Goal: Answer question/provide support: Share knowledge or assist other users

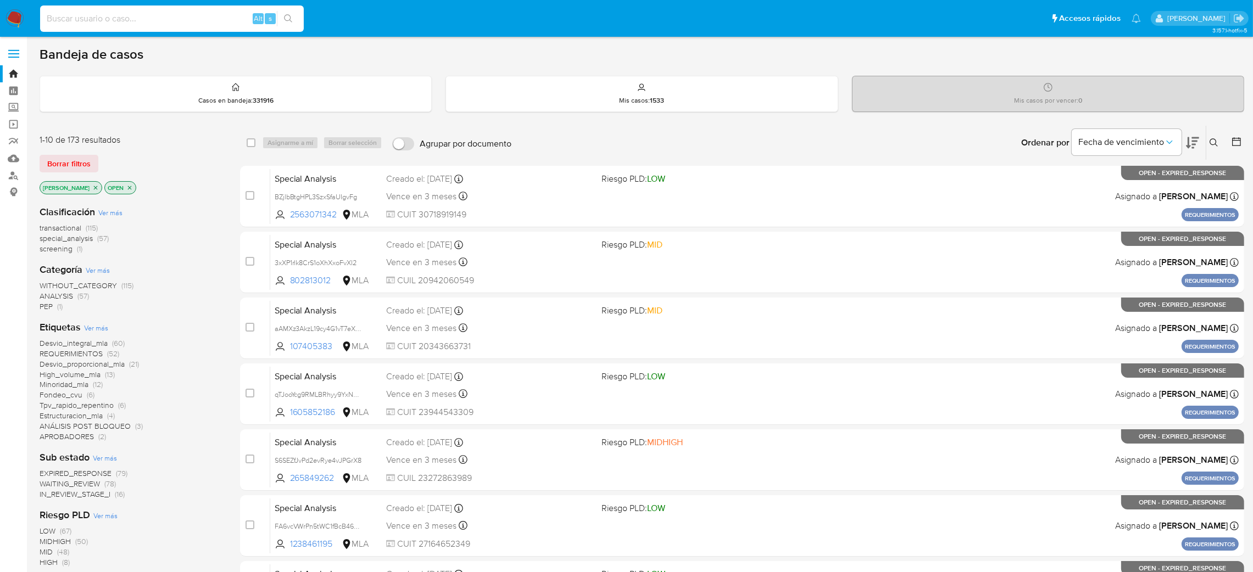
click at [166, 18] on input at bounding box center [172, 19] width 264 height 14
paste input "W8m2nJNKvVYgHyJd3WS5s34E"
type input "W8m2nJNKvVYgHyJd3WS5s34E"
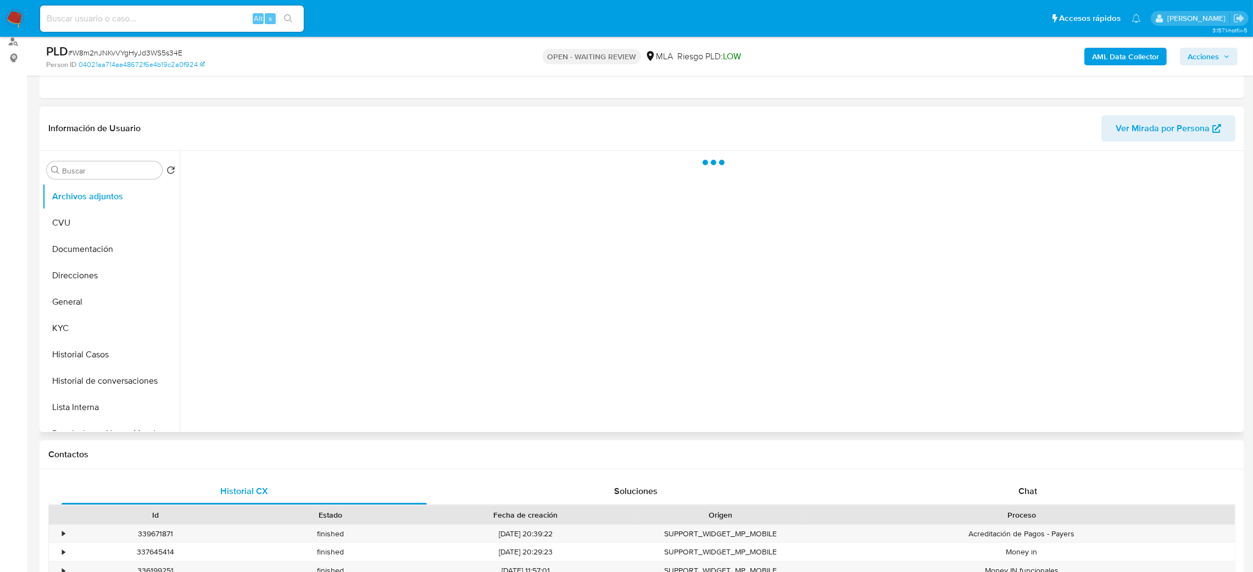
scroll to position [82, 0]
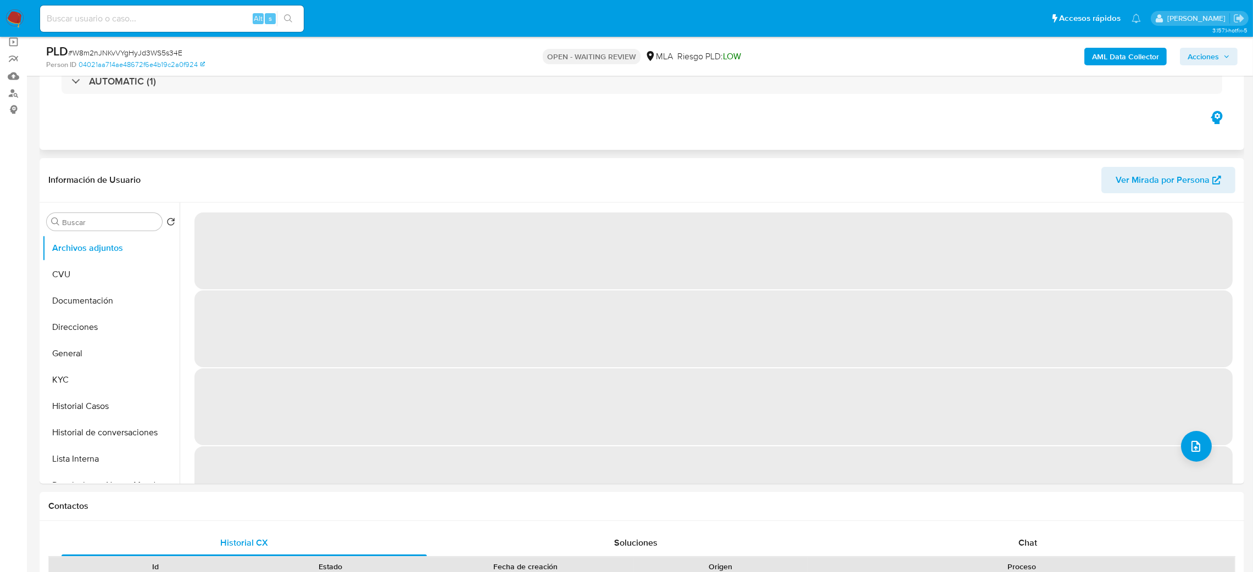
select select "10"
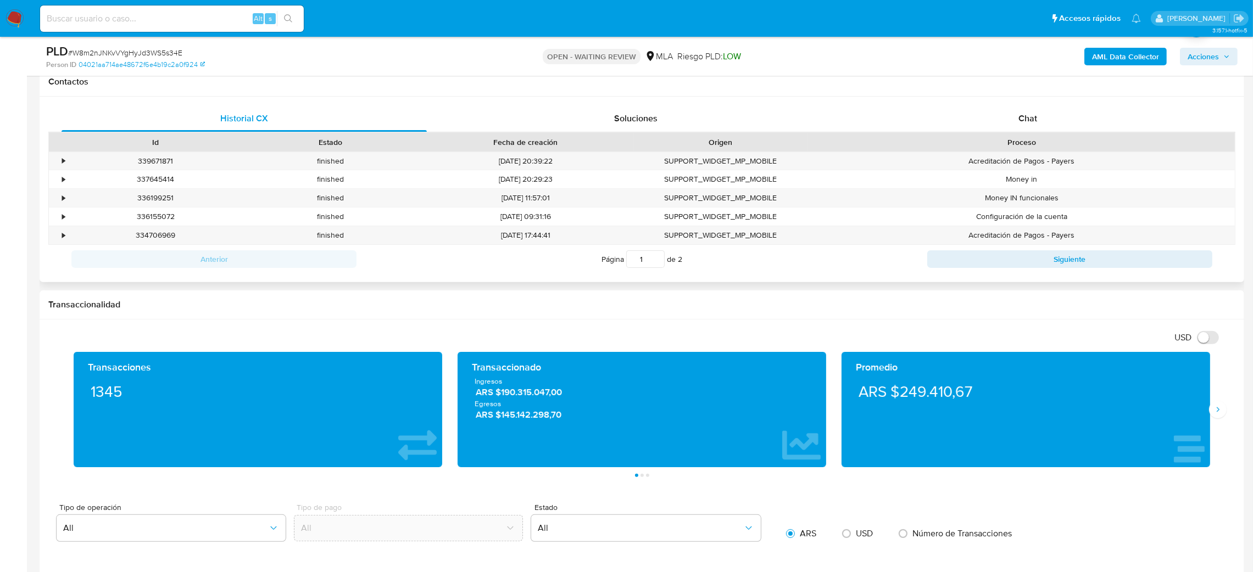
scroll to position [411, 0]
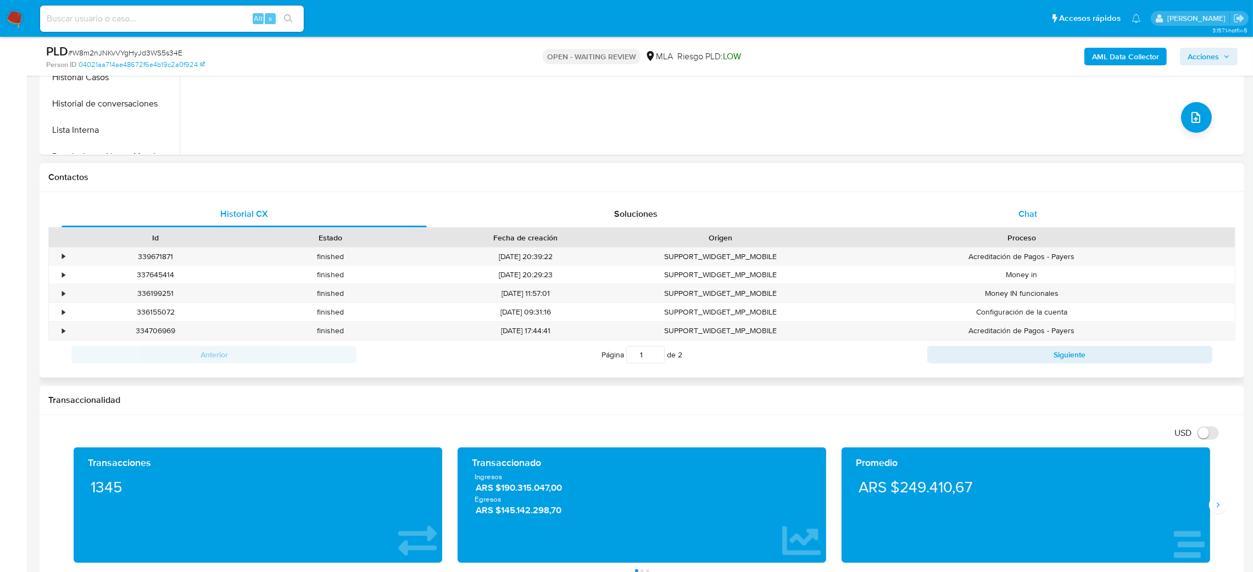
click at [1063, 207] on div "Chat" at bounding box center [1027, 214] width 365 height 26
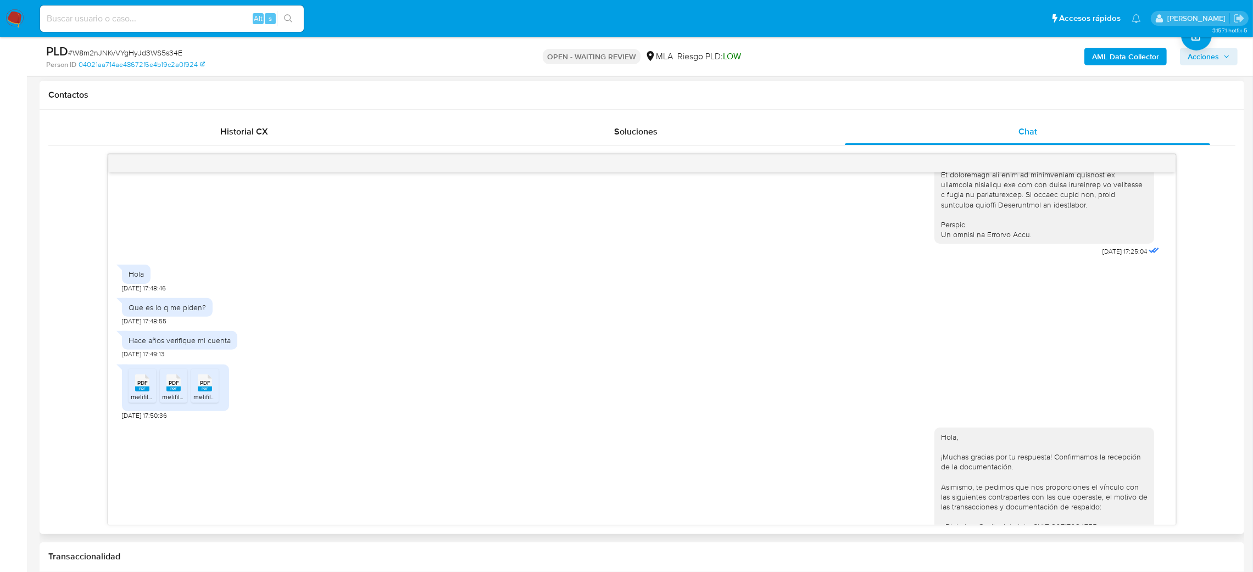
scroll to position [509, 0]
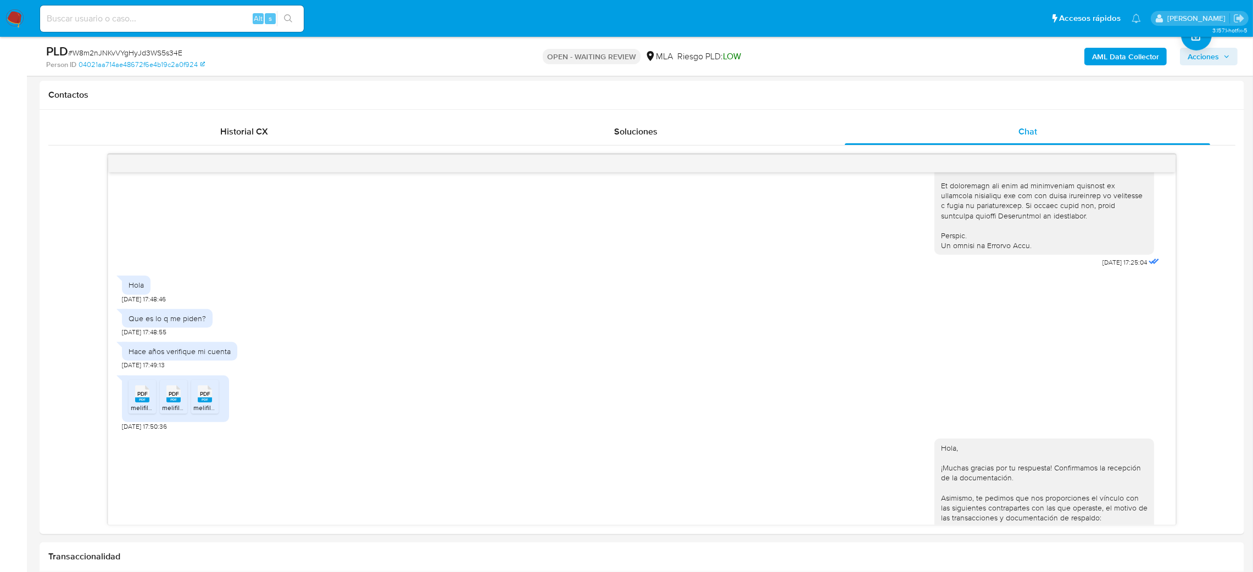
click at [118, 13] on input at bounding box center [172, 19] width 264 height 14
paste input "CUbcqRHuy1GGr3syezDeQamy"
type input "CUbcqRHuy1GGr3syezDeQamy"
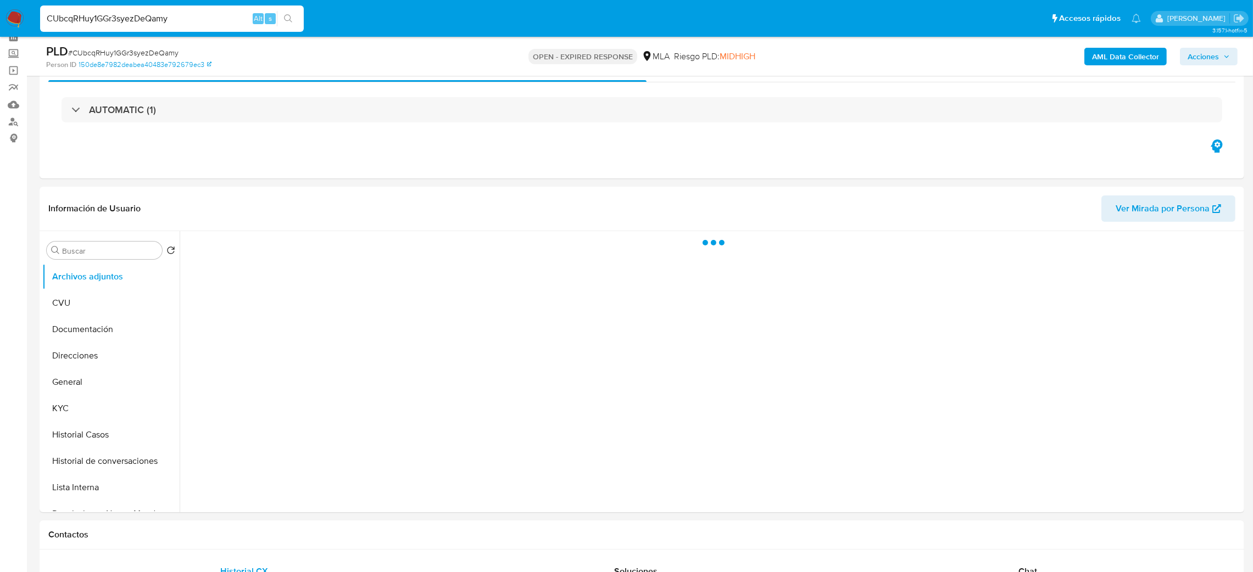
scroll to position [82, 0]
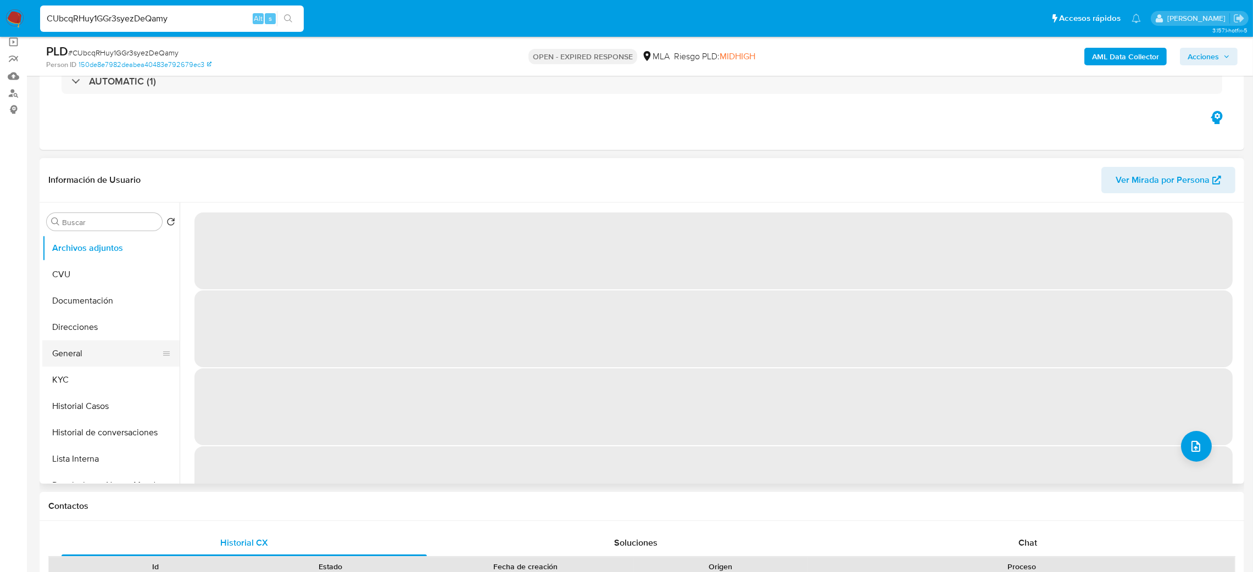
select select "10"
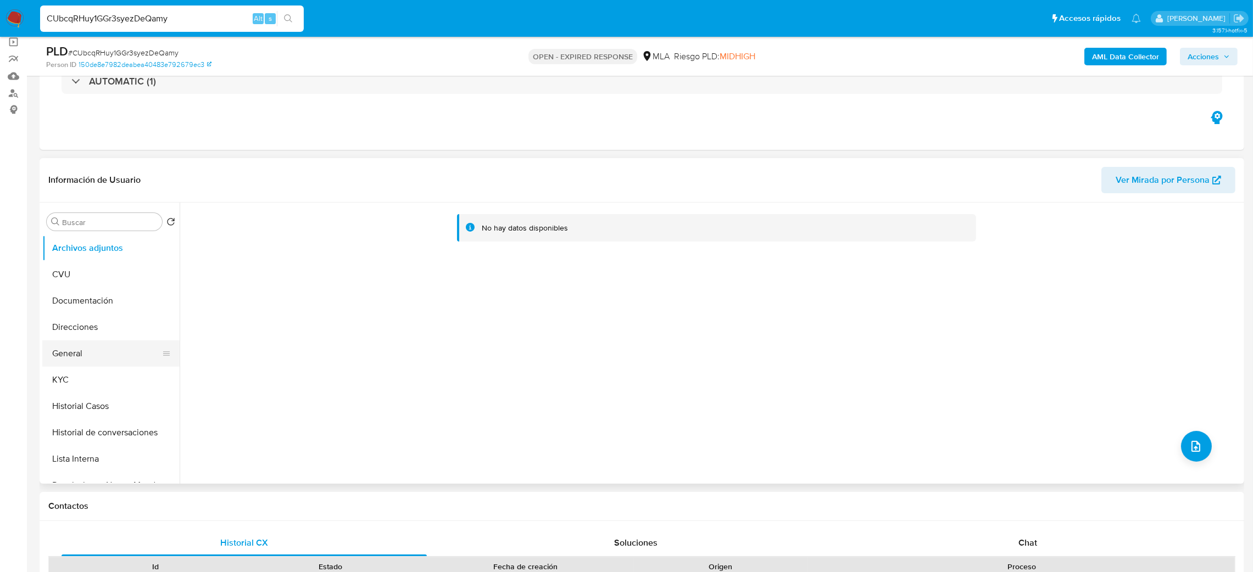
click at [67, 354] on button "General" at bounding box center [106, 354] width 129 height 26
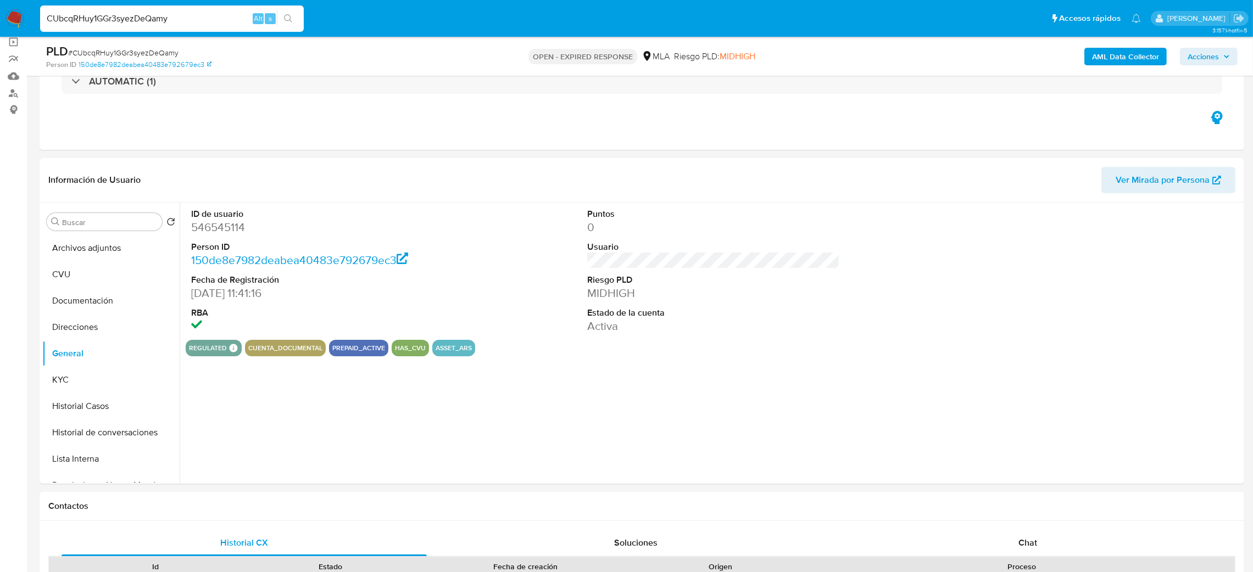
click at [209, 230] on dd "546545114" at bounding box center [317, 227] width 253 height 15
copy dd "546545114"
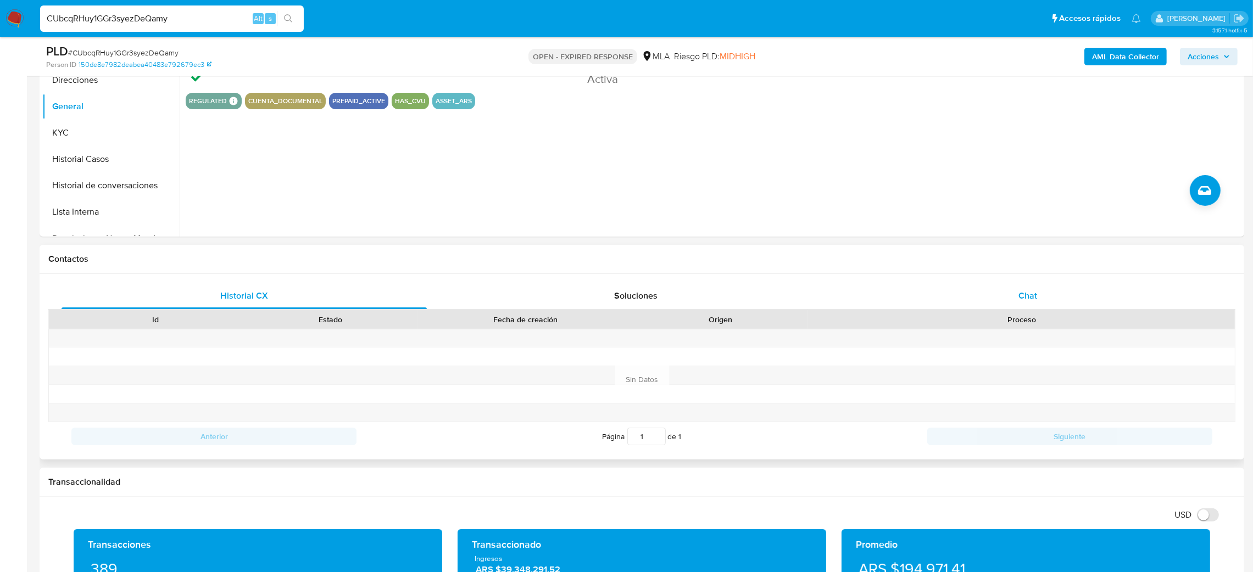
click at [1097, 286] on div "Chat" at bounding box center [1027, 296] width 365 height 26
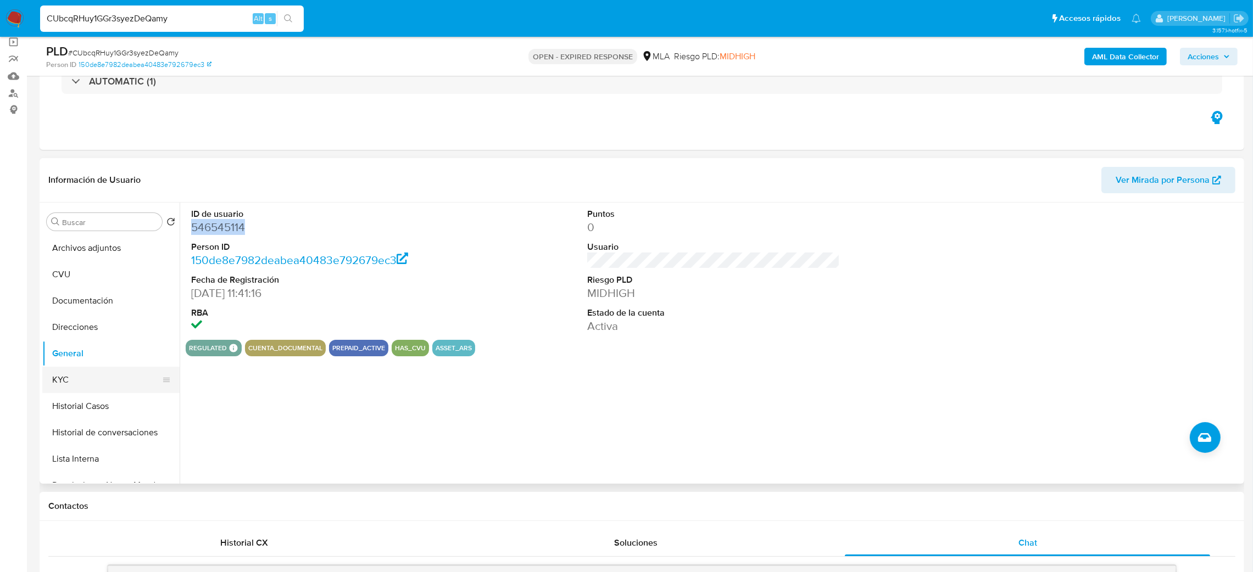
drag, startPoint x: 71, startPoint y: 376, endPoint x: 78, endPoint y: 375, distance: 7.2
click at [71, 376] on button "KYC" at bounding box center [106, 380] width 129 height 26
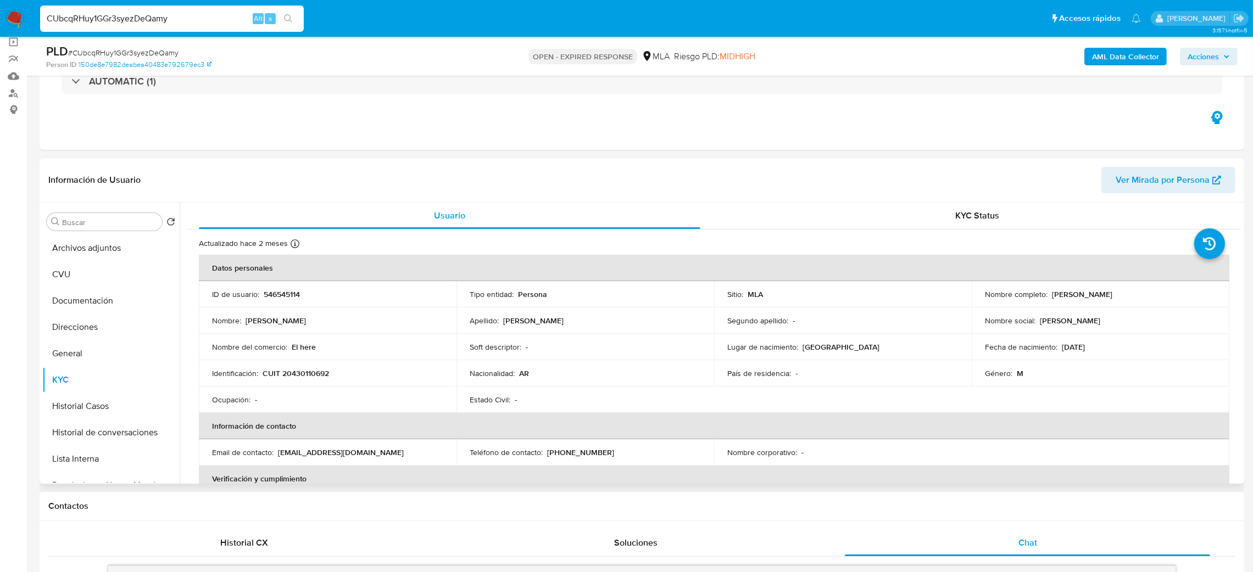
click at [304, 376] on p "CUIT 20430110692" at bounding box center [296, 374] width 66 height 10
copy p "20430110692"
click at [317, 322] on div "Nombre : Jorge Omar" at bounding box center [327, 321] width 231 height 10
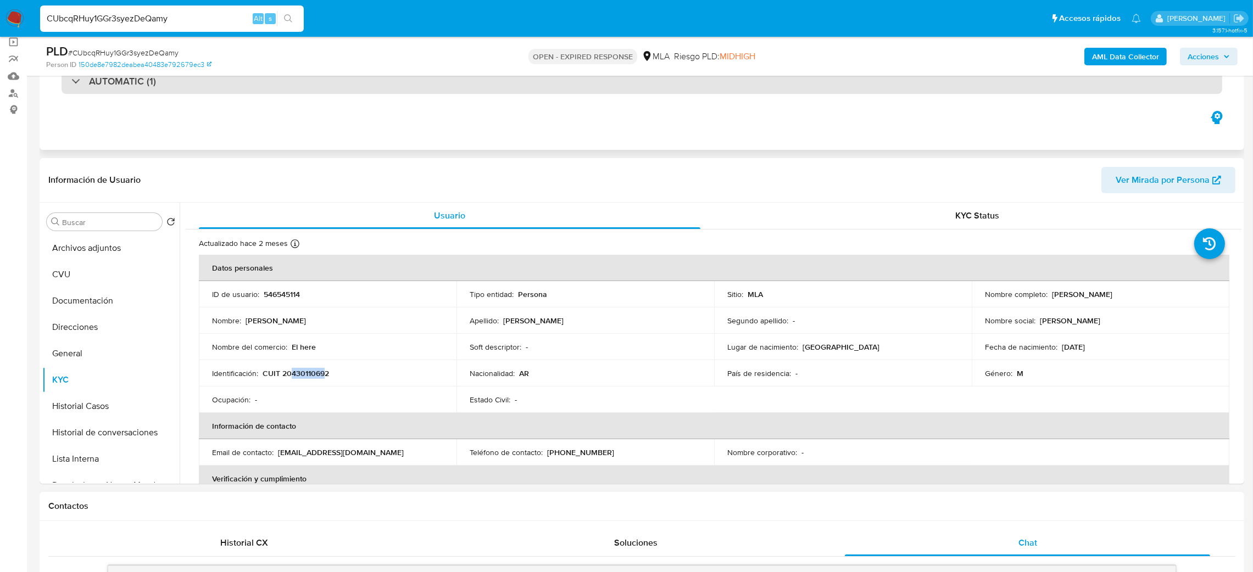
drag, startPoint x: 330, startPoint y: 379, endPoint x: 612, endPoint y: 83, distance: 408.6
click at [324, 376] on p "CUIT 20430110692" at bounding box center [296, 374] width 66 height 10
copy p "43011069"
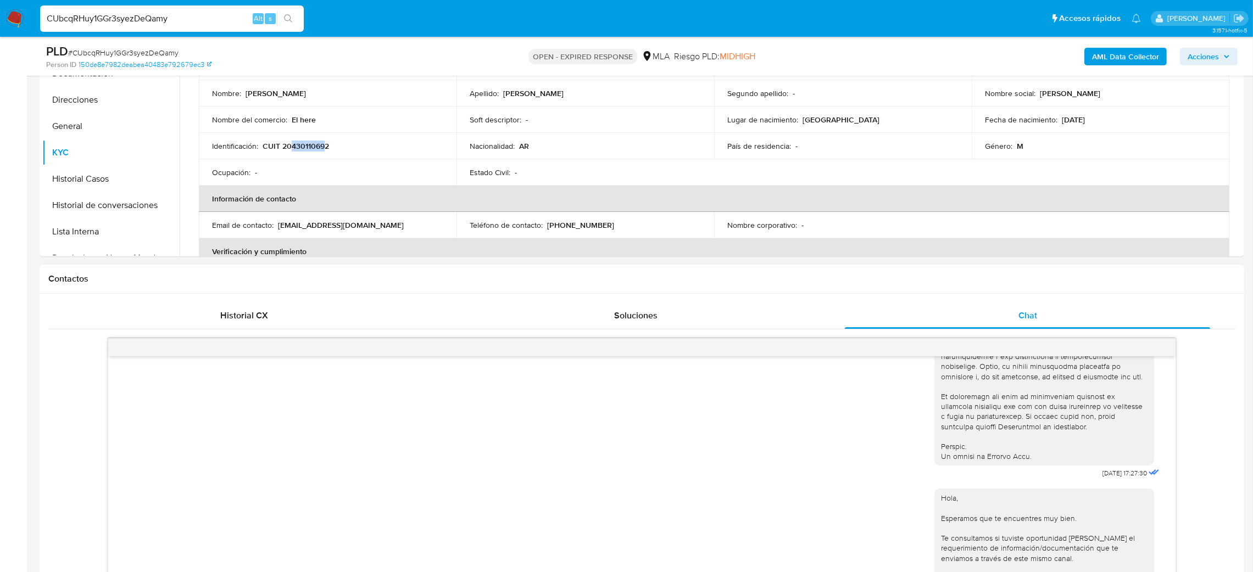
scroll to position [145, 0]
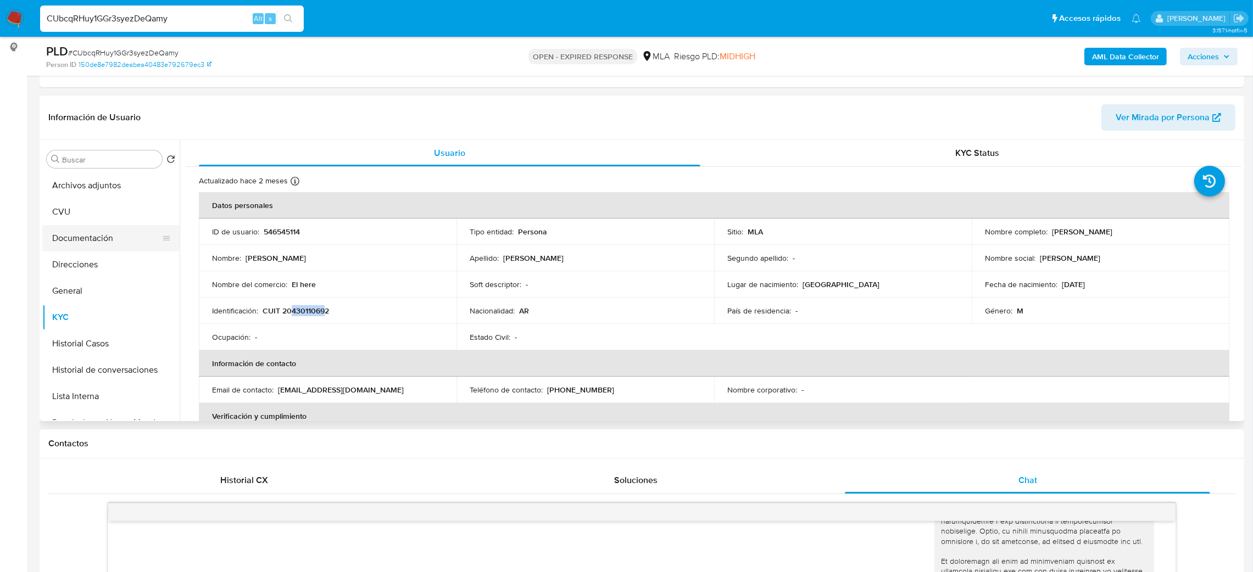
click at [81, 232] on button "Documentación" at bounding box center [106, 238] width 129 height 26
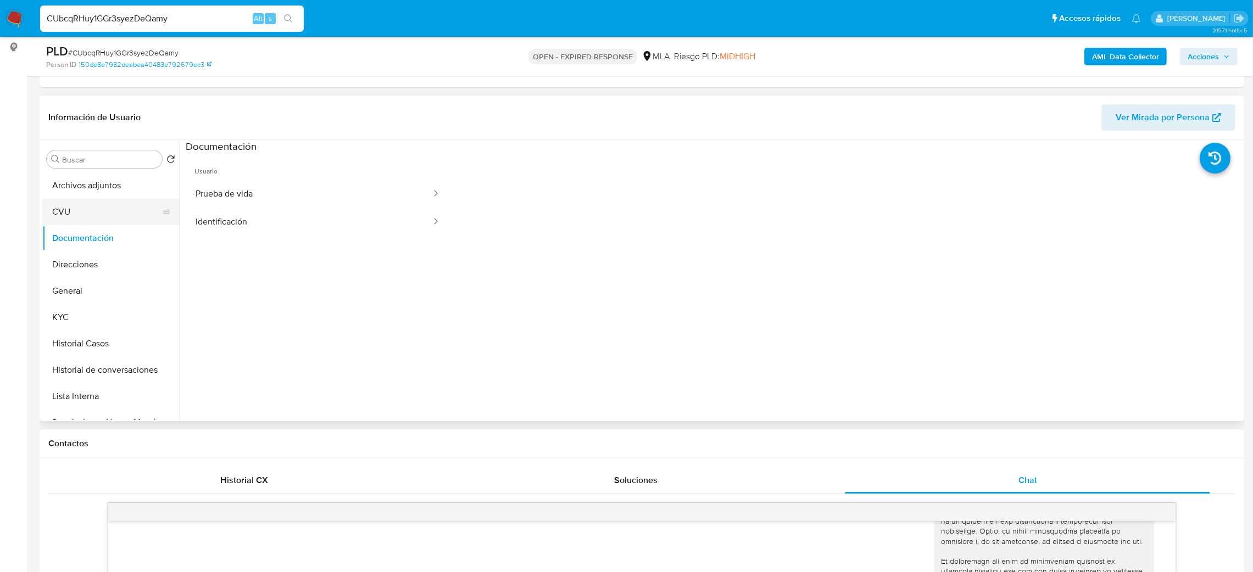
click at [77, 207] on button "CVU" at bounding box center [106, 212] width 129 height 26
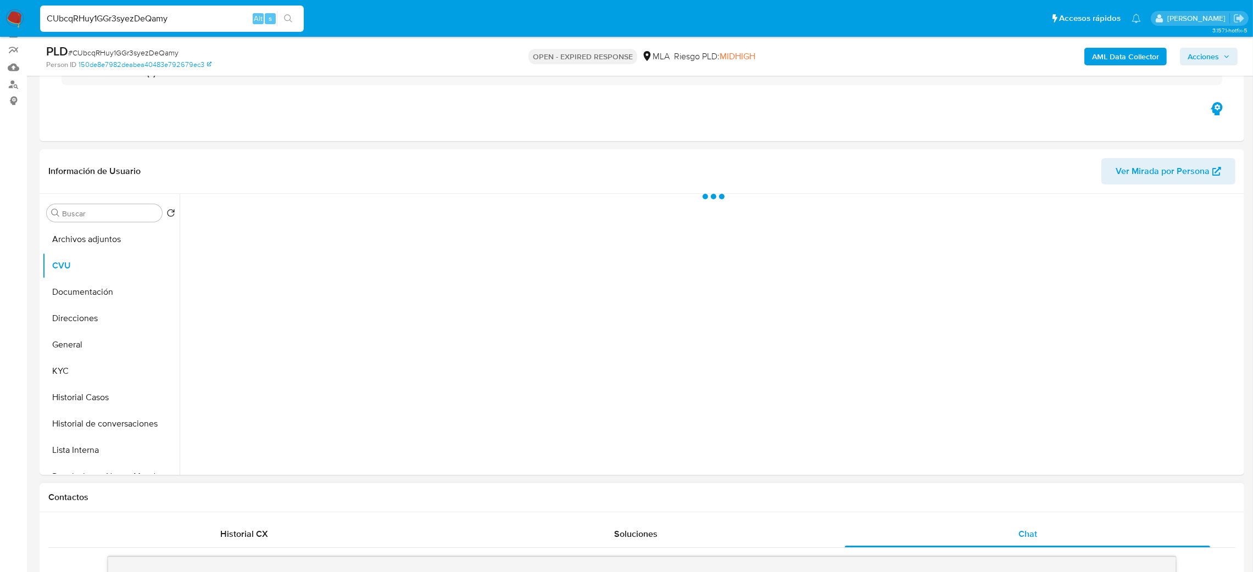
scroll to position [62, 0]
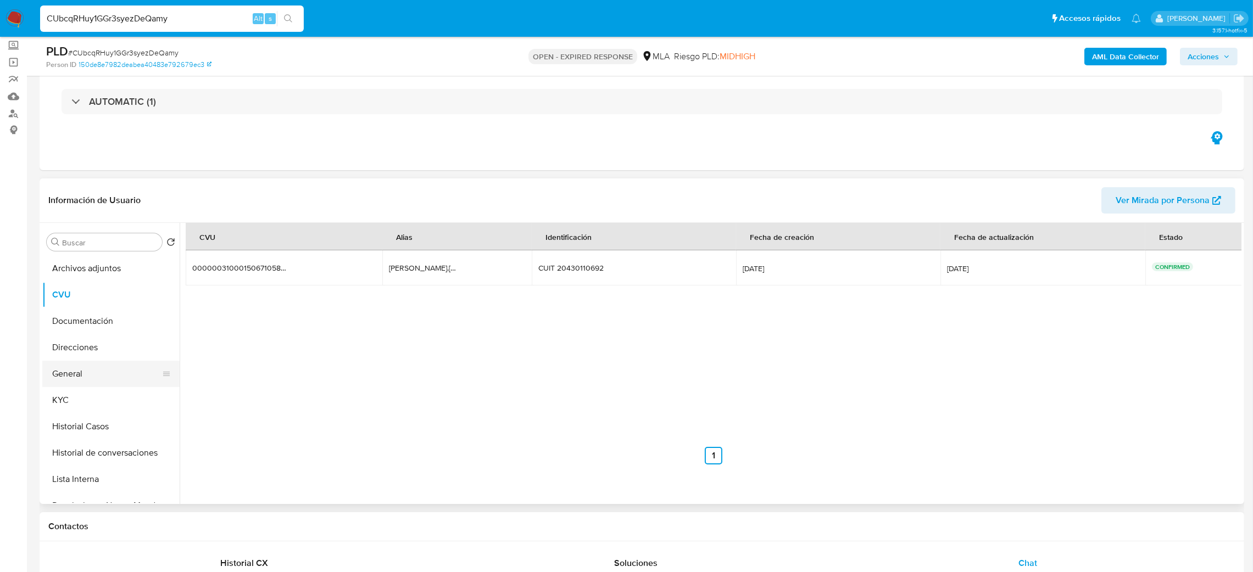
click at [64, 372] on button "General" at bounding box center [106, 374] width 129 height 26
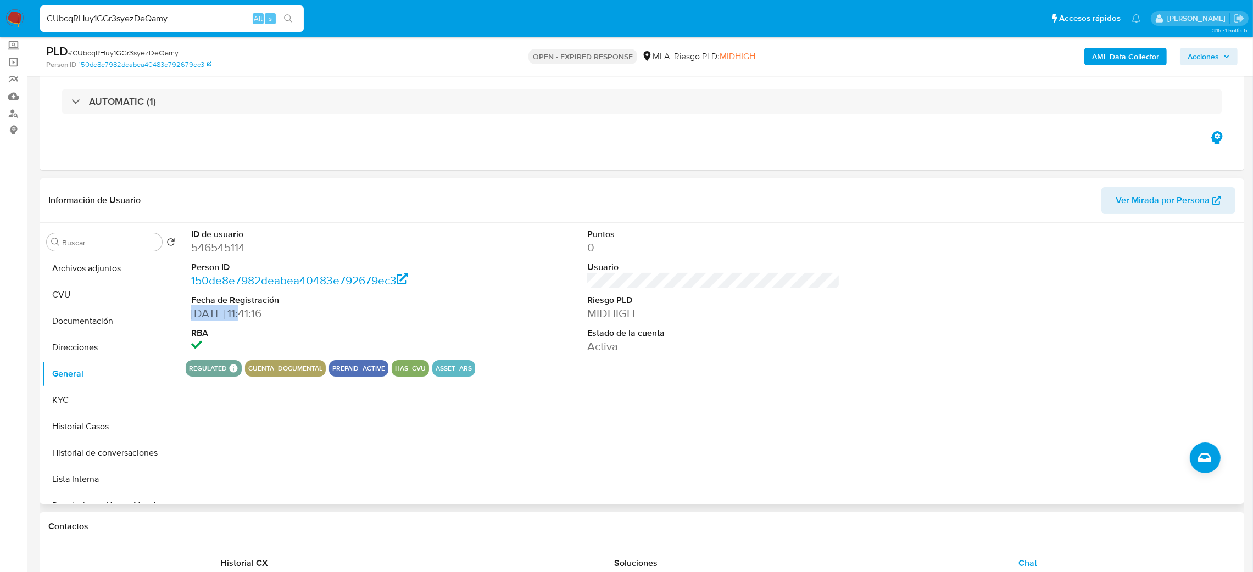
drag, startPoint x: 248, startPoint y: 315, endPoint x: 191, endPoint y: 318, distance: 57.2
click at [191, 318] on dd "14/04/2020 11:41:16" at bounding box center [317, 313] width 253 height 15
copy dd "14/04/2020"
click at [57, 408] on button "KYC" at bounding box center [106, 400] width 129 height 26
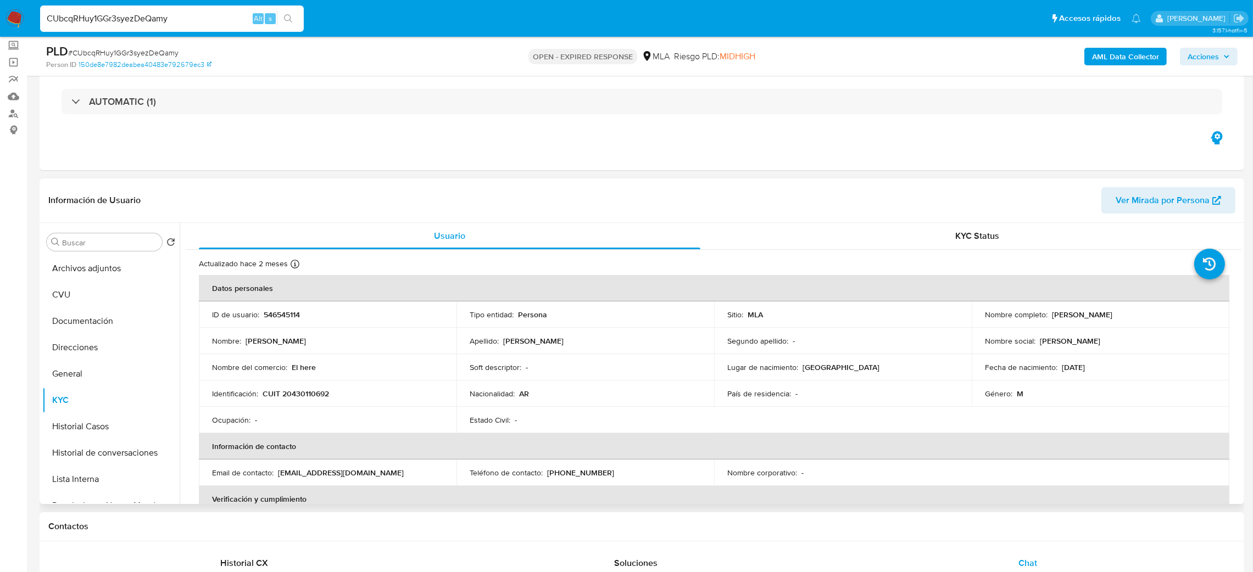
click at [308, 394] on p "CUIT 20430110692" at bounding box center [296, 394] width 66 height 10
copy p "20430110692"
drag, startPoint x: 74, startPoint y: 348, endPoint x: 95, endPoint y: 344, distance: 21.2
click at [75, 348] on button "Direcciones" at bounding box center [106, 347] width 129 height 26
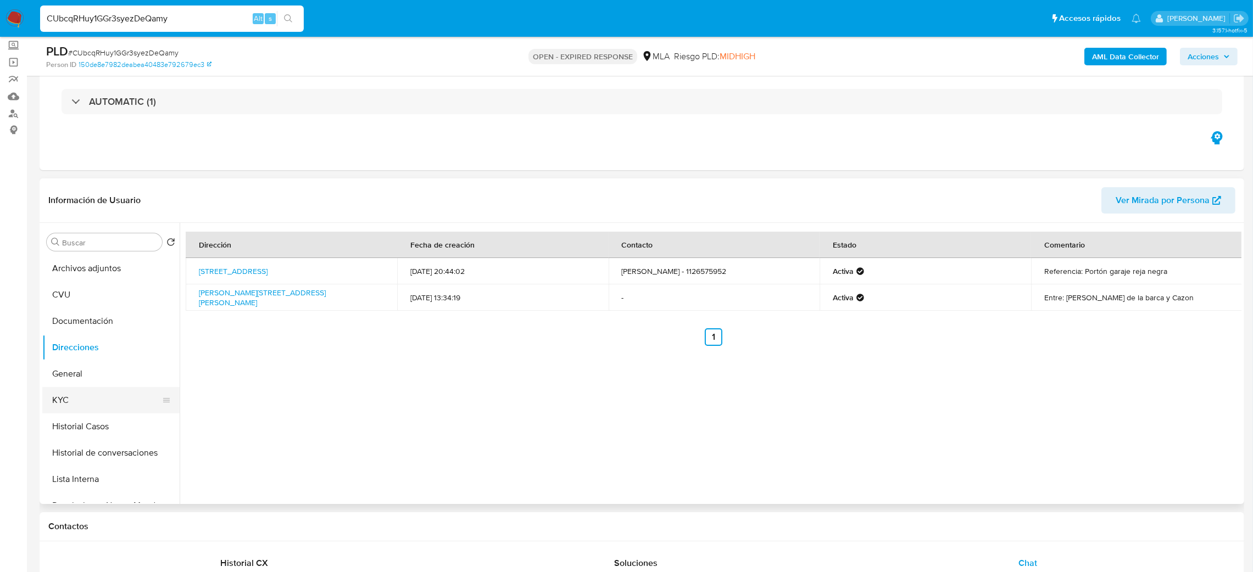
click at [85, 394] on button "KYC" at bounding box center [106, 400] width 129 height 26
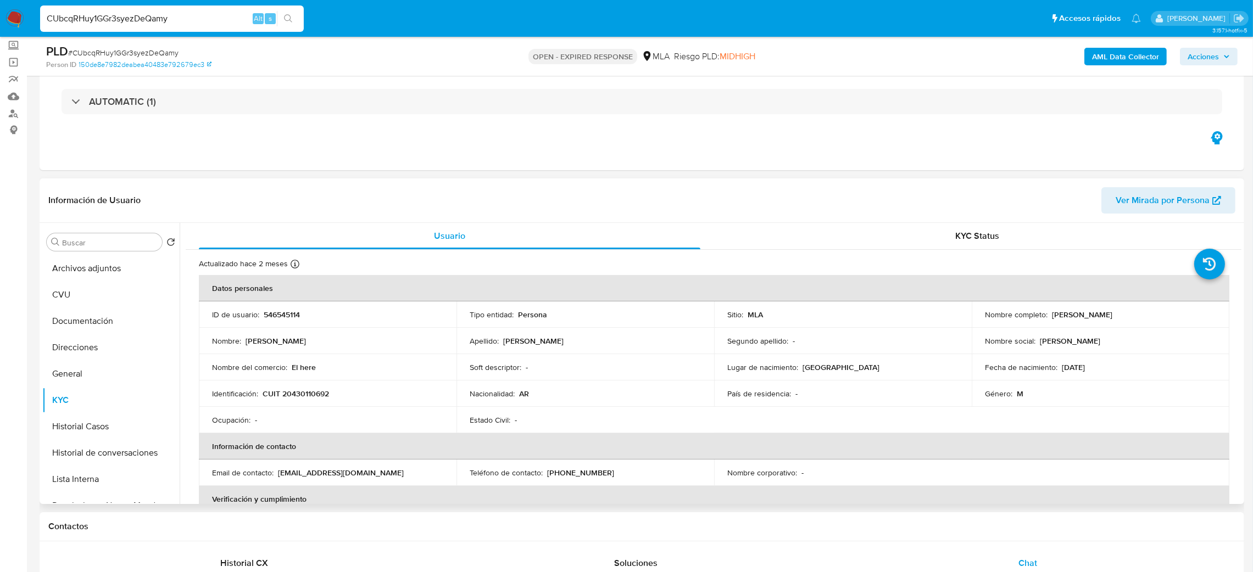
drag, startPoint x: 1046, startPoint y: 317, endPoint x: 1136, endPoint y: 319, distance: 90.1
click at [1136, 319] on div "Nombre completo : Jorge Omar Collantes" at bounding box center [1100, 315] width 231 height 10
copy div "Jorge Omar Collantes"
click at [149, 55] on span "# CUbcqRHuy1GGr3syezDeQamy" at bounding box center [123, 52] width 110 height 11
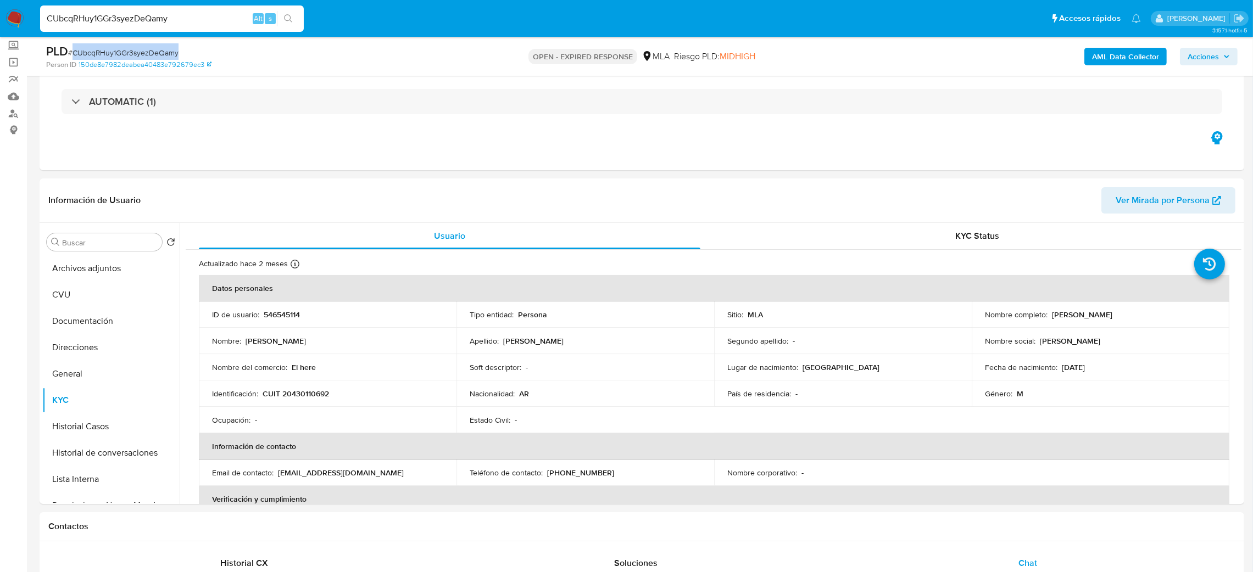
copy span "CUbcqRHuy1GGr3syezDeQamy"
click at [14, 23] on img at bounding box center [14, 18] width 19 height 19
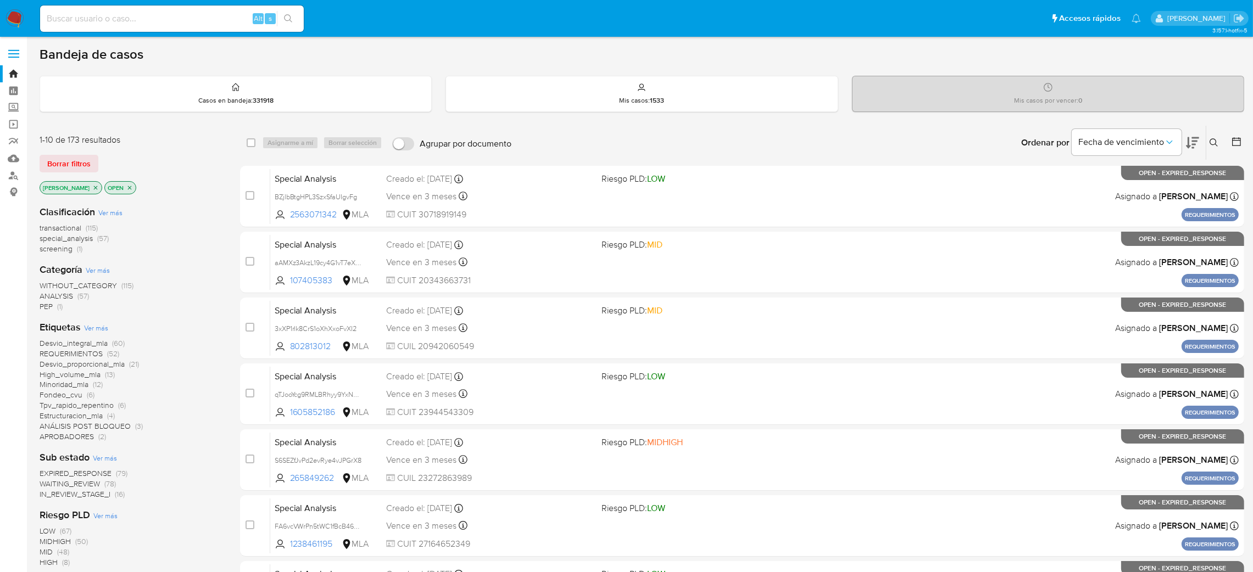
click at [1217, 143] on icon at bounding box center [1213, 142] width 9 height 9
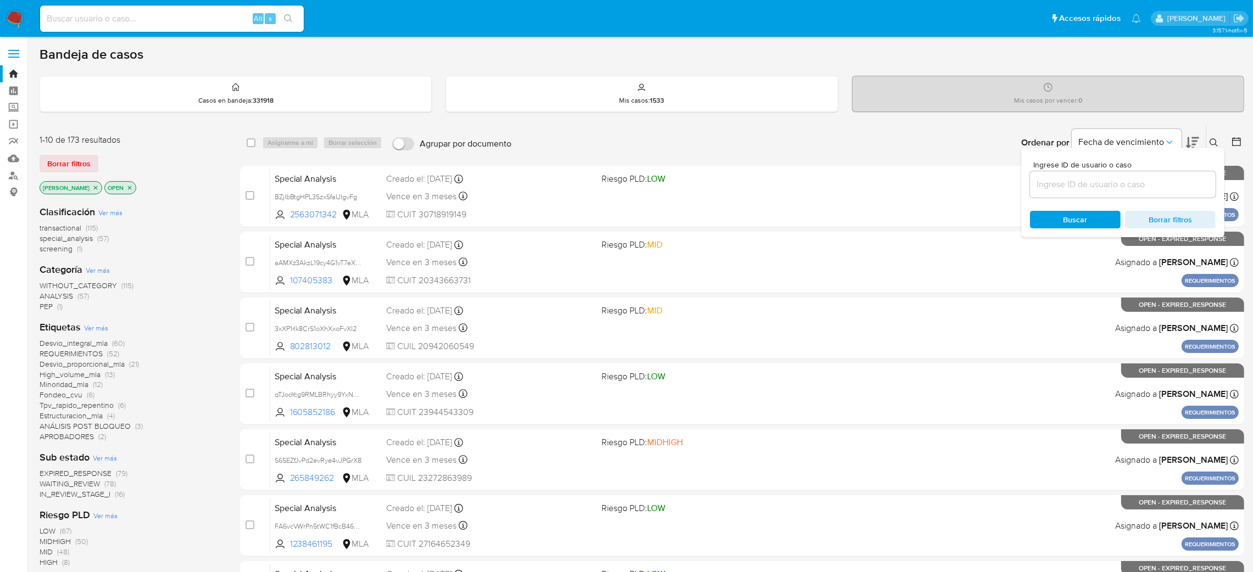
click at [1158, 194] on div at bounding box center [1123, 184] width 186 height 26
click at [1146, 181] on input at bounding box center [1123, 184] width 186 height 14
paste input "CUbcqRHuy1GGr3syezDeQamy"
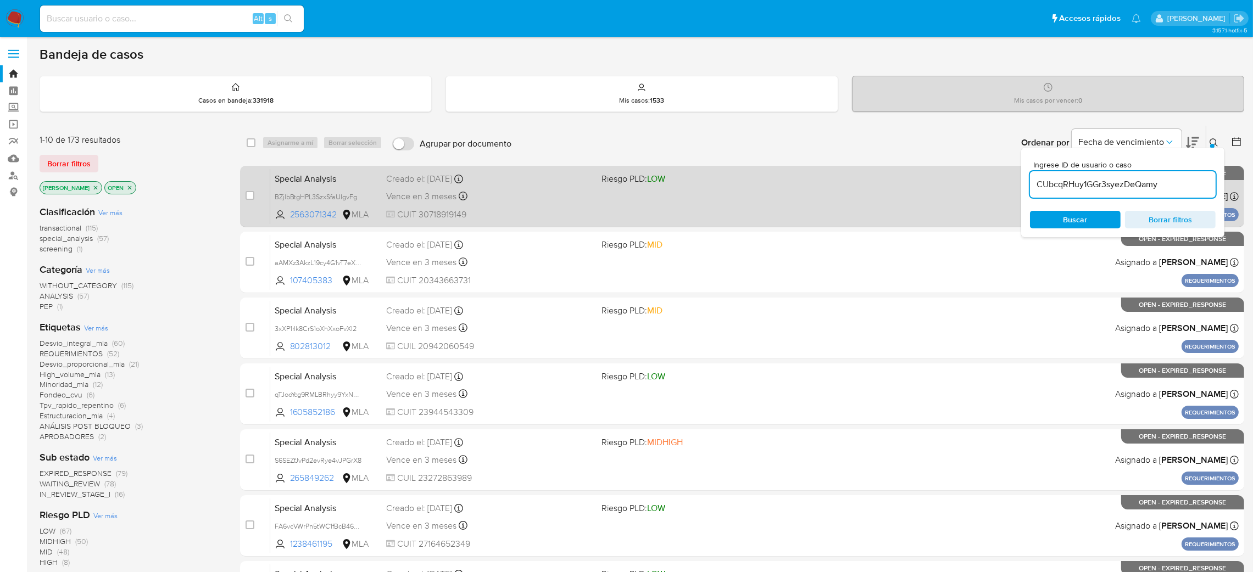
type input "CUbcqRHuy1GGr3syezDeQamy"
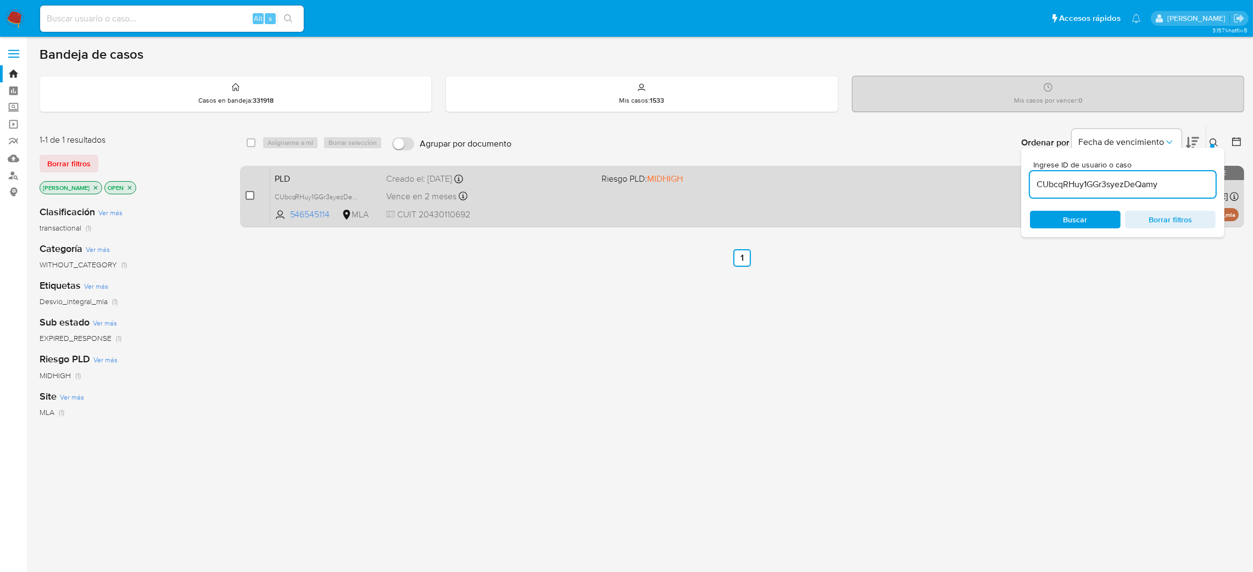
click at [249, 193] on input "checkbox" at bounding box center [249, 195] width 9 height 9
checkbox input "true"
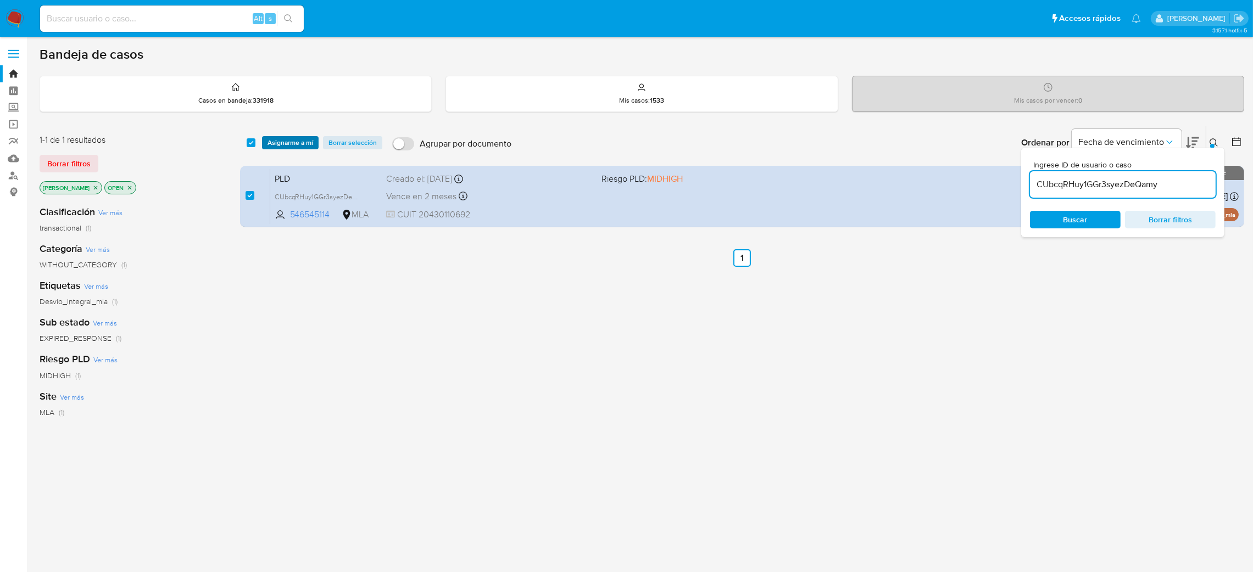
click at [267, 138] on span "Asignarme a mí" at bounding box center [290, 142] width 46 height 11
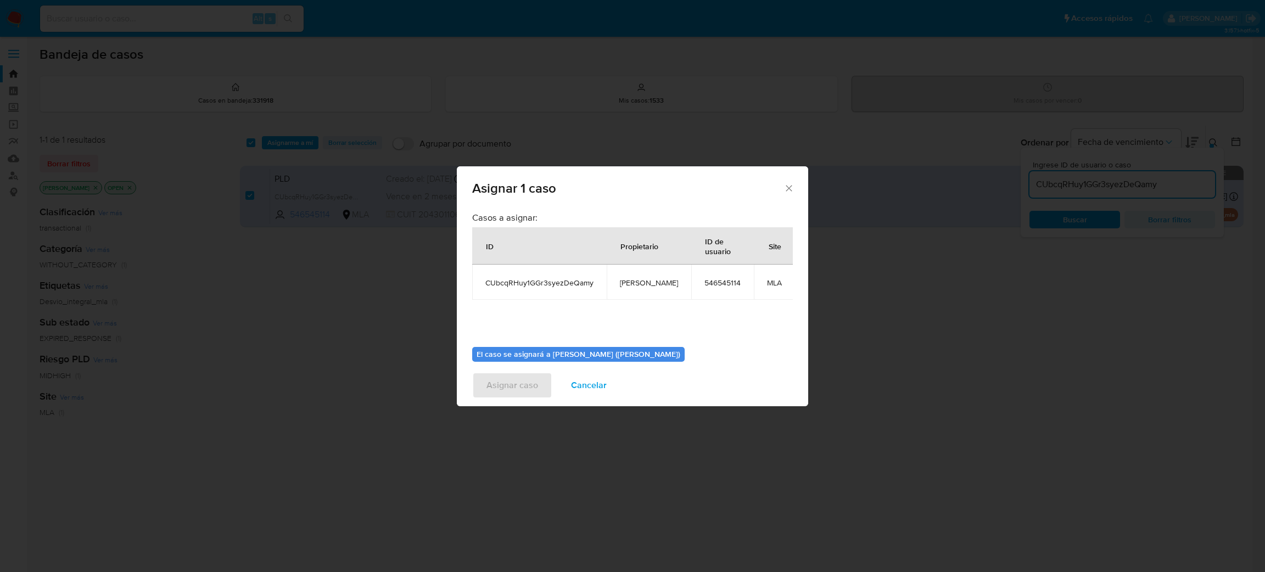
click at [629, 282] on span "[PERSON_NAME]" at bounding box center [649, 283] width 58 height 10
copy span "[PERSON_NAME]"
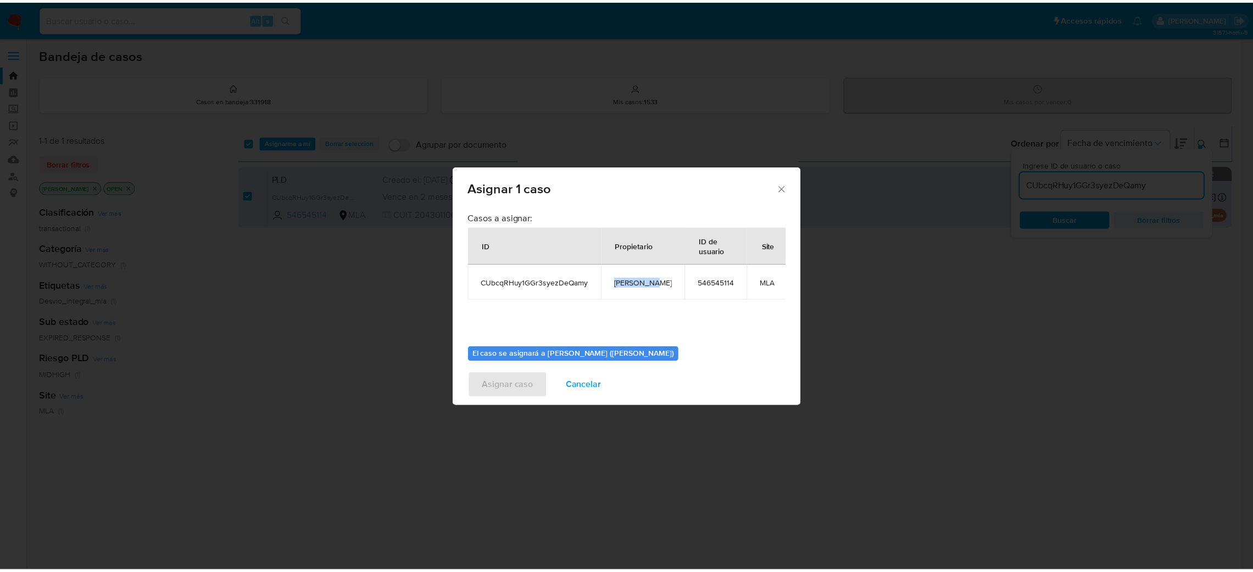
scroll to position [57, 0]
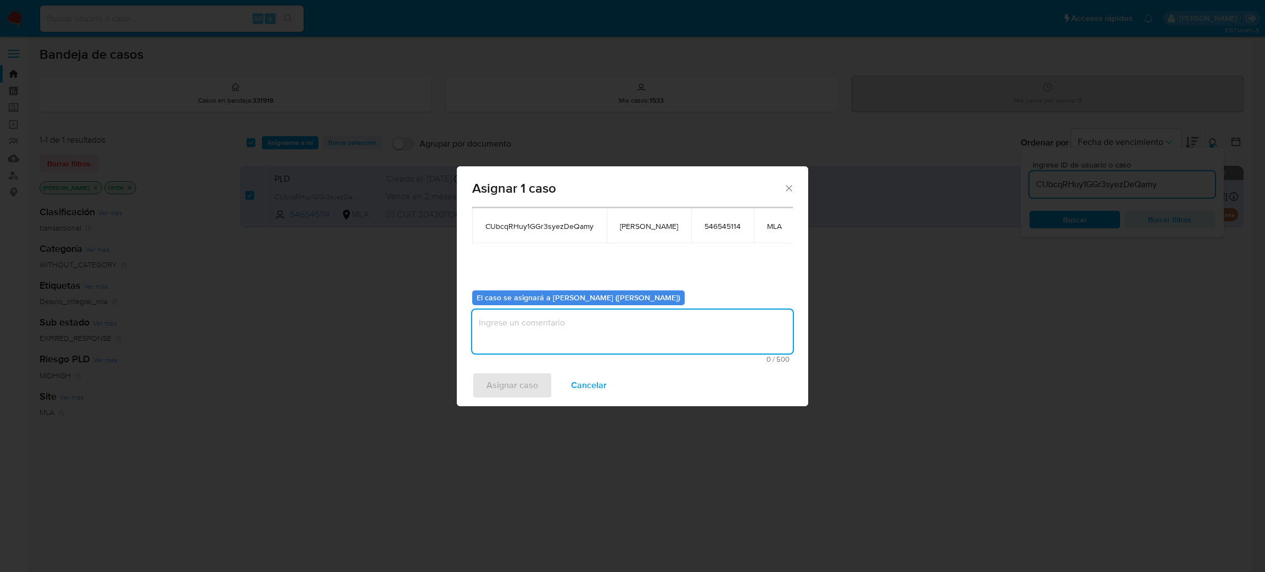
drag, startPoint x: 549, startPoint y: 329, endPoint x: 522, endPoint y: 370, distance: 49.2
click at [549, 330] on textarea "assign-modal" at bounding box center [632, 332] width 321 height 44
paste textarea "[PERSON_NAME]"
type textarea "[PERSON_NAME]"
click at [511, 392] on span "Asignar caso" at bounding box center [513, 385] width 52 height 24
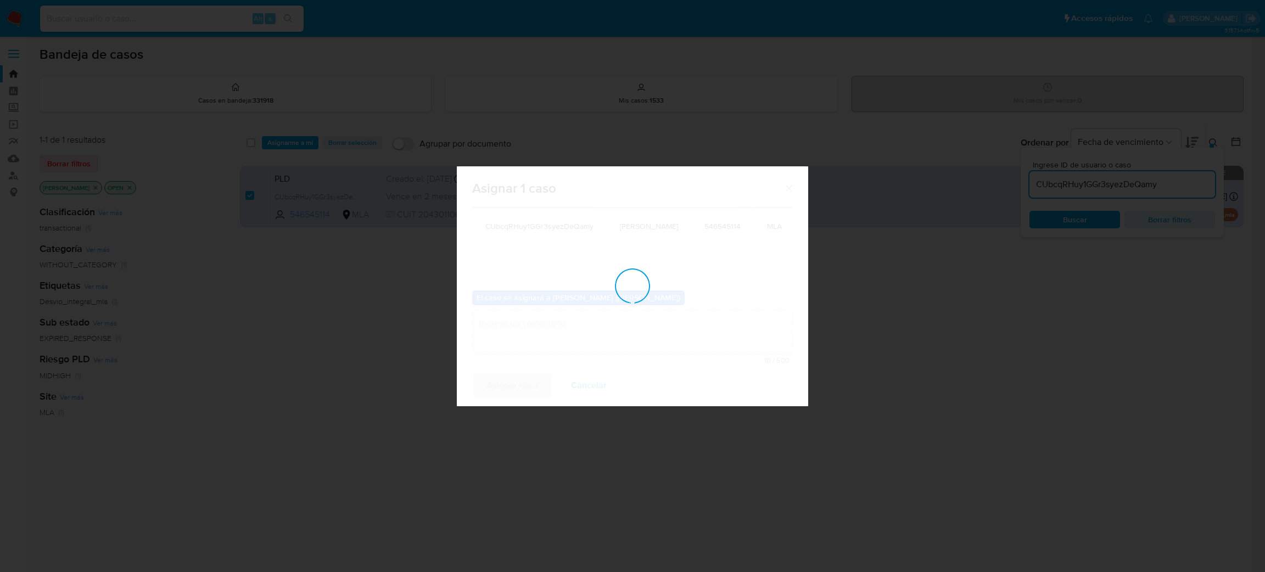
checkbox input "false"
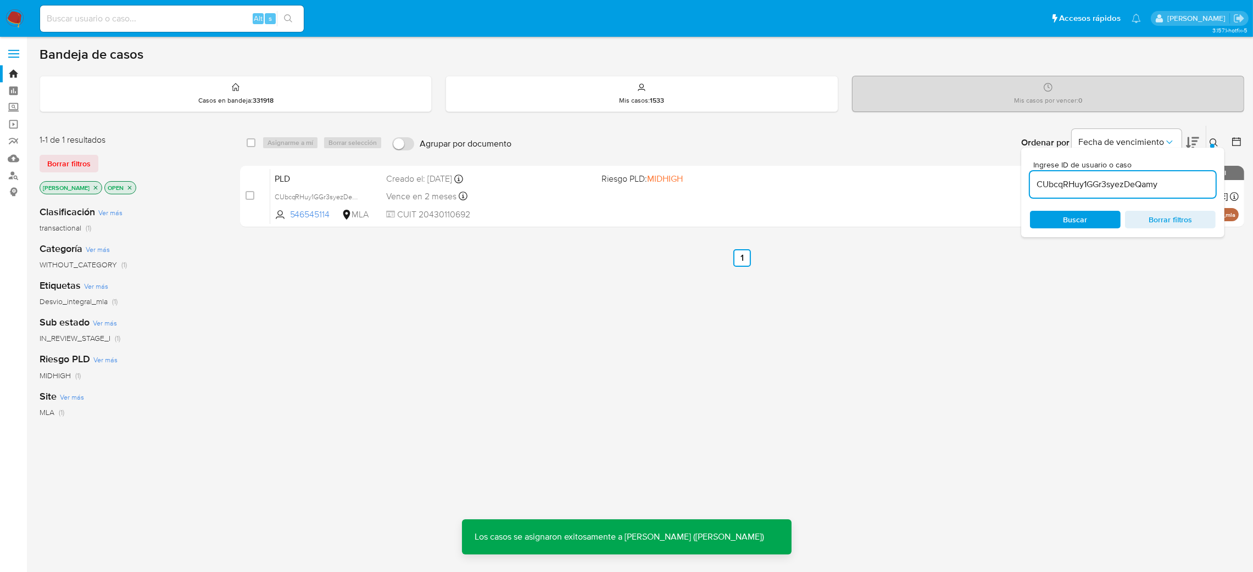
click at [307, 172] on span "PLD" at bounding box center [326, 178] width 103 height 14
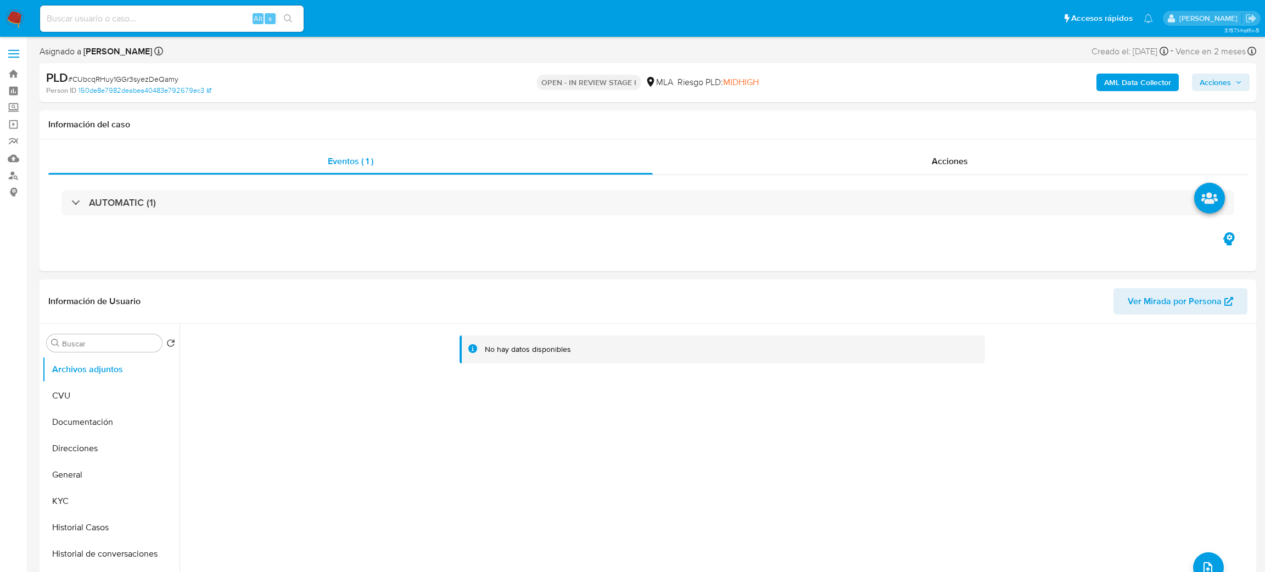
select select "10"
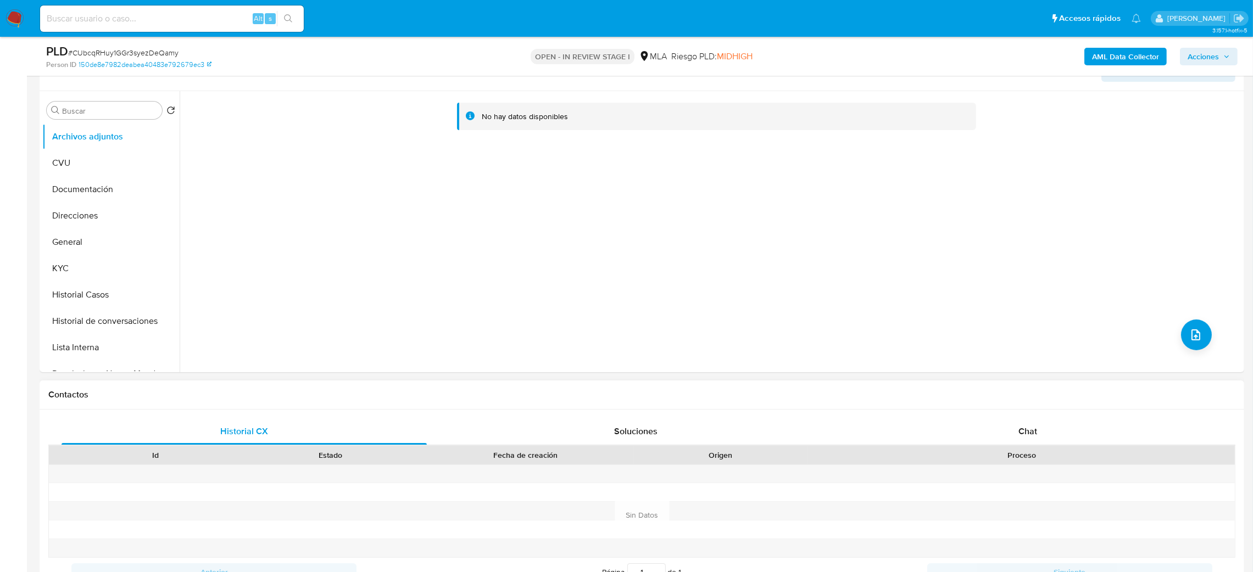
scroll to position [411, 0]
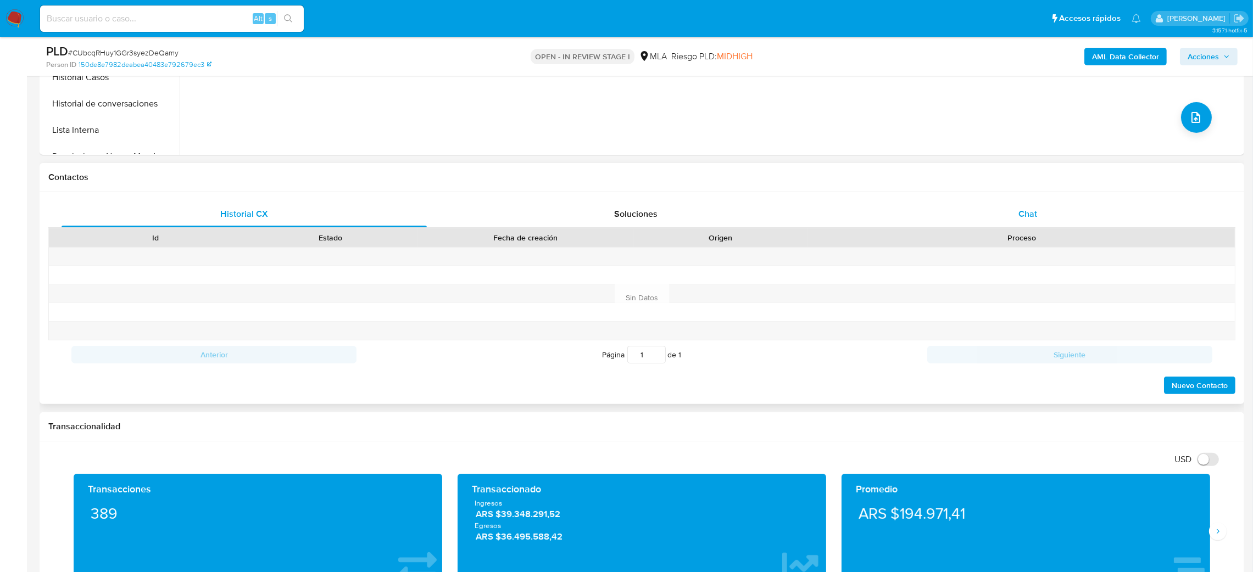
click at [1065, 211] on div "Chat" at bounding box center [1027, 214] width 365 height 26
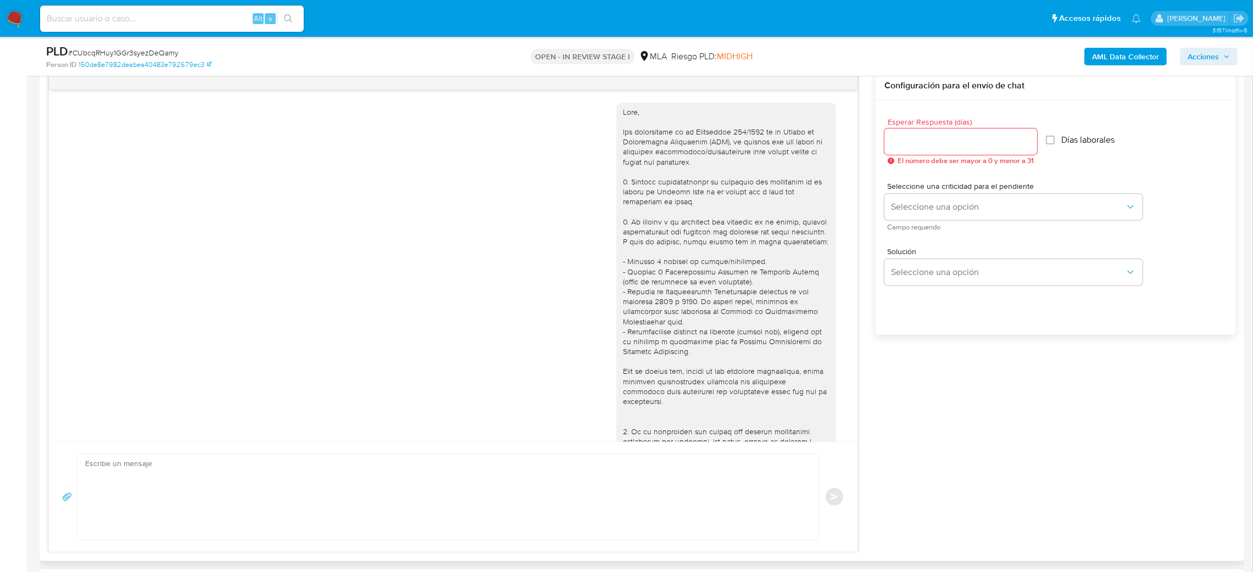
scroll to position [511, 0]
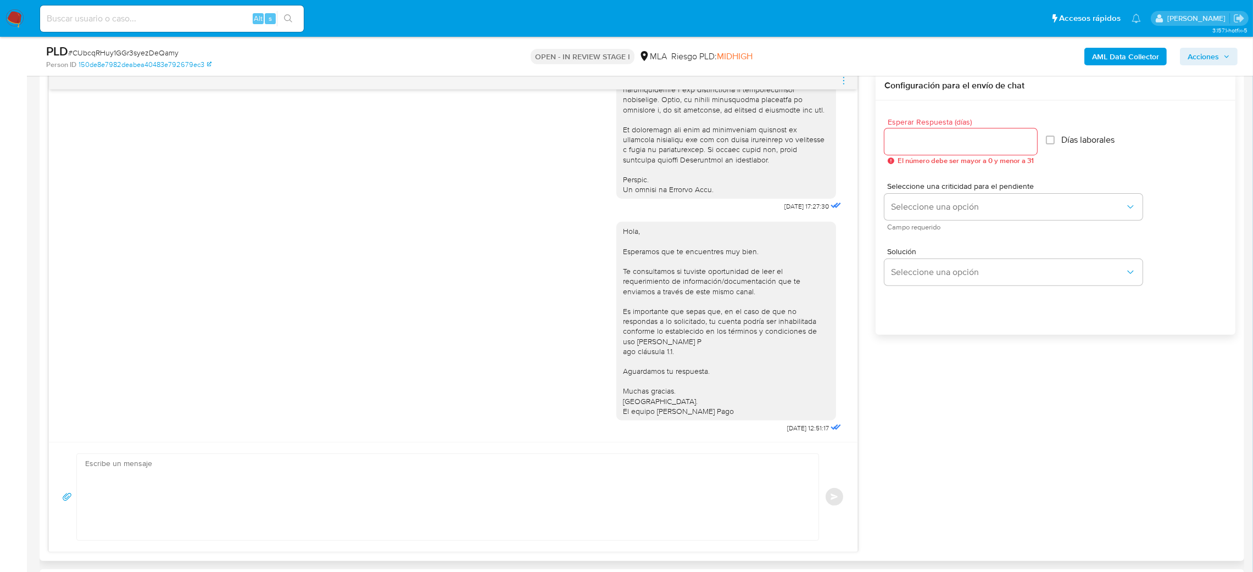
click at [192, 488] on textarea at bounding box center [444, 497] width 719 height 86
paste textarea "Hola, Esperamos que te encuentres muy bien. Te consultamos si tuviste oportunid…"
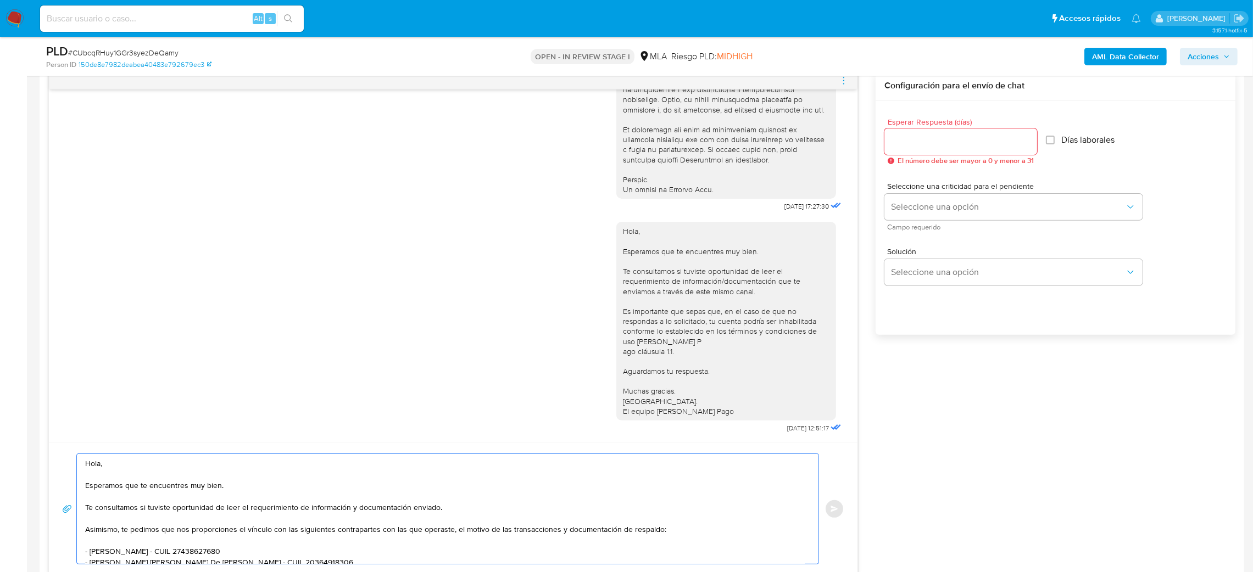
scroll to position [107, 0]
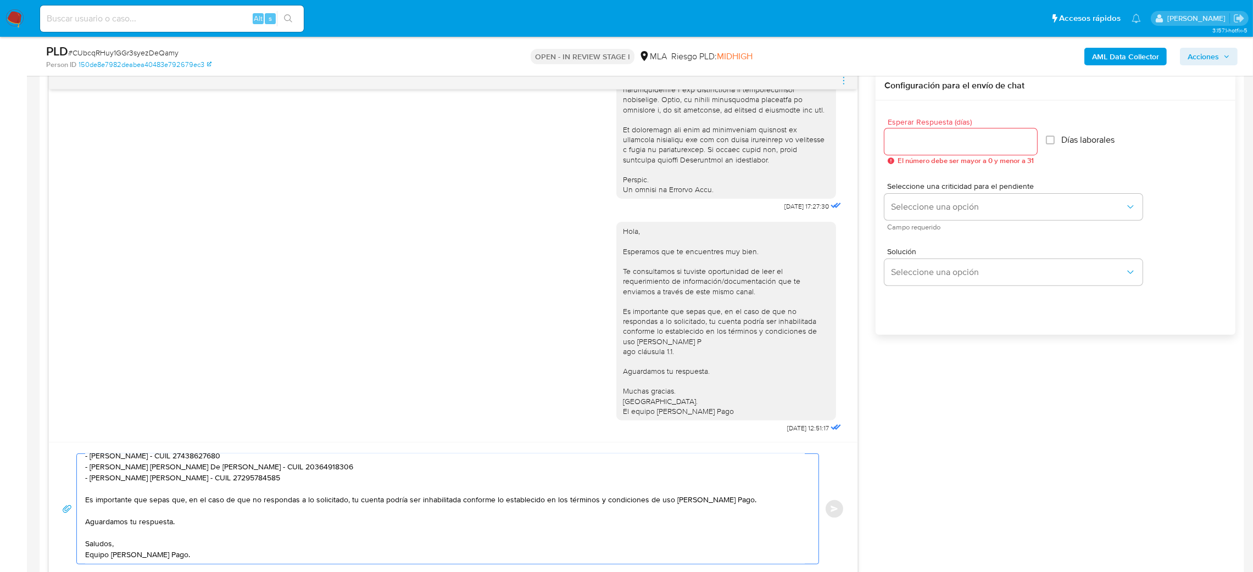
type textarea "Hola, Esperamos que te encuentres muy bien. Te consultamos si tuviste oportunid…"
click at [946, 145] on input "Esperar Respuesta (días)" at bounding box center [960, 142] width 153 height 14
type input "2"
click at [915, 210] on span "Seleccione una opción" at bounding box center [1008, 207] width 234 height 11
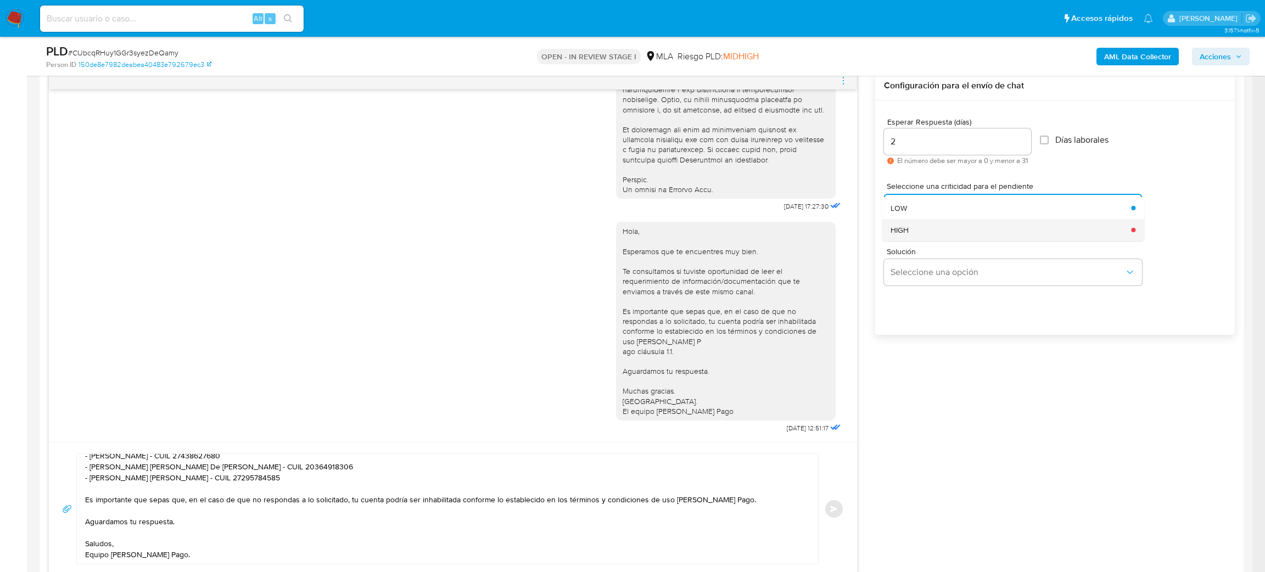
click at [918, 237] on div "HIGH" at bounding box center [1008, 230] width 234 height 22
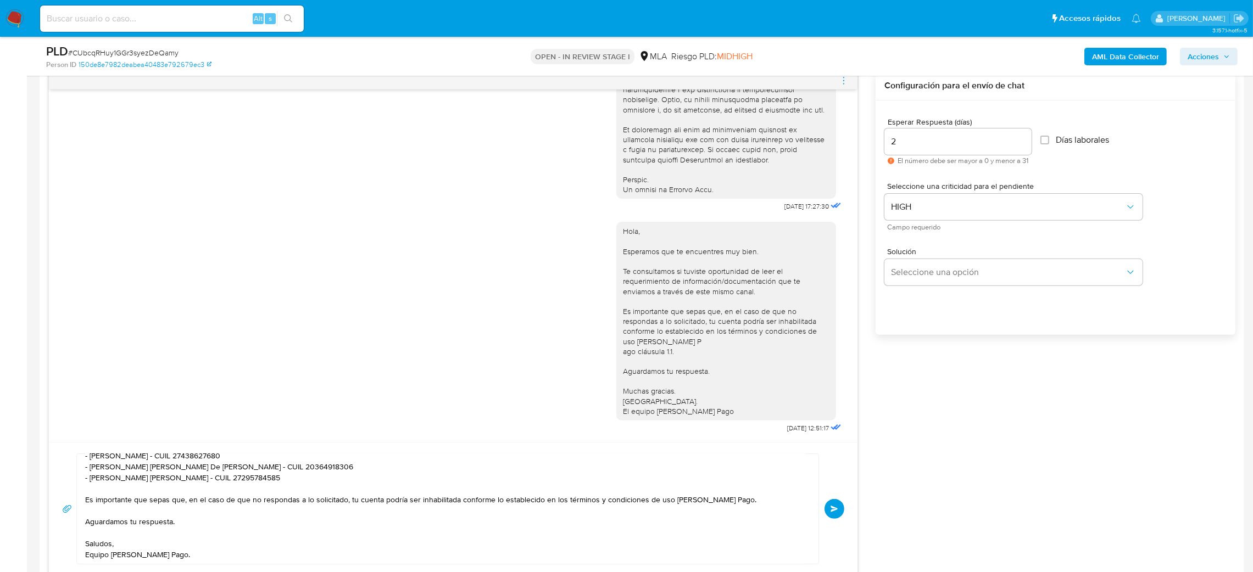
click at [839, 503] on button "Enviar" at bounding box center [834, 509] width 20 height 20
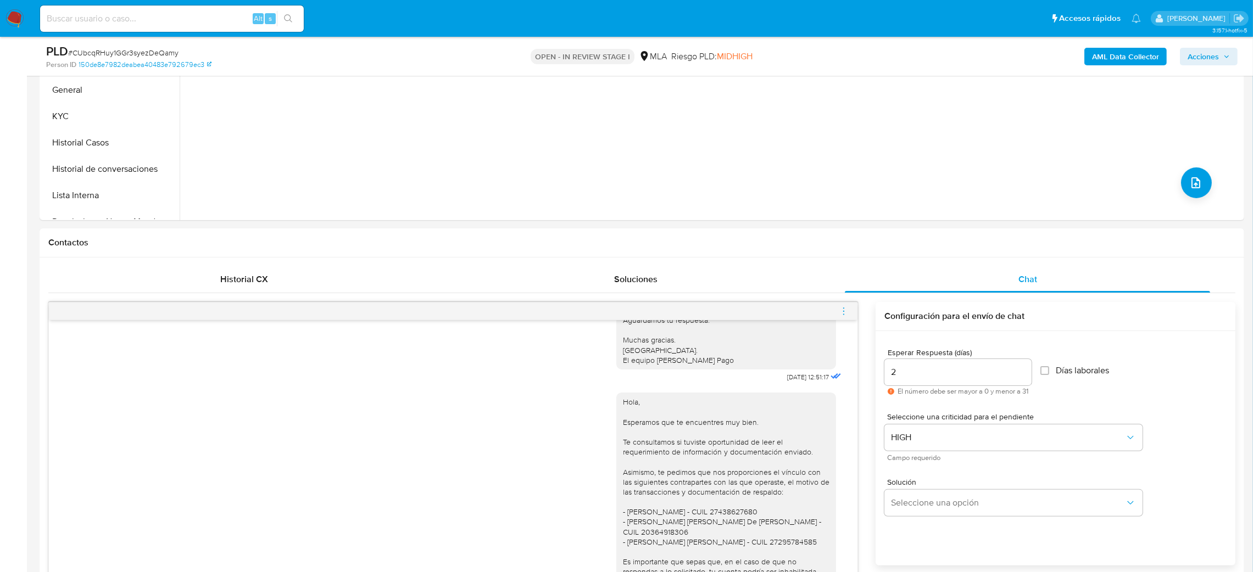
scroll to position [165, 0]
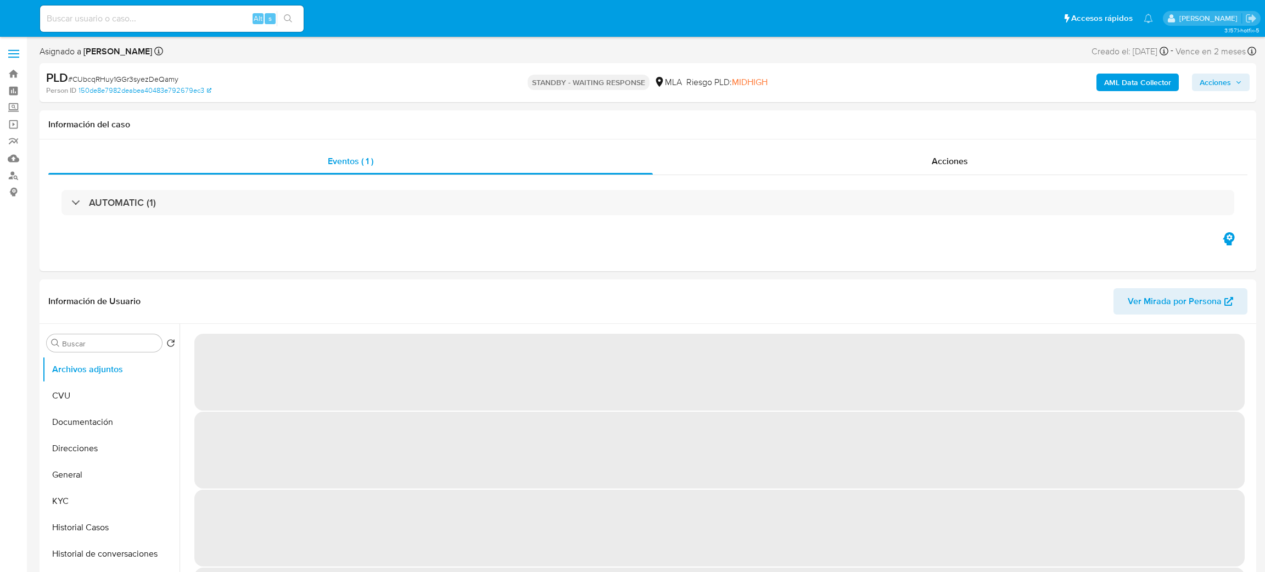
select select "10"
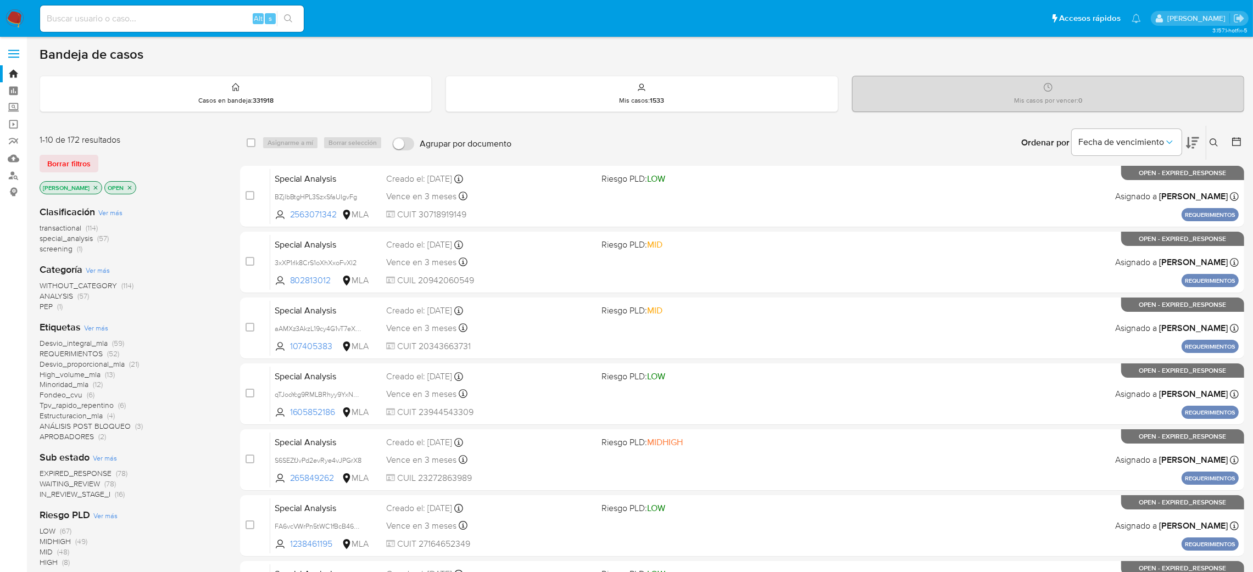
click at [193, 23] on input at bounding box center [172, 19] width 264 height 14
paste input "QanPzlIsG9sWERvVgNDhViLo"
type input "QanPzlIsG9sWERvVgNDhViLo"
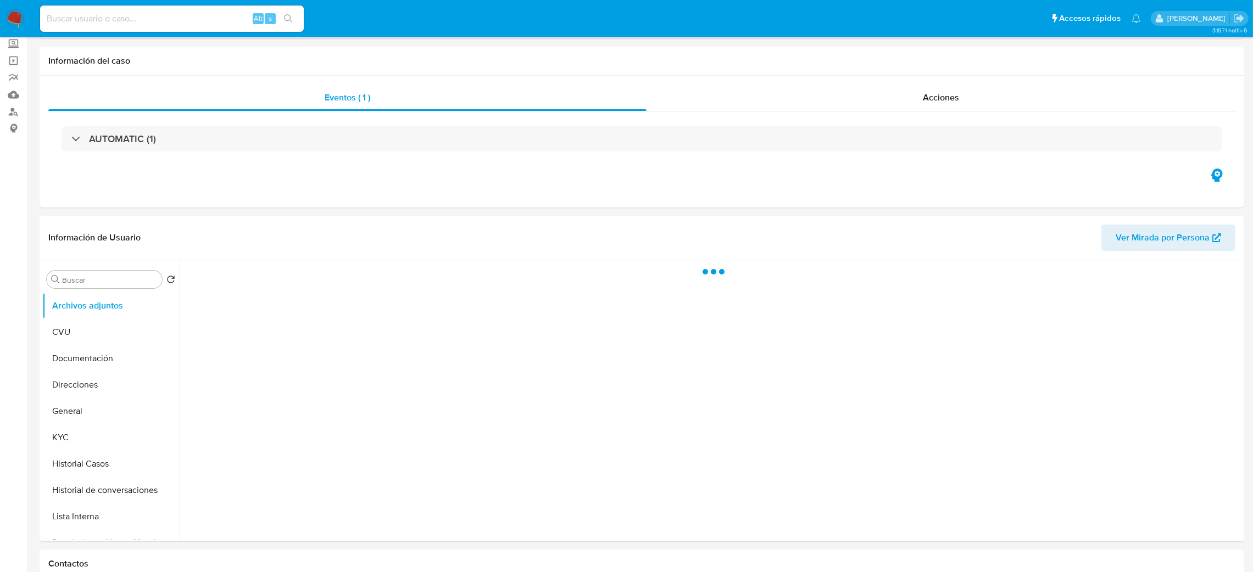
scroll to position [82, 0]
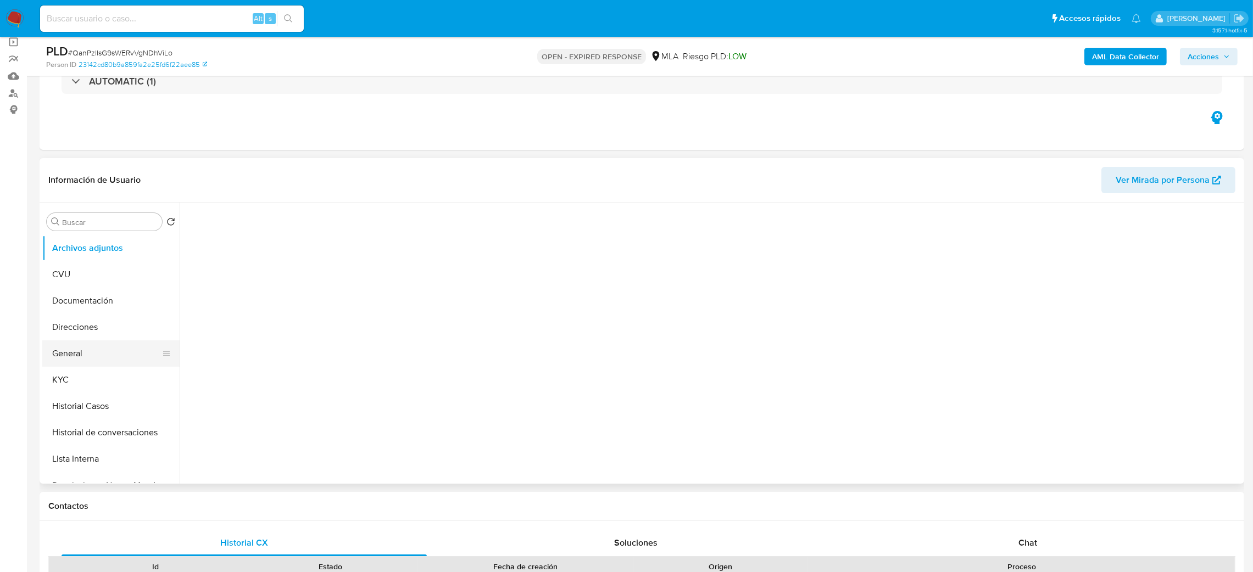
click at [91, 357] on button "General" at bounding box center [106, 354] width 129 height 26
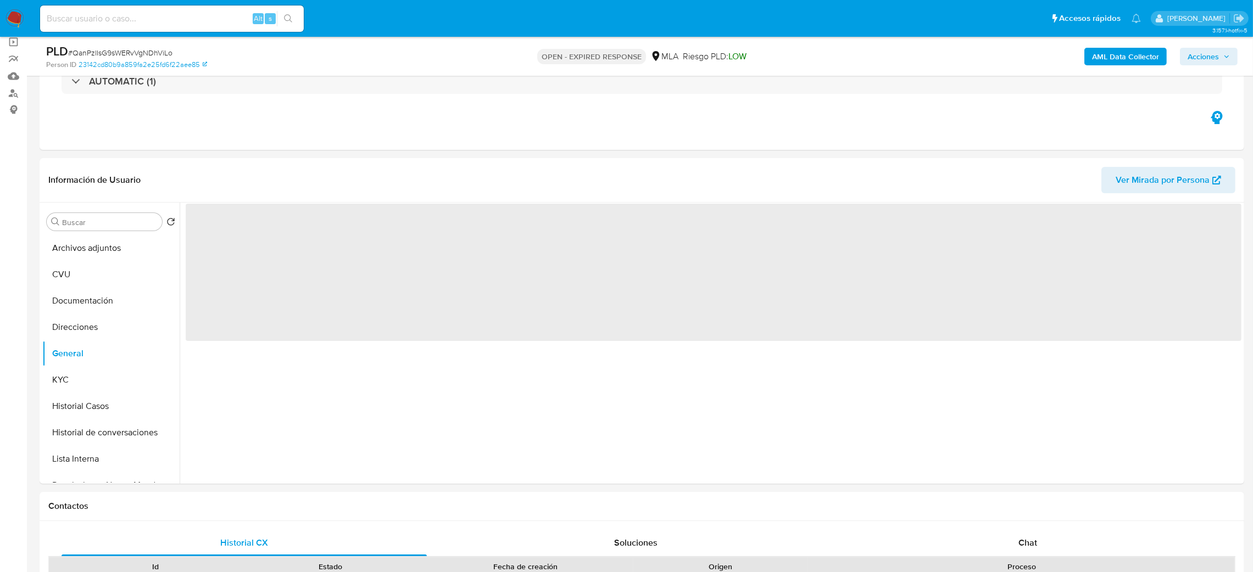
select select "10"
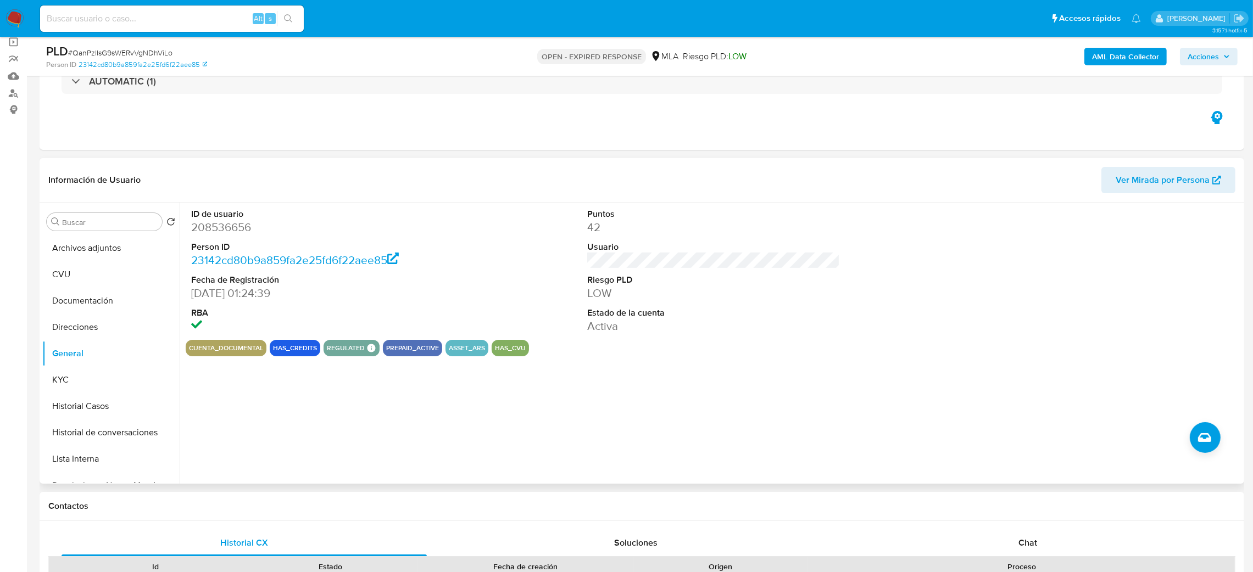
click at [190, 233] on div "ID de usuario 208536656 Person ID 23142cd80b9a859fa2e25fd6f22aee85 Fecha de Reg…" at bounding box center [318, 271] width 264 height 137
copy dd "208536656"
click at [67, 388] on button "KYC" at bounding box center [106, 380] width 129 height 26
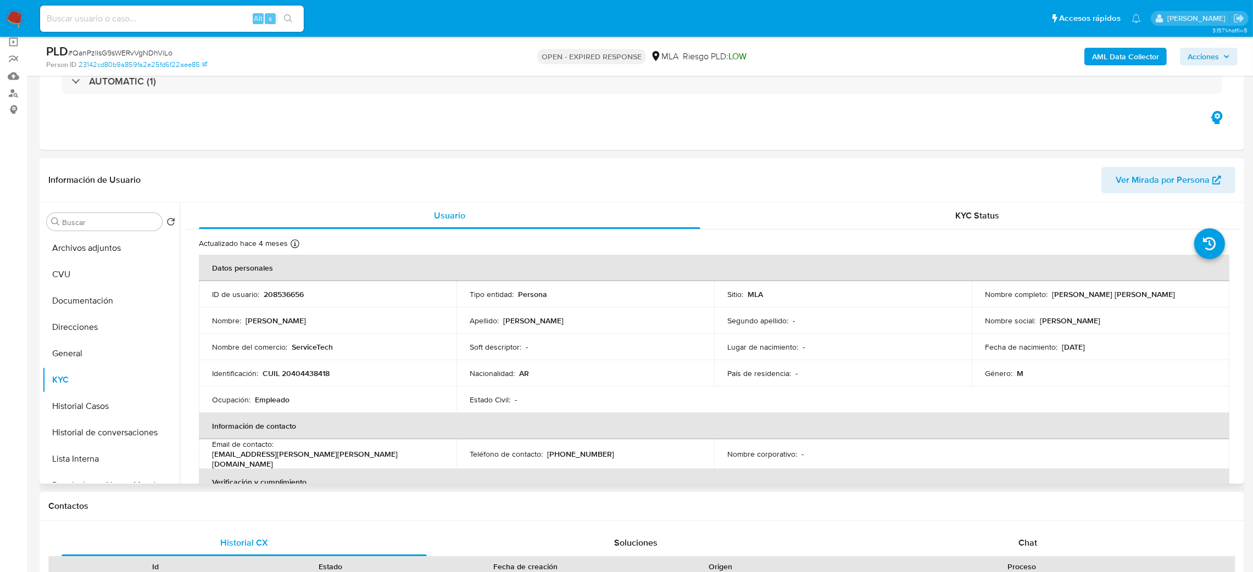
click at [304, 367] on td "Identificación : CUIL 20404438418" at bounding box center [328, 373] width 258 height 26
click at [312, 375] on p "CUIL 20404438418" at bounding box center [296, 374] width 67 height 10
copy p "20404438418"
click at [321, 349] on p "ServiceTech" at bounding box center [312, 347] width 41 height 10
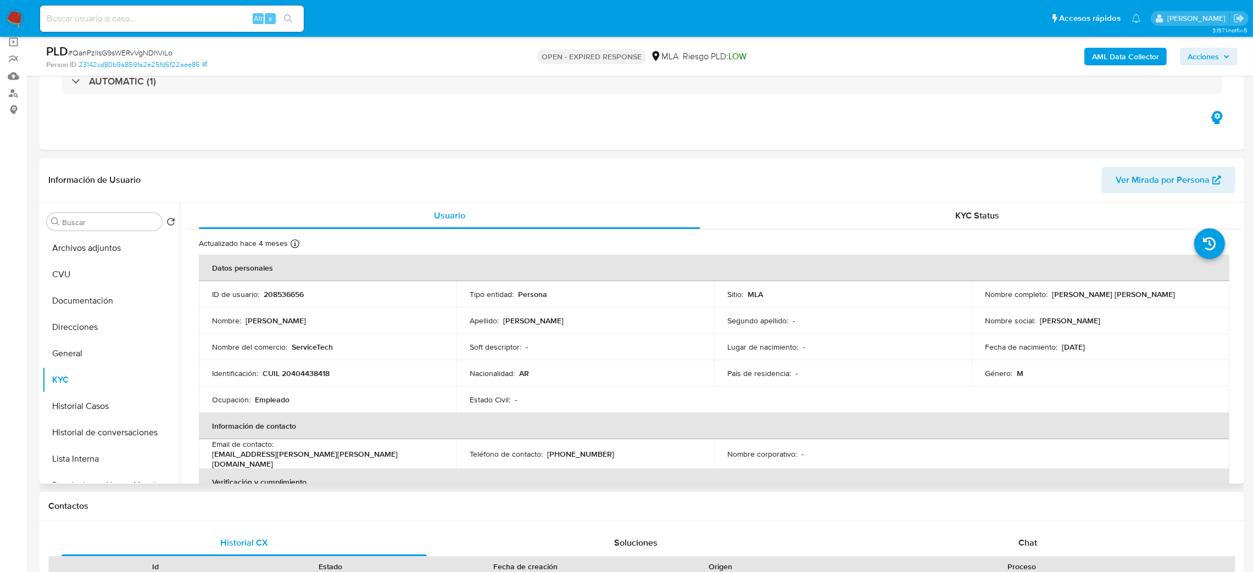
drag, startPoint x: 289, startPoint y: 369, endPoint x: 321, endPoint y: 377, distance: 33.4
click at [321, 377] on p "CUIL 20404438418" at bounding box center [296, 374] width 67 height 10
drag, startPoint x: 289, startPoint y: 372, endPoint x: 326, endPoint y: 374, distance: 36.8
click at [326, 374] on p "CUIL 20404438418" at bounding box center [296, 374] width 67 height 10
copy p "40443841"
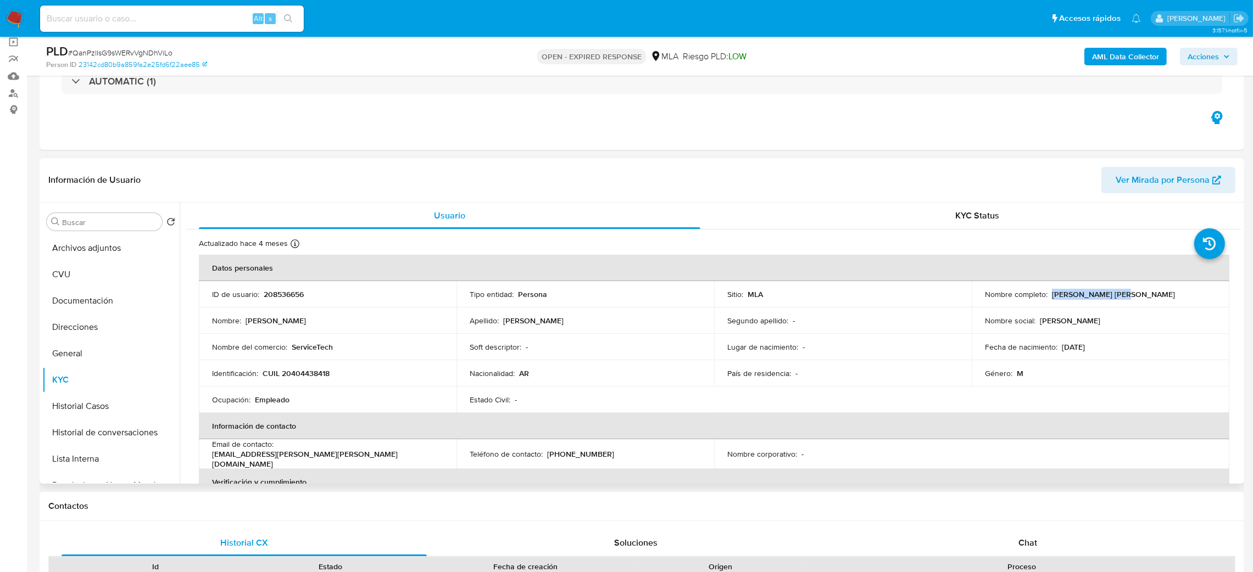
drag, startPoint x: 1048, startPoint y: 296, endPoint x: 1151, endPoint y: 298, distance: 102.2
click at [1151, 298] on div "Nombre completo : Pedro Gabriel Hugo" at bounding box center [1100, 294] width 231 height 10
copy p "Pedro Gabriel Hugo"
click at [98, 304] on button "Documentación" at bounding box center [106, 301] width 129 height 26
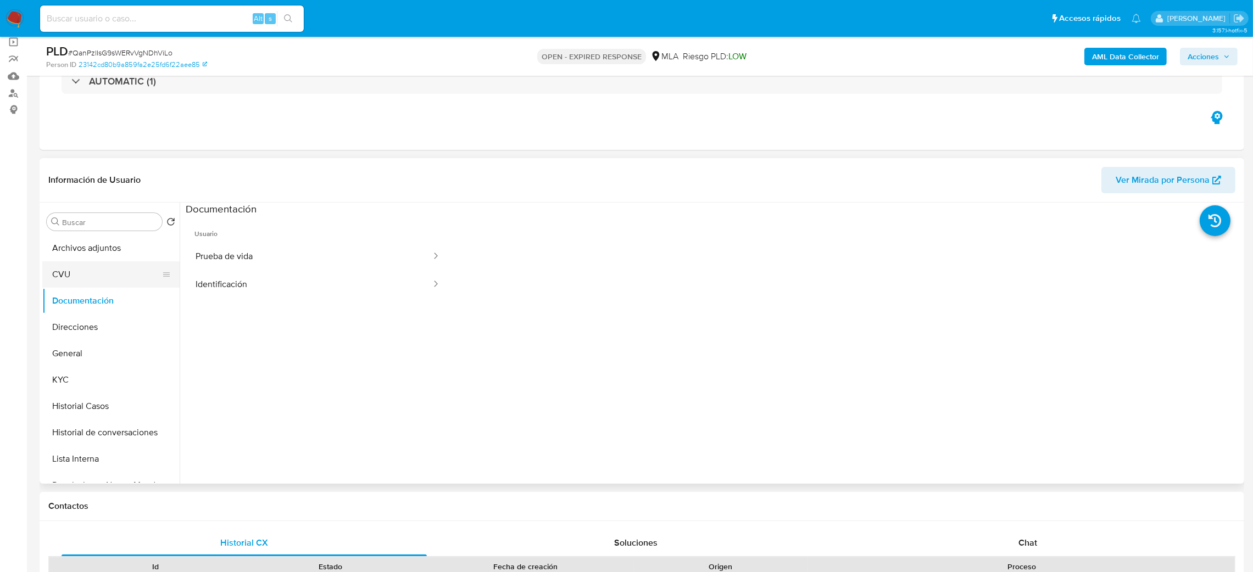
click at [84, 275] on button "CVU" at bounding box center [106, 274] width 129 height 26
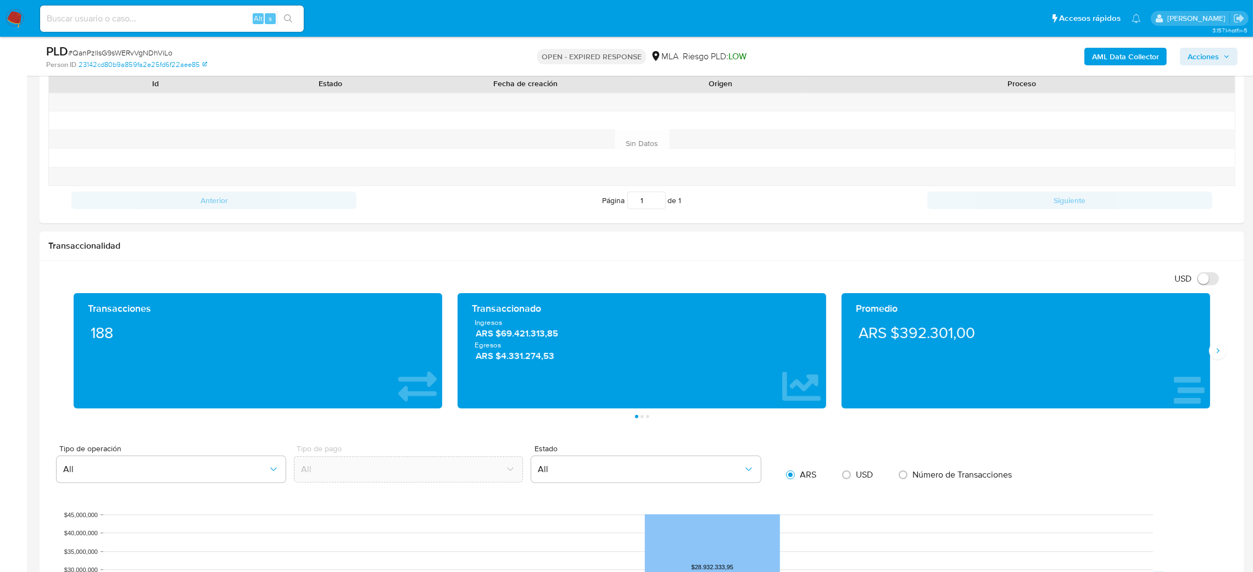
scroll to position [71, 0]
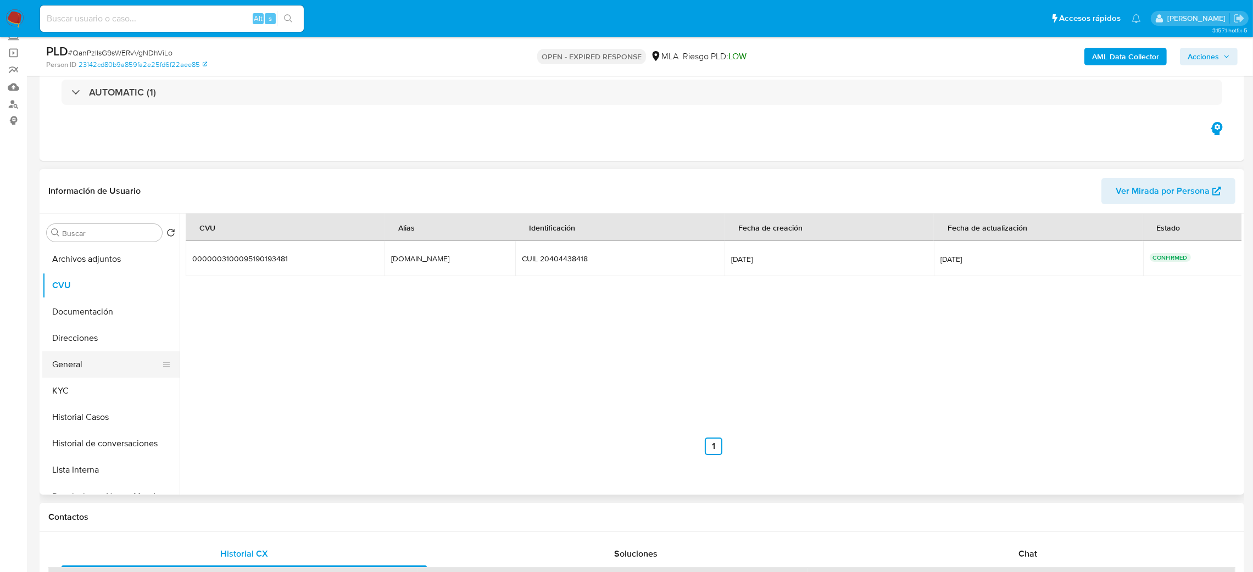
click at [64, 372] on button "General" at bounding box center [106, 364] width 129 height 26
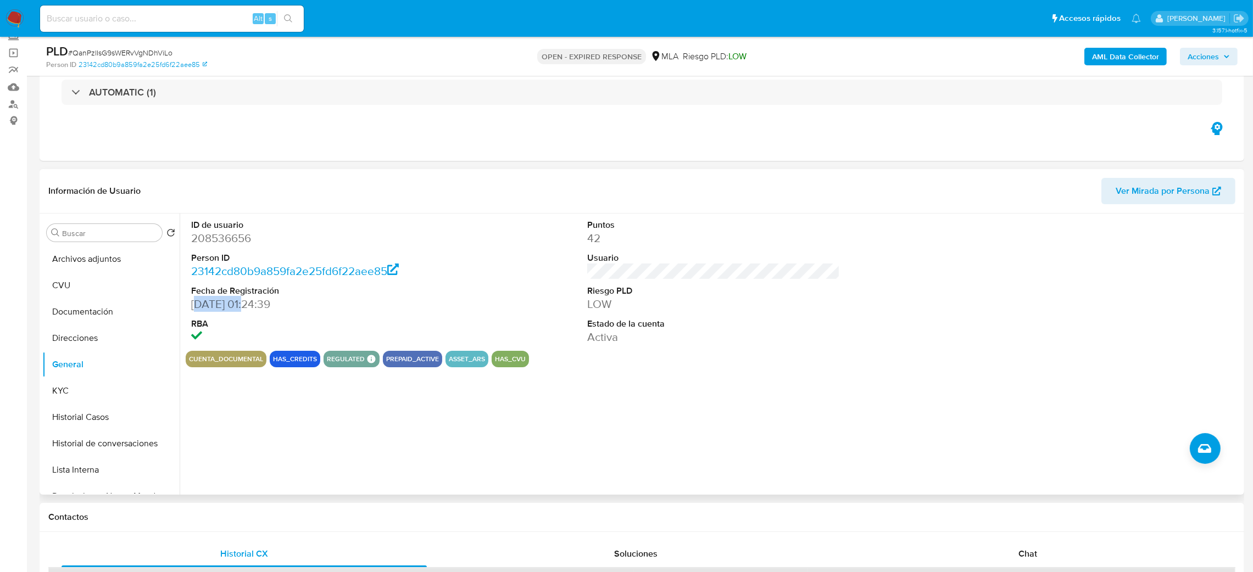
drag, startPoint x: 245, startPoint y: 303, endPoint x: 194, endPoint y: 306, distance: 51.7
click at [194, 306] on dd "14/03/2016 01:24:39" at bounding box center [317, 304] width 253 height 15
drag, startPoint x: 193, startPoint y: 306, endPoint x: 245, endPoint y: 311, distance: 53.0
click at [245, 311] on dd "14/03/2016 01:24:39" at bounding box center [317, 304] width 253 height 15
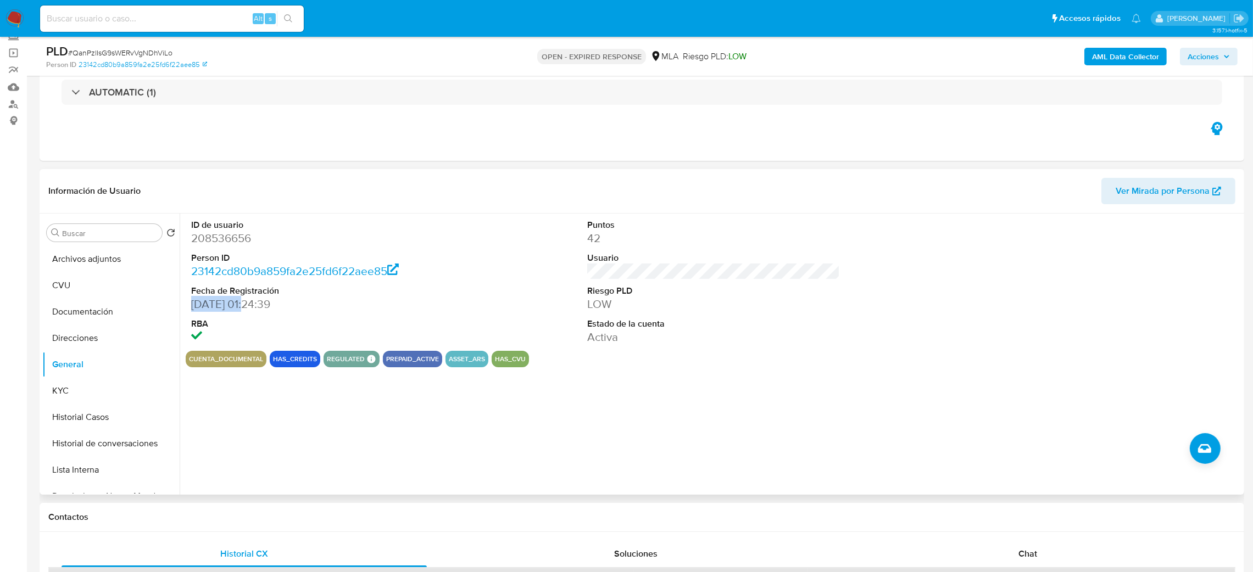
copy dd "14/03/2016"
click at [101, 388] on button "KYC" at bounding box center [106, 391] width 129 height 26
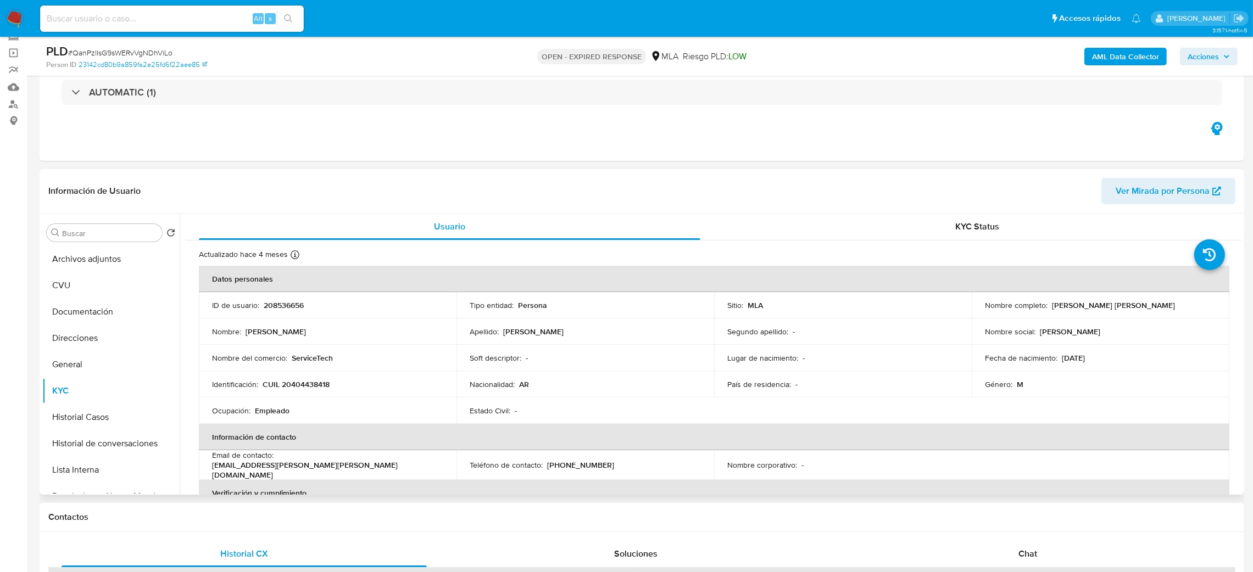
click at [282, 300] on p "208536656" at bounding box center [284, 305] width 40 height 10
copy p "208536656"
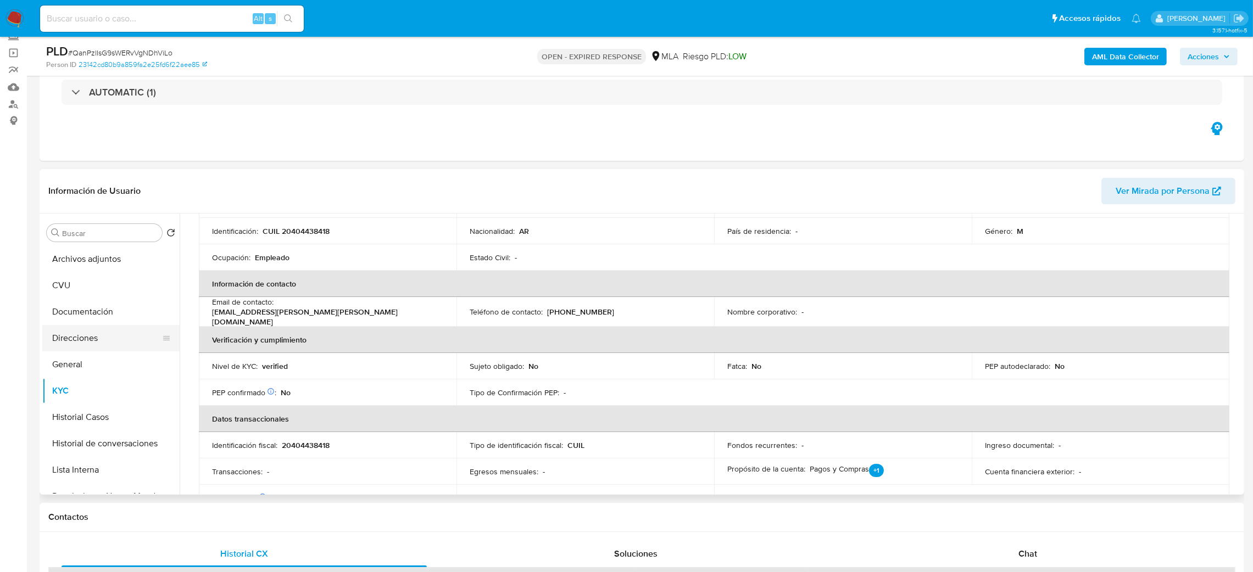
scroll to position [64, 0]
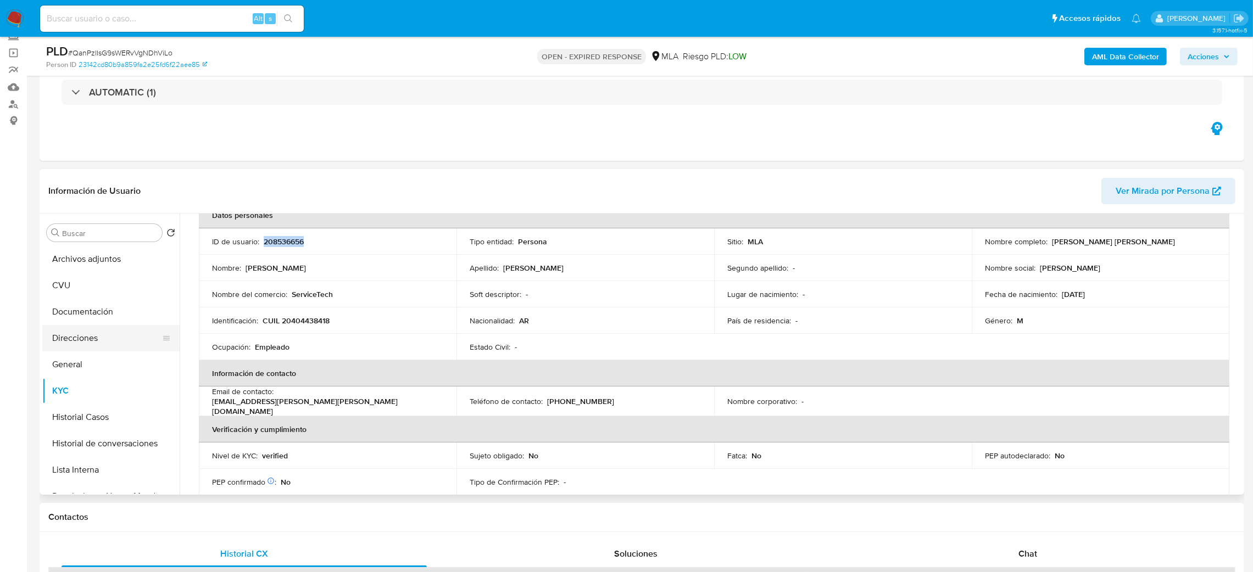
click at [75, 326] on button "Direcciones" at bounding box center [106, 338] width 129 height 26
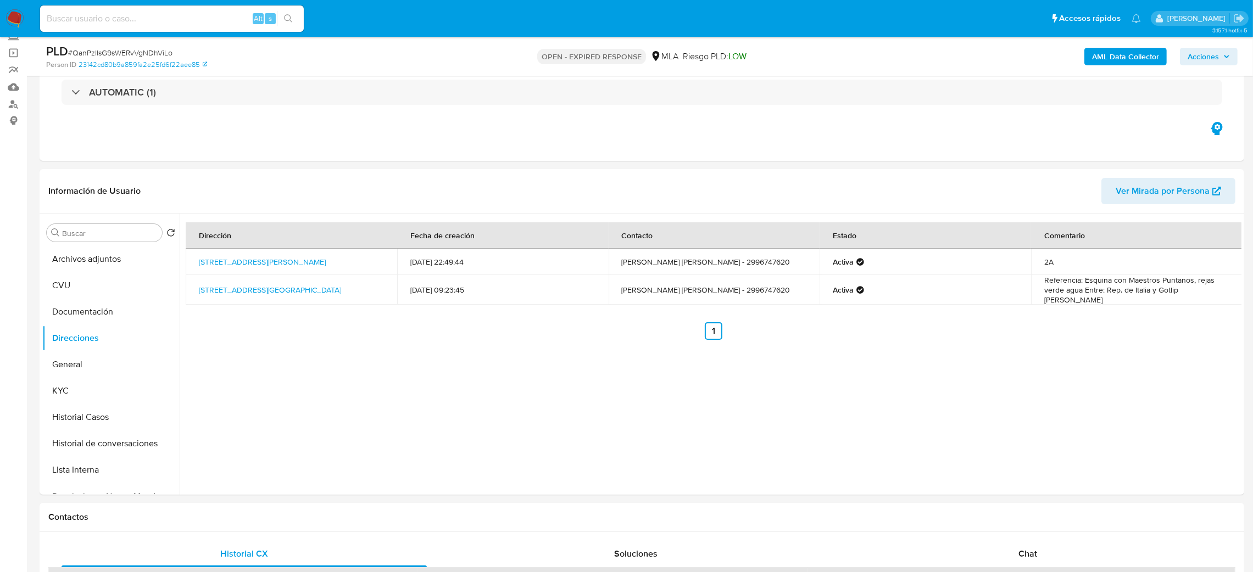
click at [125, 51] on span "# QanPzlIsG9sWERvVgNDhViLo" at bounding box center [120, 52] width 104 height 11
copy span "QanPzlIsG9sWERvVgNDhViLo"
click at [12, 11] on img at bounding box center [14, 18] width 19 height 19
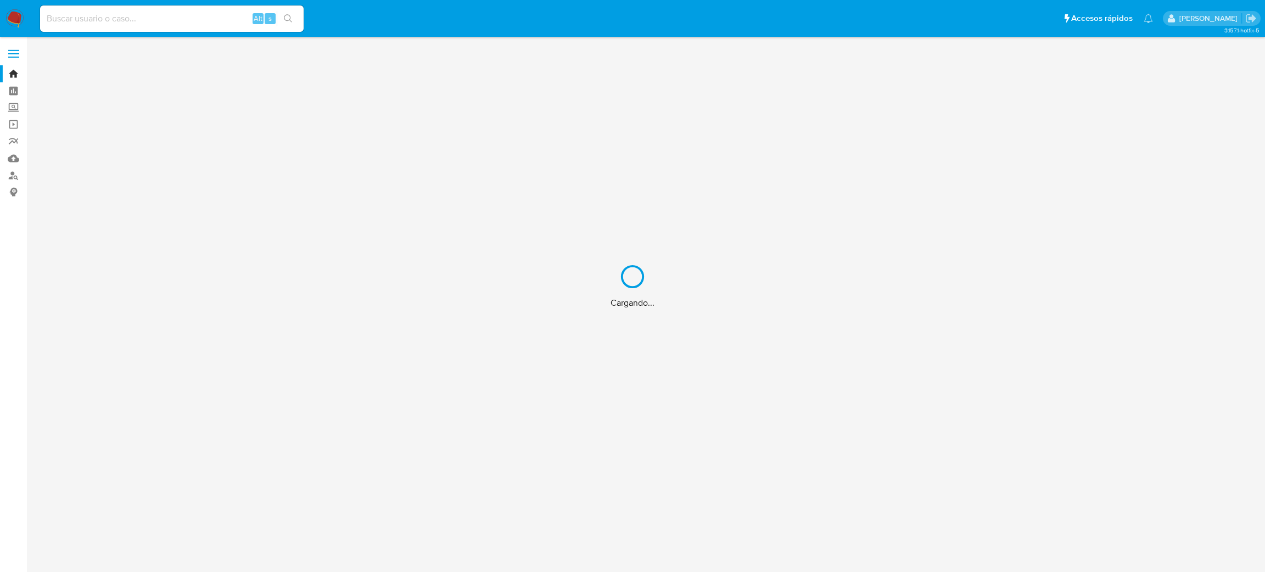
click at [7, 181] on div "Cargando..." at bounding box center [632, 286] width 1265 height 572
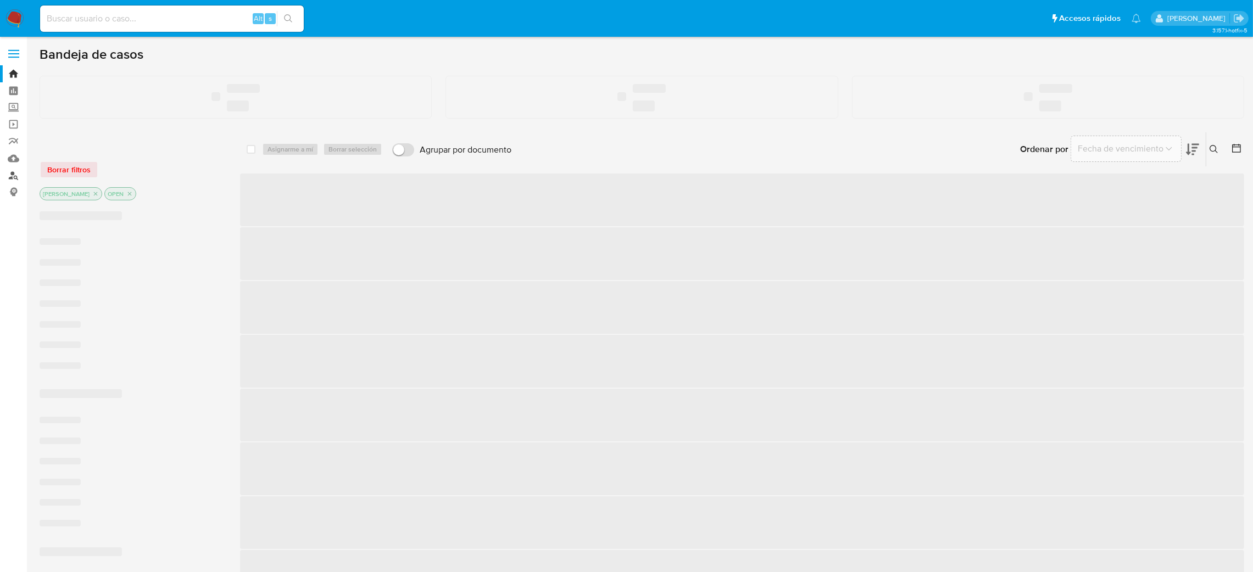
click at [12, 180] on link "Buscador de personas" at bounding box center [65, 175] width 131 height 17
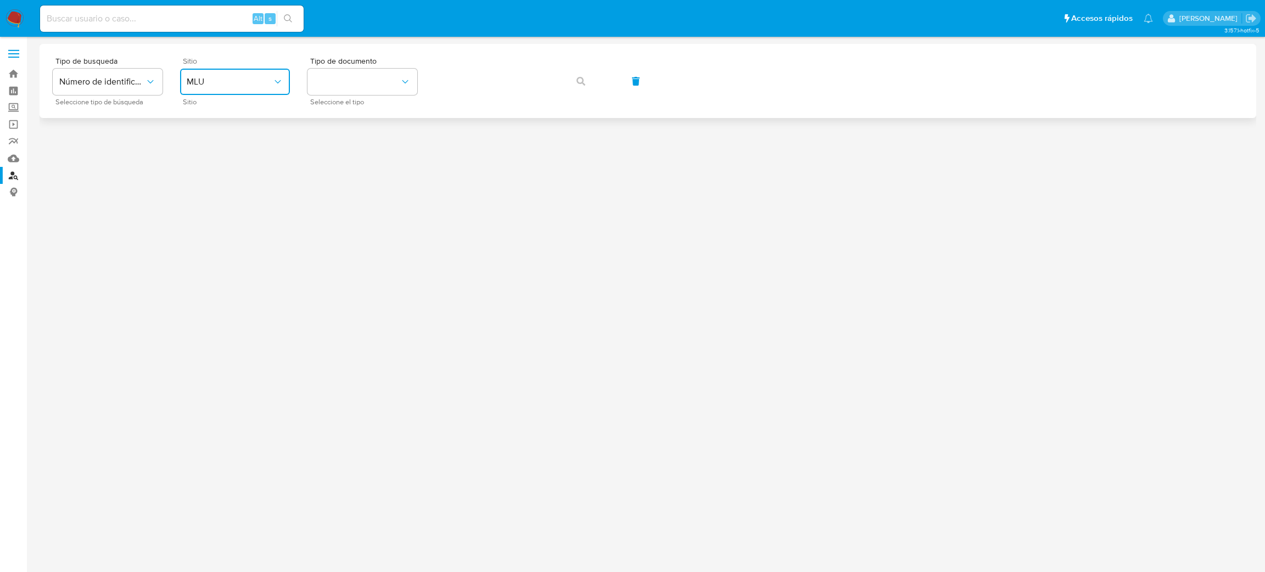
click at [233, 88] on button "MLU" at bounding box center [235, 82] width 110 height 26
click at [226, 141] on div "MLA" at bounding box center [232, 138] width 90 height 26
click at [378, 74] on button "identificationType" at bounding box center [363, 82] width 110 height 26
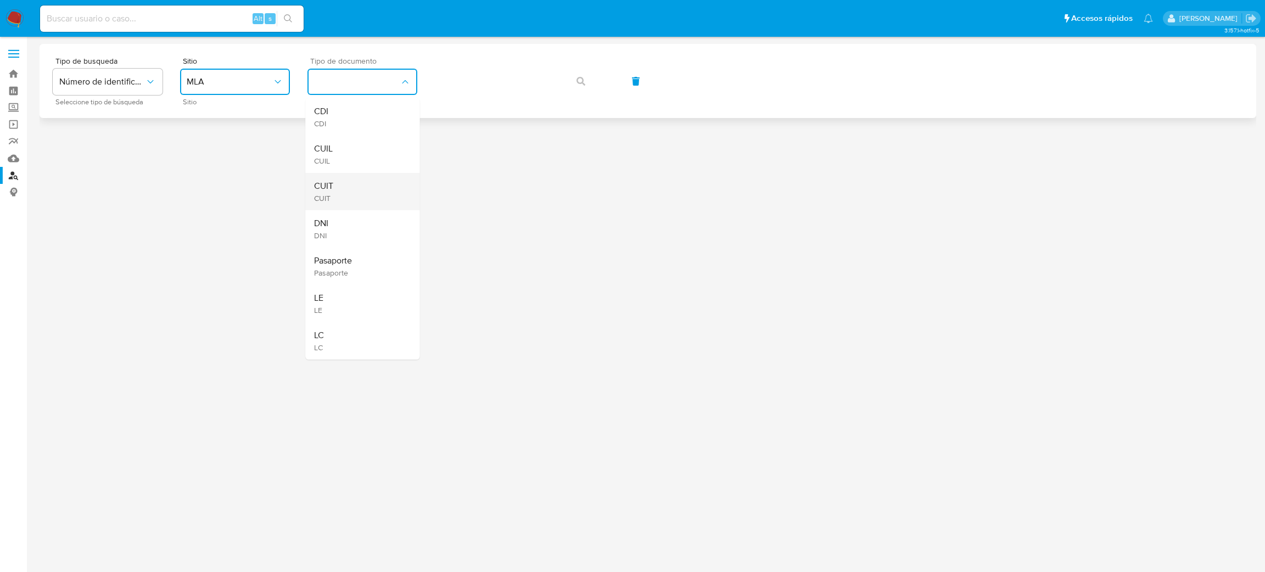
click at [376, 184] on div "CUIT CUIT" at bounding box center [359, 191] width 90 height 37
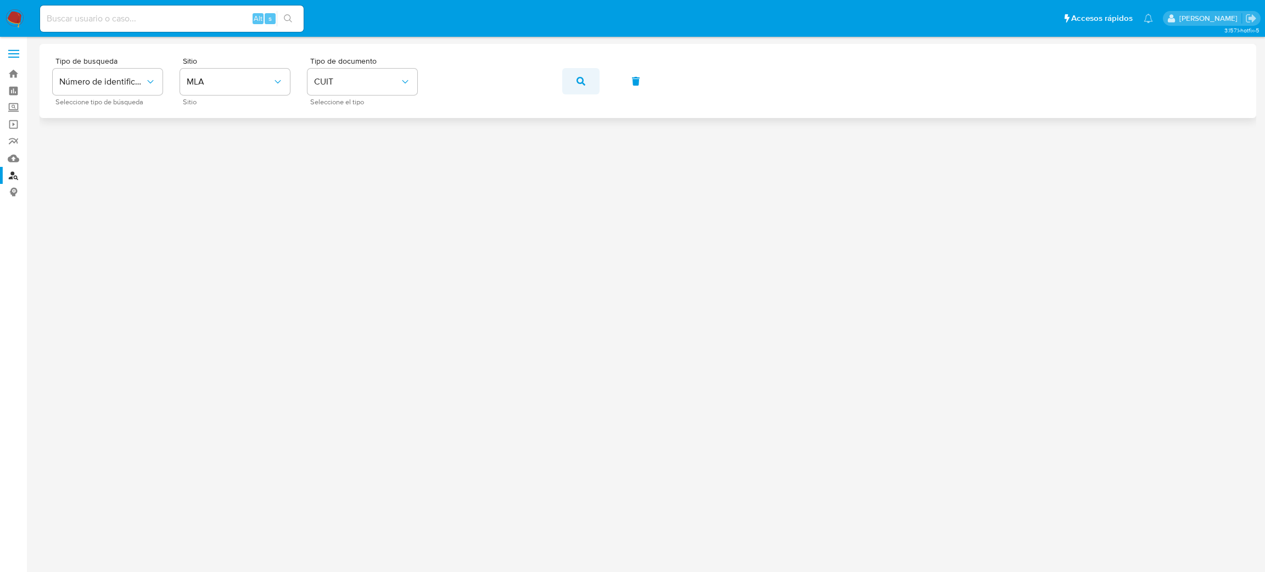
click at [586, 80] on button "button" at bounding box center [580, 81] width 37 height 26
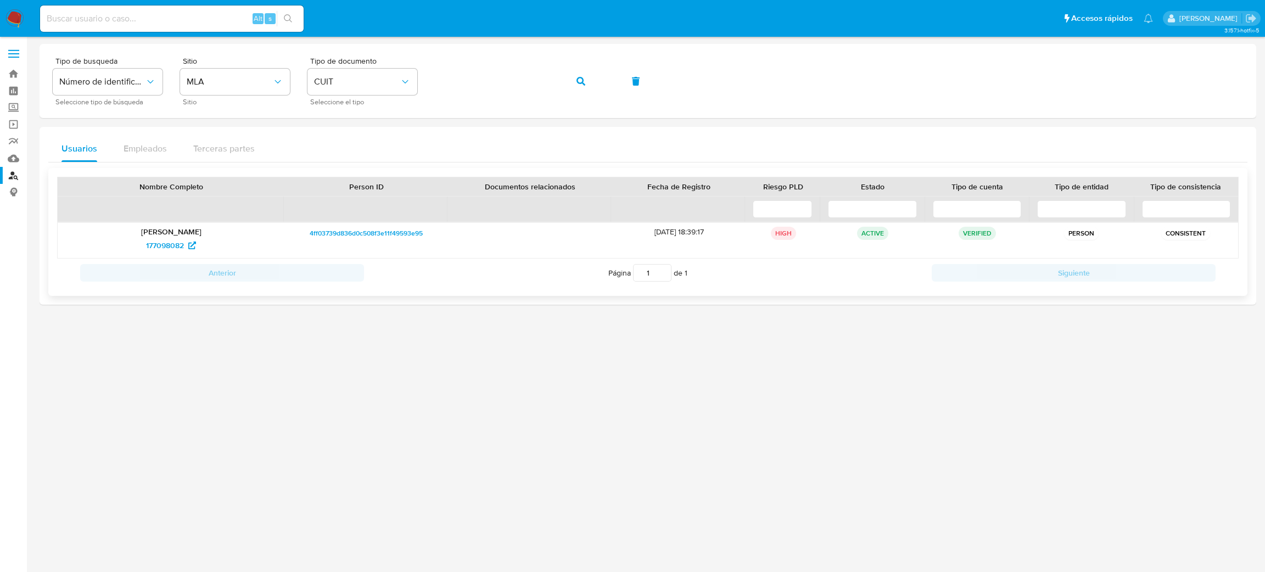
click at [144, 255] on div "Octavio Gonzalez Mazzoni 177098082" at bounding box center [171, 240] width 227 height 35
click at [151, 248] on span "177098082" at bounding box center [165, 246] width 38 height 18
click at [401, 81] on div "Tipo de busqueda Número de identificación Seleccione tipo de búsqueda Sitio MLA…" at bounding box center [648, 81] width 1191 height 48
click at [556, 93] on div "Tipo de busqueda Número de identificación Seleccione tipo de búsqueda Sitio MLA…" at bounding box center [648, 81] width 1191 height 48
click at [574, 74] on button "button" at bounding box center [580, 81] width 37 height 26
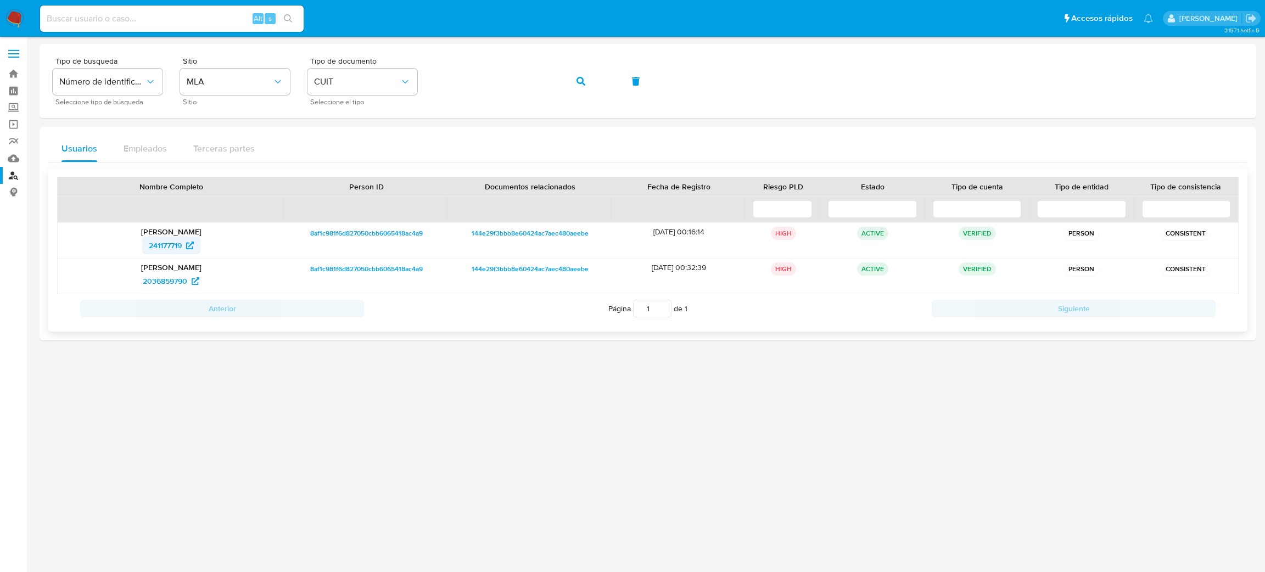
click at [168, 249] on span "241177719" at bounding box center [165, 246] width 33 height 18
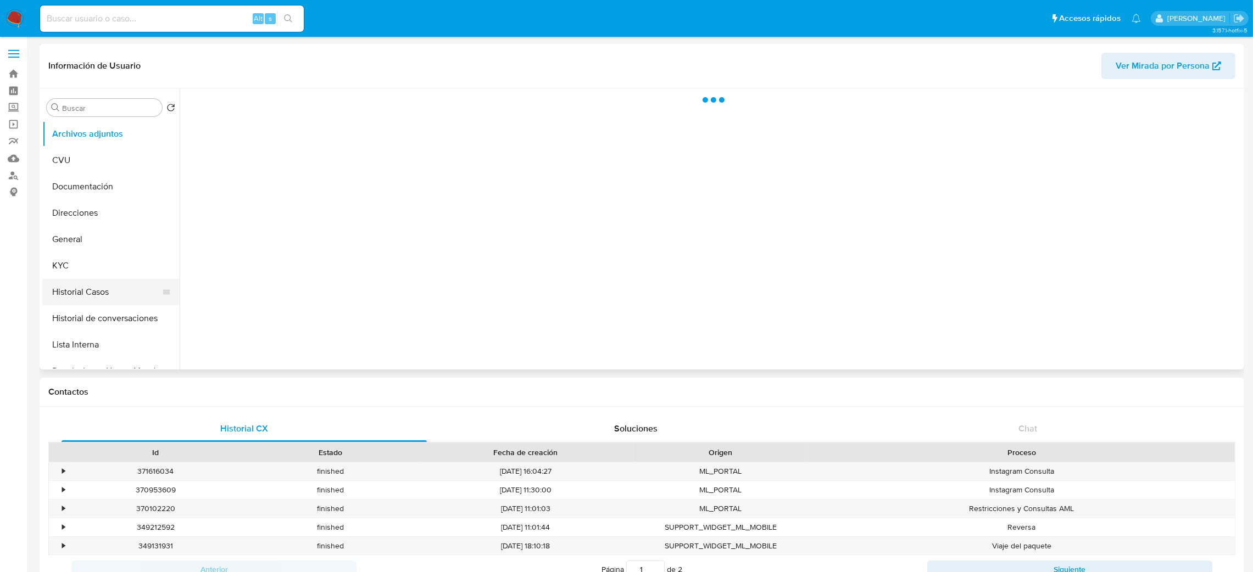
click at [105, 280] on button "Historial Casos" at bounding box center [106, 292] width 129 height 26
select select "10"
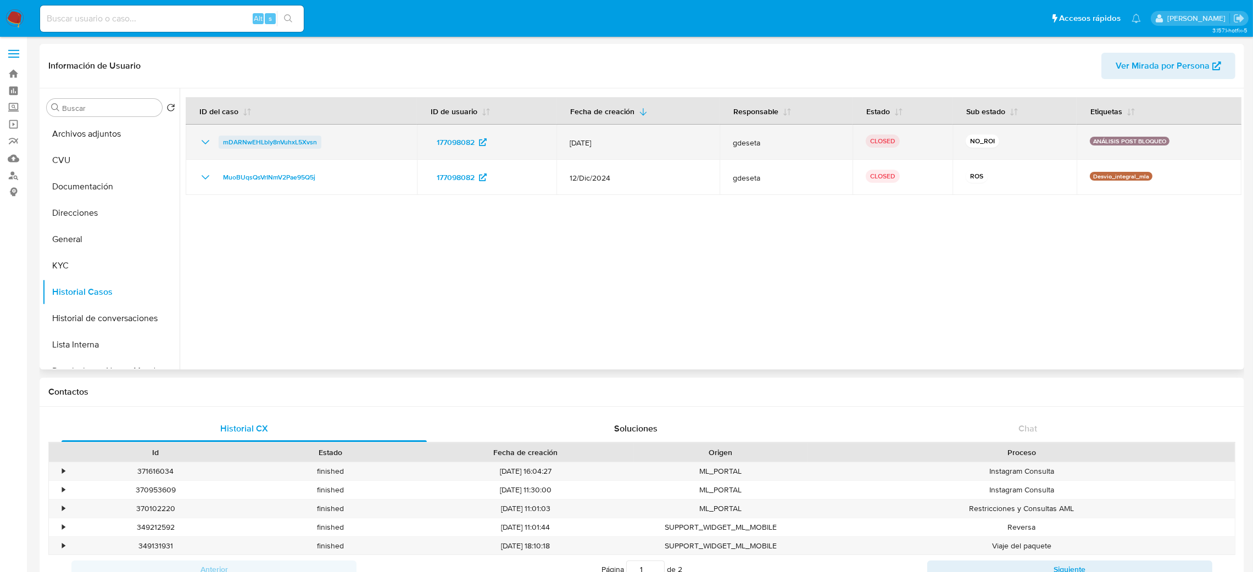
click at [299, 138] on span "mDARNwEHLbly8nVuhxL5Xvsn" at bounding box center [270, 142] width 94 height 13
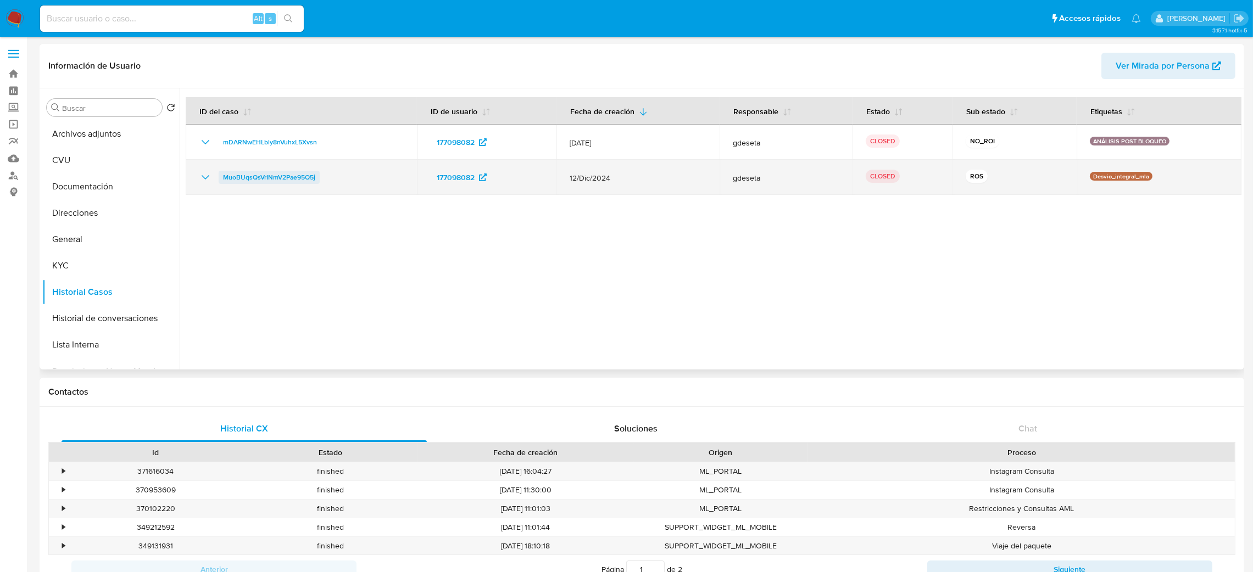
click at [258, 174] on span "MuoBUqsQsVrINmV2Pae95Q5j" at bounding box center [269, 177] width 92 height 13
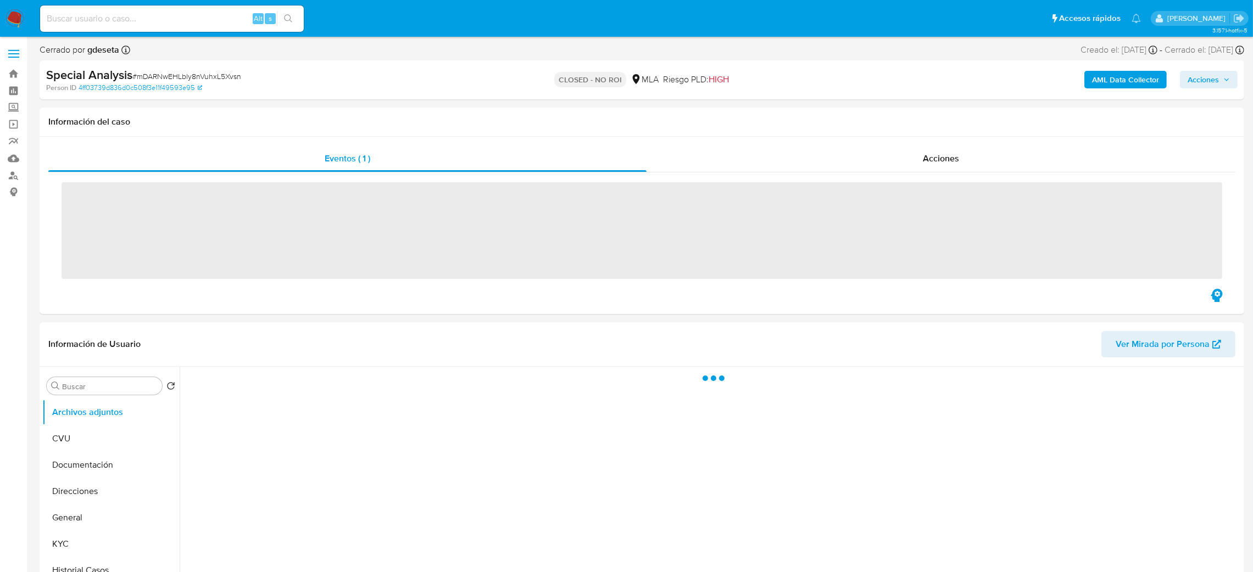
click at [958, 170] on div "Acciones" at bounding box center [940, 159] width 589 height 26
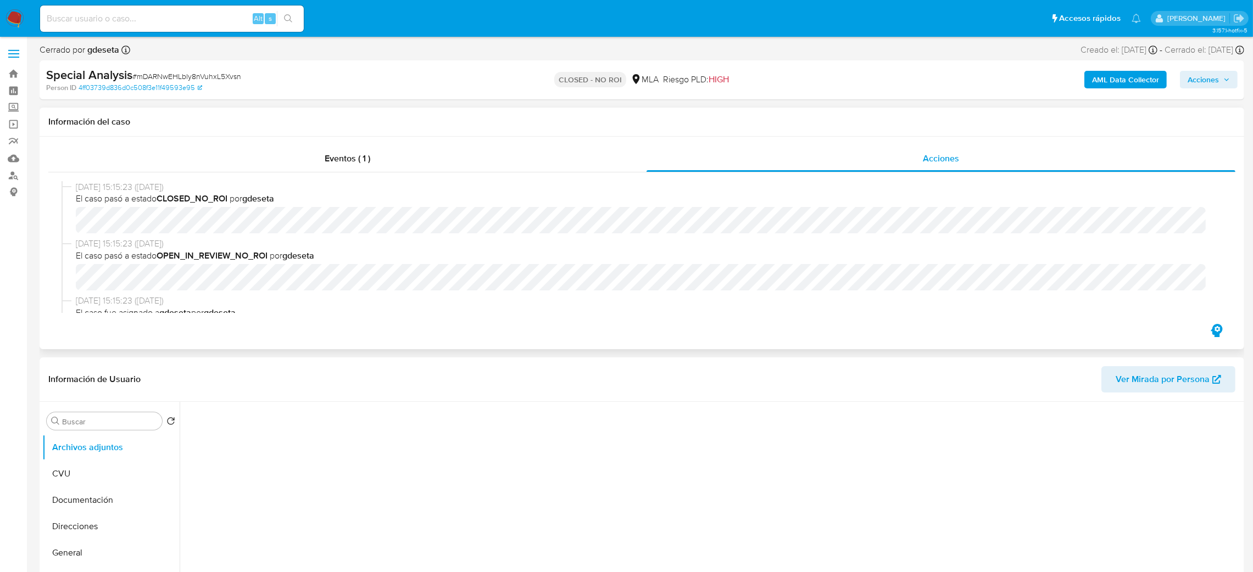
scroll to position [82, 0]
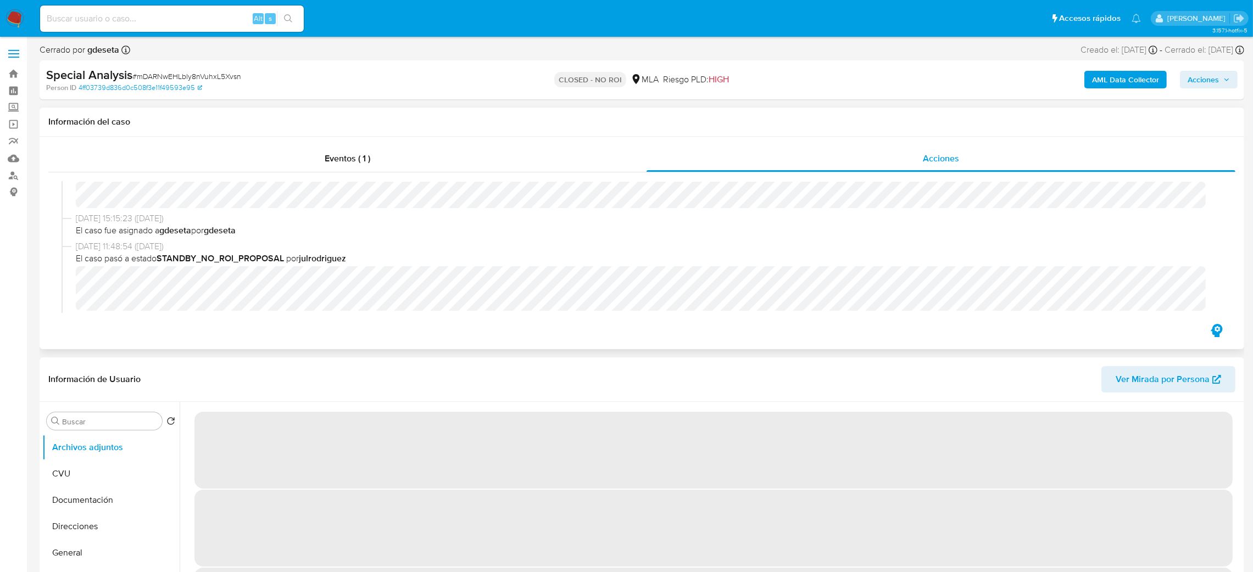
select select "10"
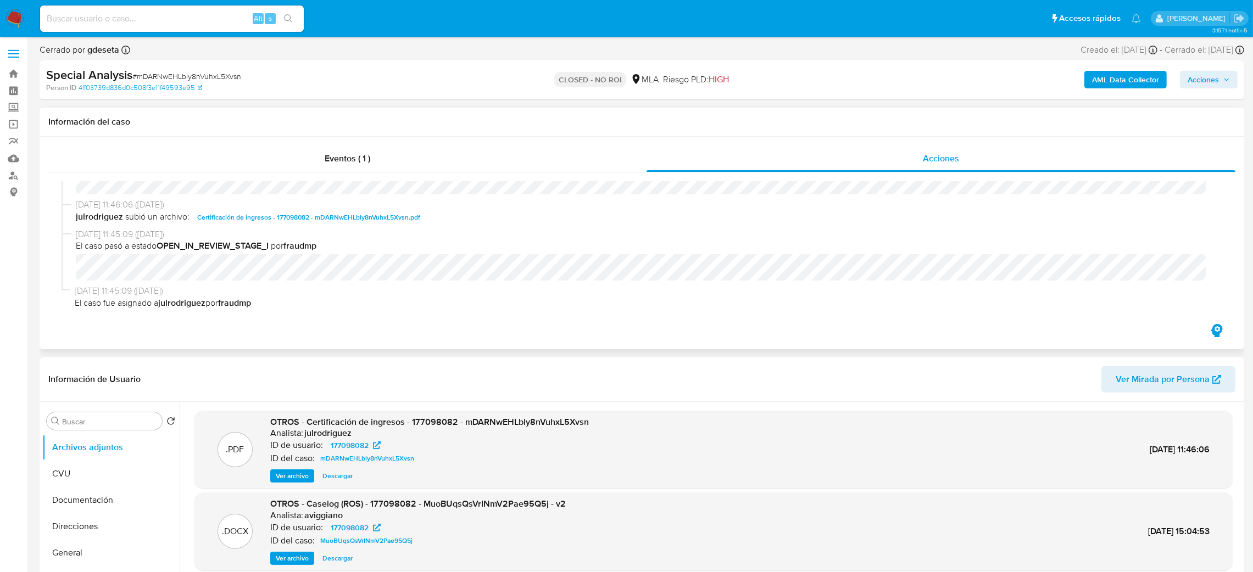
scroll to position [116, 0]
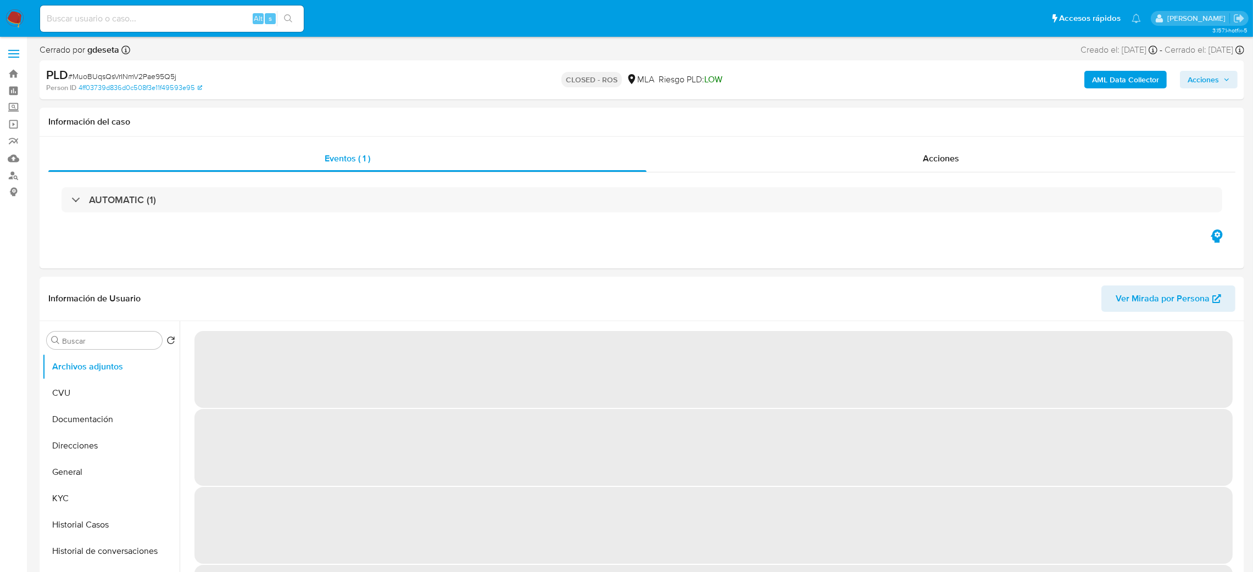
select select "10"
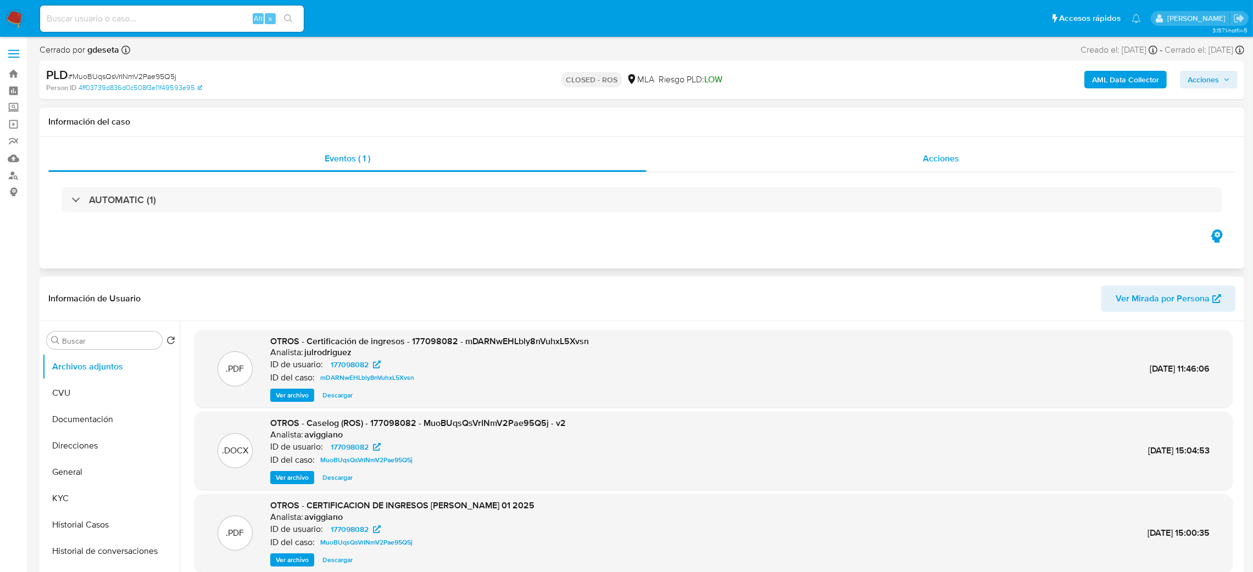
click at [954, 166] on div "Acciones" at bounding box center [940, 159] width 589 height 26
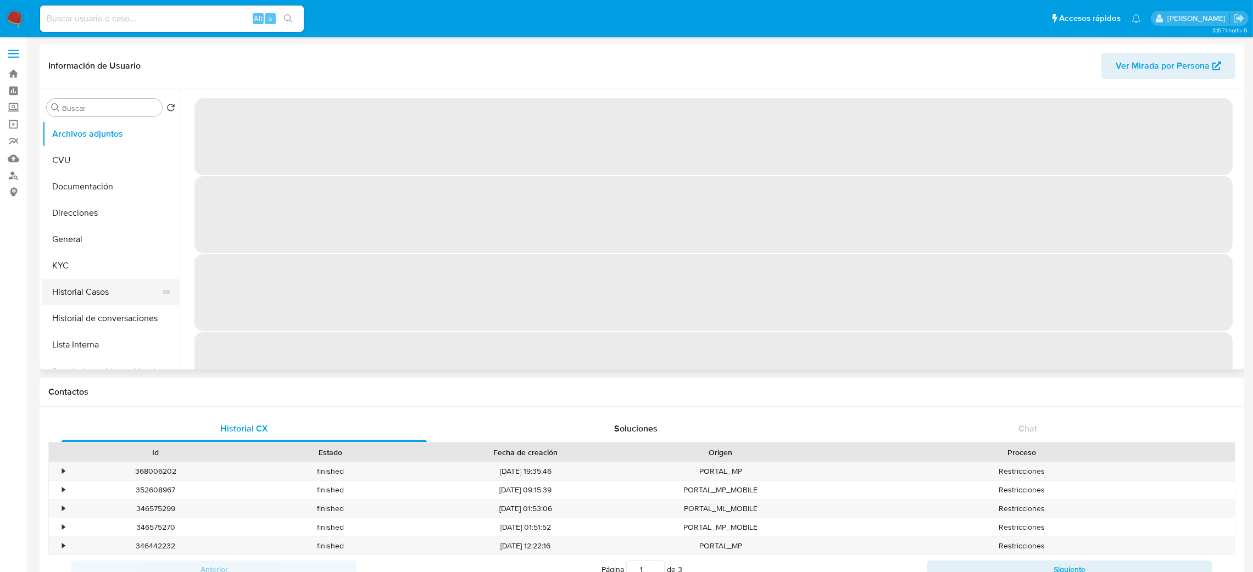
select select "10"
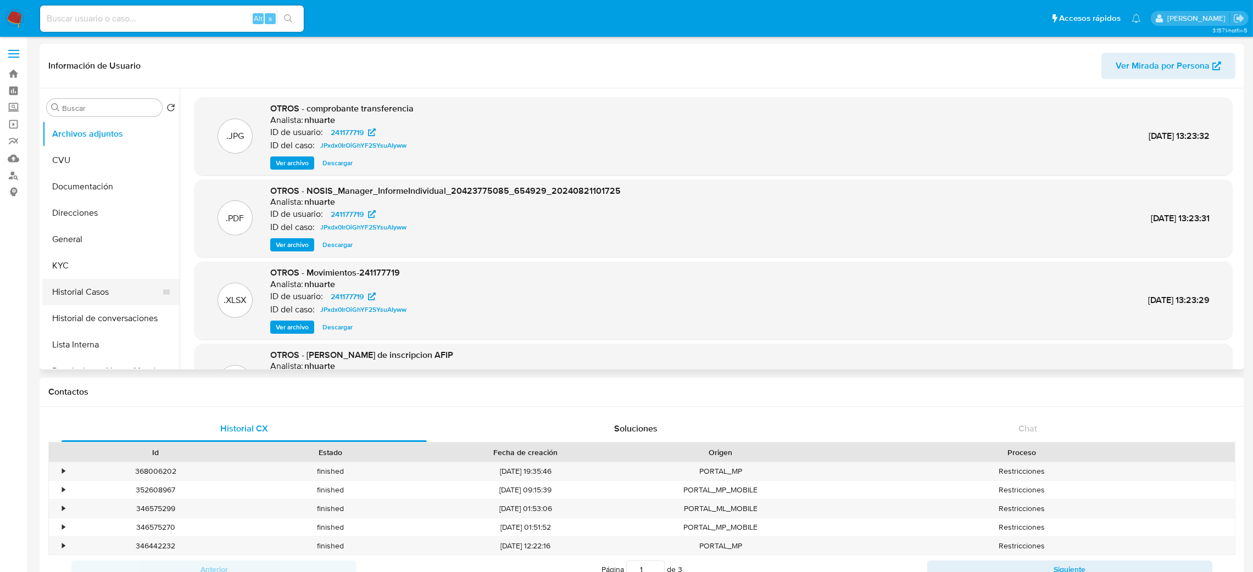
click at [96, 291] on button "Historial Casos" at bounding box center [106, 292] width 129 height 26
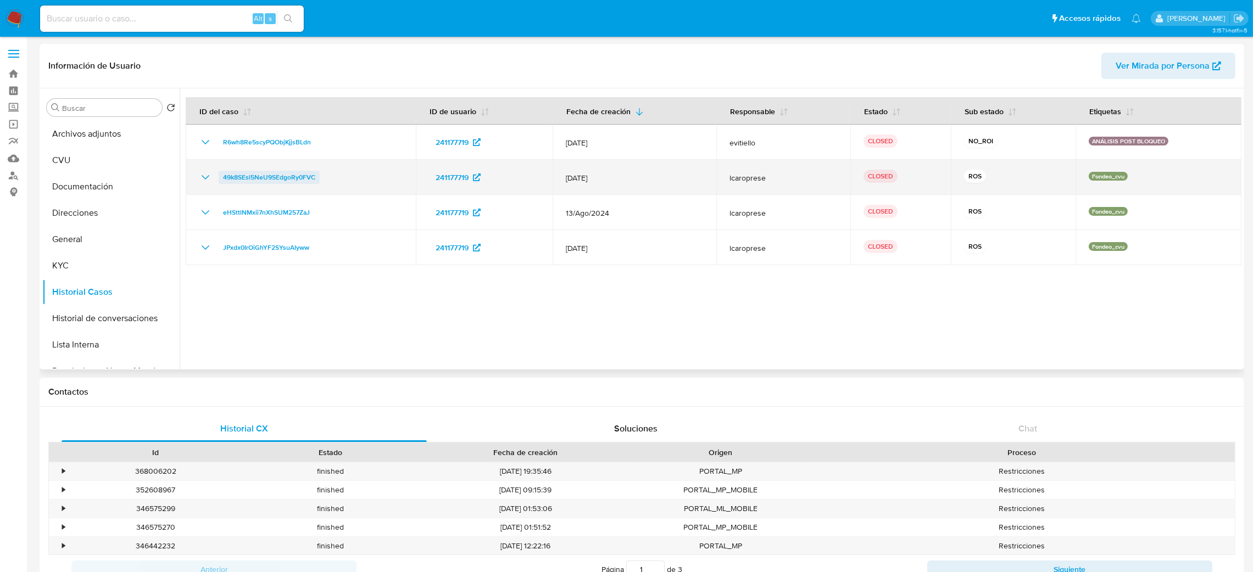
click at [275, 173] on span "49k8SEsl5NeU9SEdgoRy0FVC" at bounding box center [269, 177] width 92 height 13
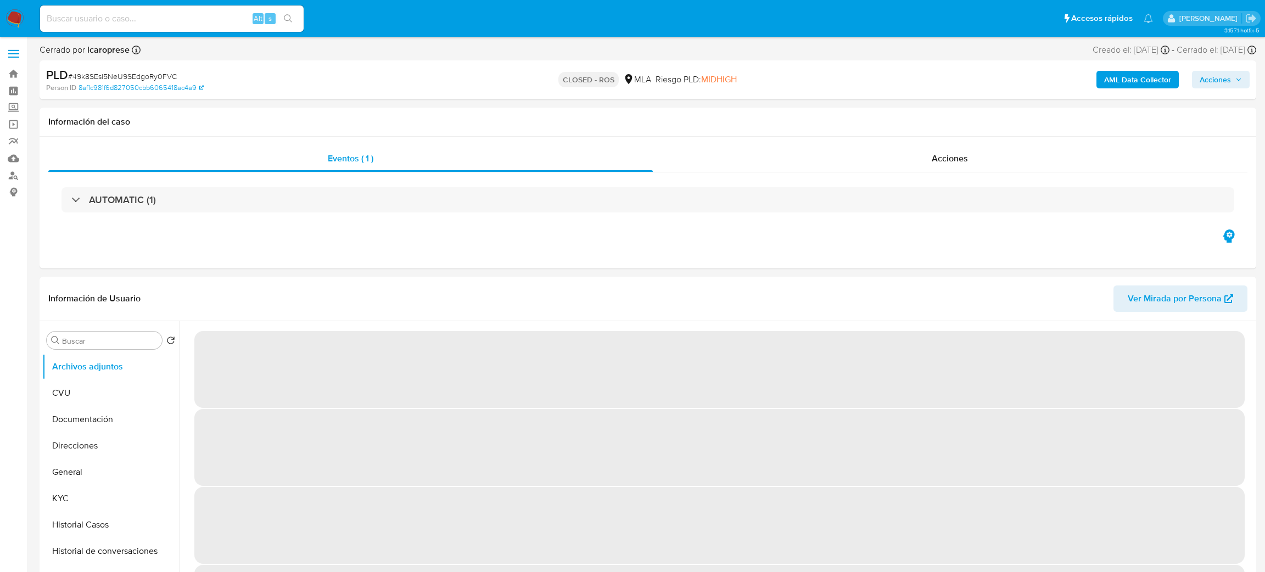
select select "10"
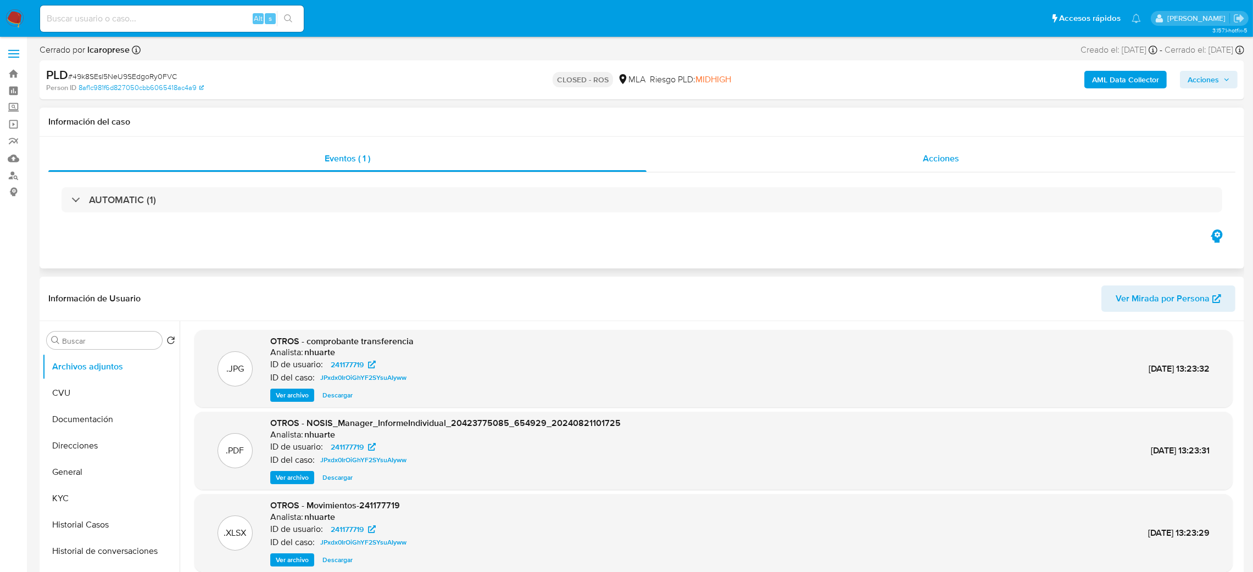
click at [941, 160] on span "Acciones" at bounding box center [941, 158] width 36 height 13
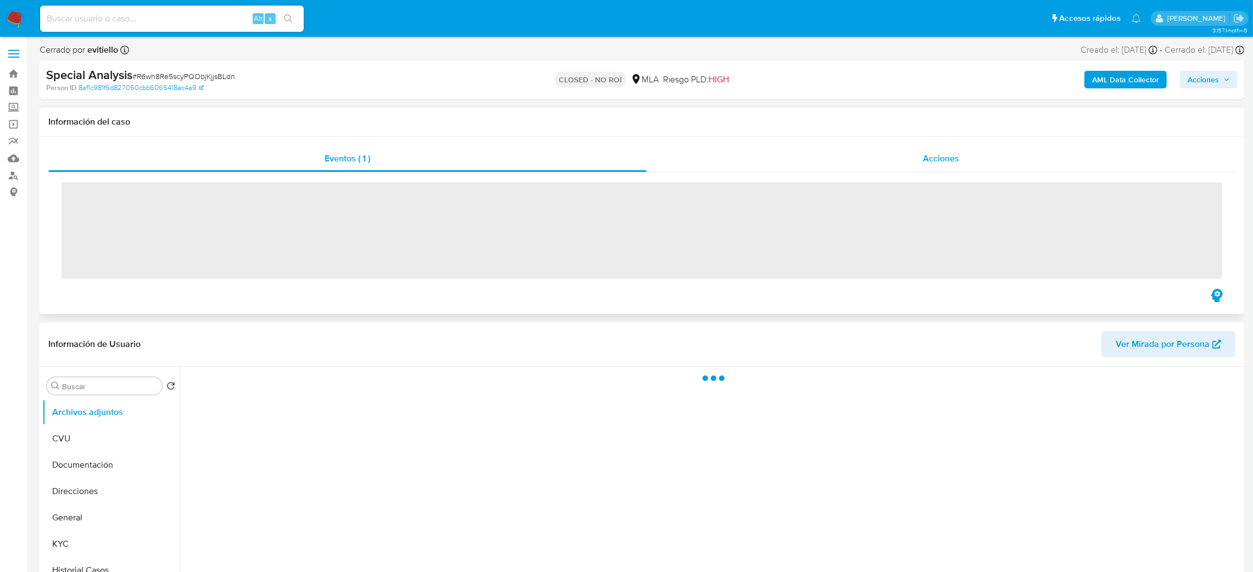
click at [950, 155] on span "Acciones" at bounding box center [941, 158] width 36 height 13
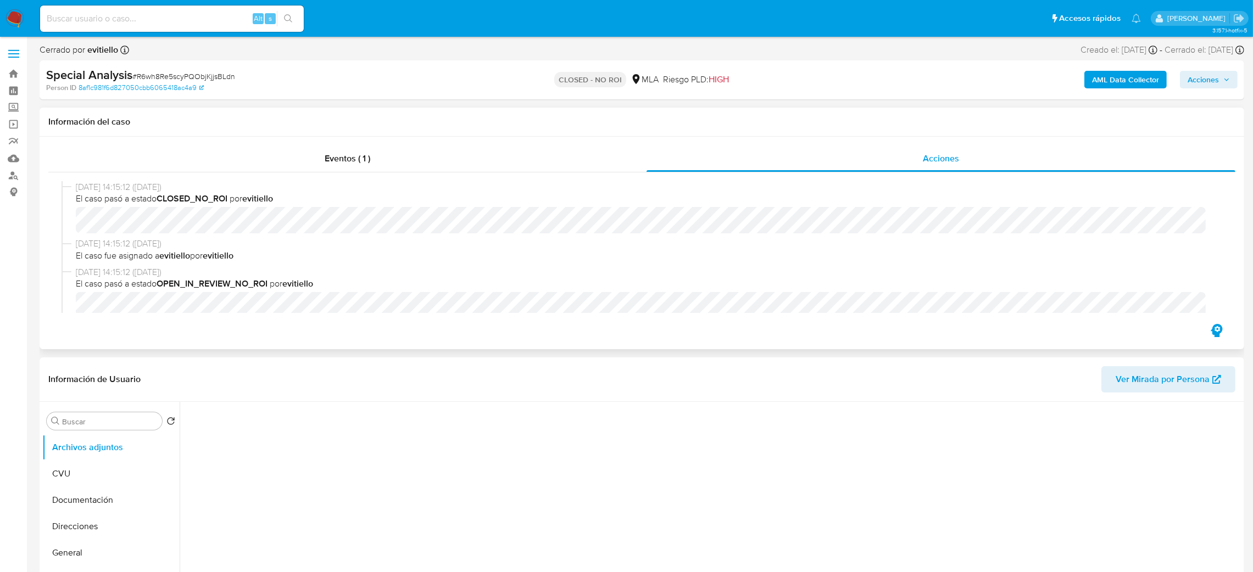
scroll to position [165, 0]
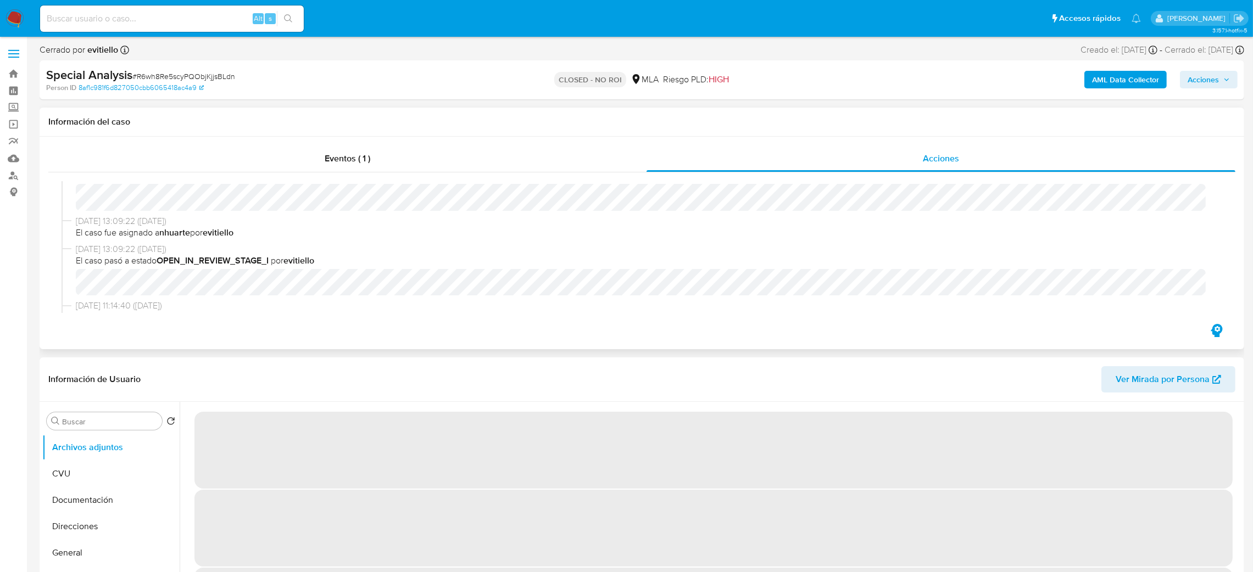
select select "10"
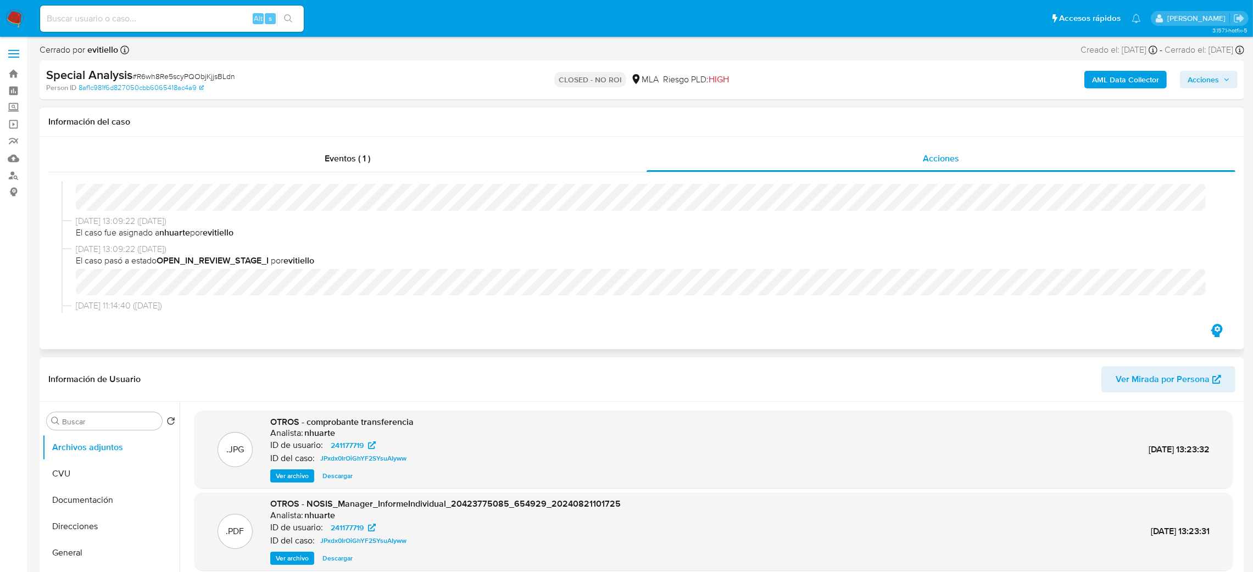
click at [420, 213] on div "13/11/2024 17:03:35 (hace 10 meses) El caso pasó a estado STANDBY_NO_ROI_PROPOS…" at bounding box center [642, 186] width 1160 height 57
click at [421, 213] on div "13/11/2024 17:03:35 (hace 10 meses) El caso pasó a estado STANDBY_NO_ROI_PROPOS…" at bounding box center [642, 186] width 1160 height 57
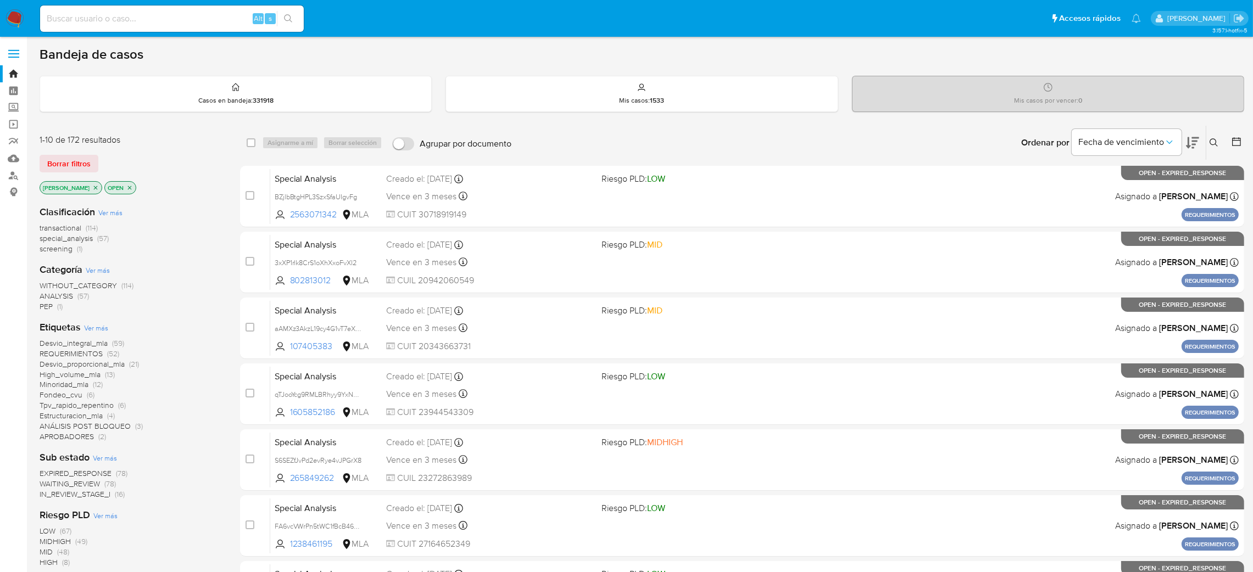
click at [1212, 132] on div "Ingrese ID de usuario o caso Buscar Borrar filtros" at bounding box center [1214, 143] width 19 height 34
click at [1208, 140] on button at bounding box center [1215, 142] width 18 height 13
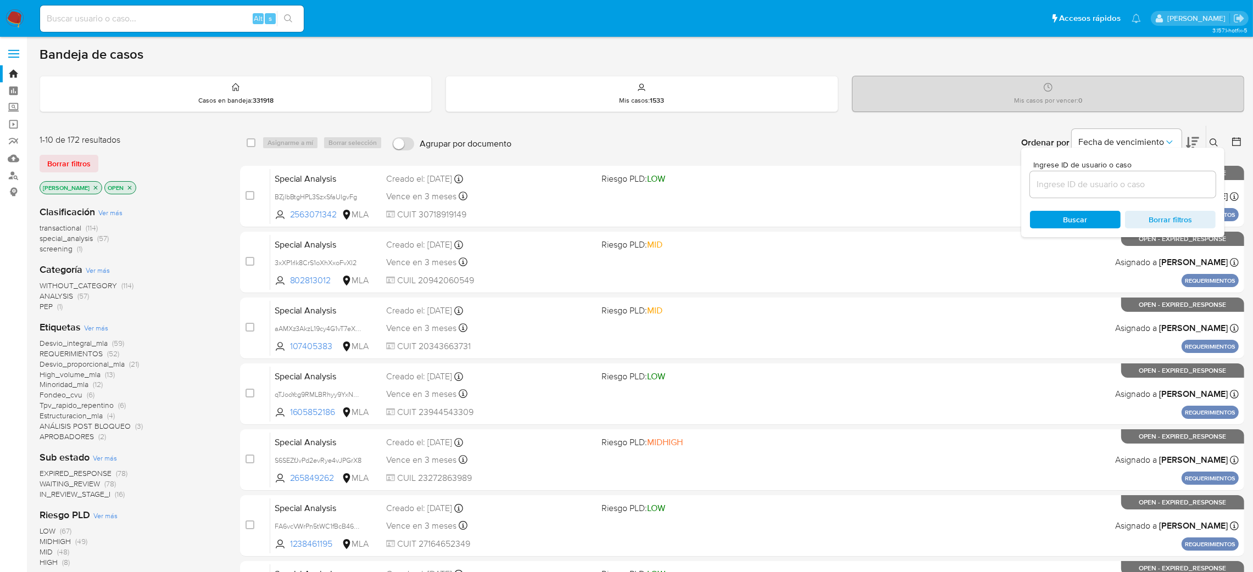
click at [1129, 176] on div at bounding box center [1123, 184] width 186 height 26
click at [1139, 186] on input at bounding box center [1123, 184] width 186 height 14
paste input "QanPzlIsG9sWERvVgNDhViLo"
type input "QanPzlIsG9sWERvVgNDhViLo"
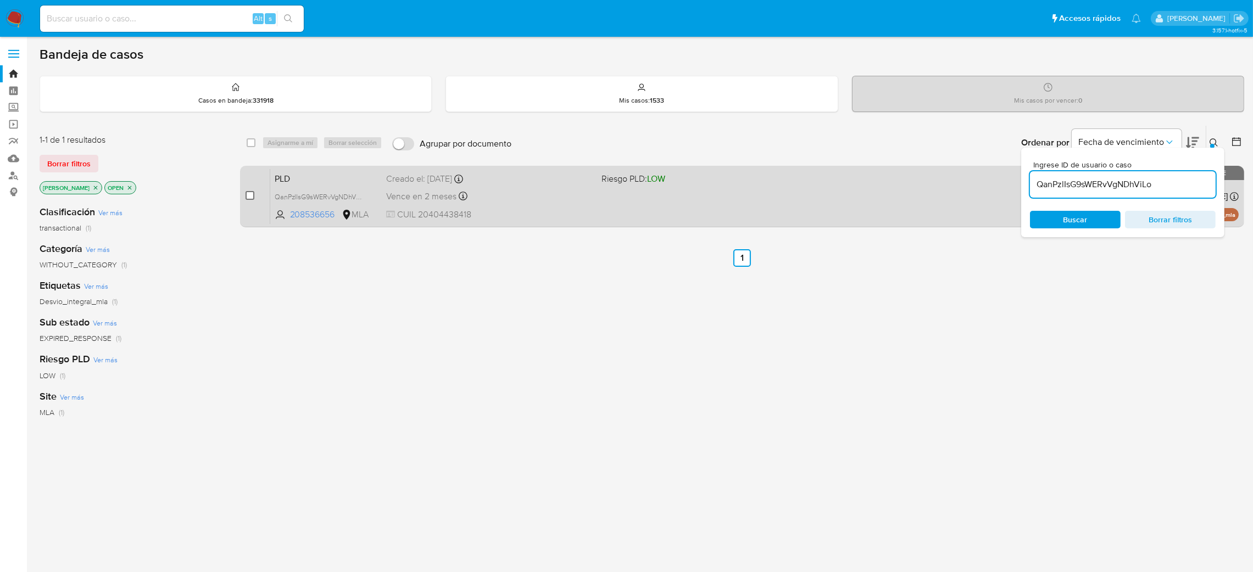
click at [251, 196] on input "checkbox" at bounding box center [249, 195] width 9 height 9
checkbox input "true"
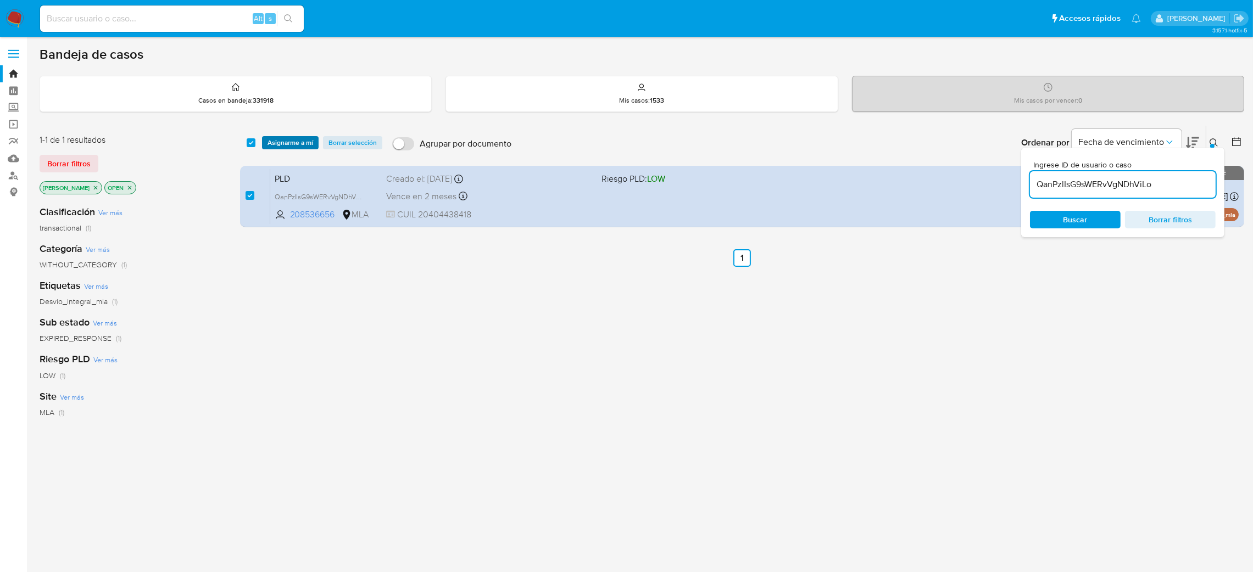
click at [294, 148] on span "Asignarme a mí" at bounding box center [290, 142] width 46 height 11
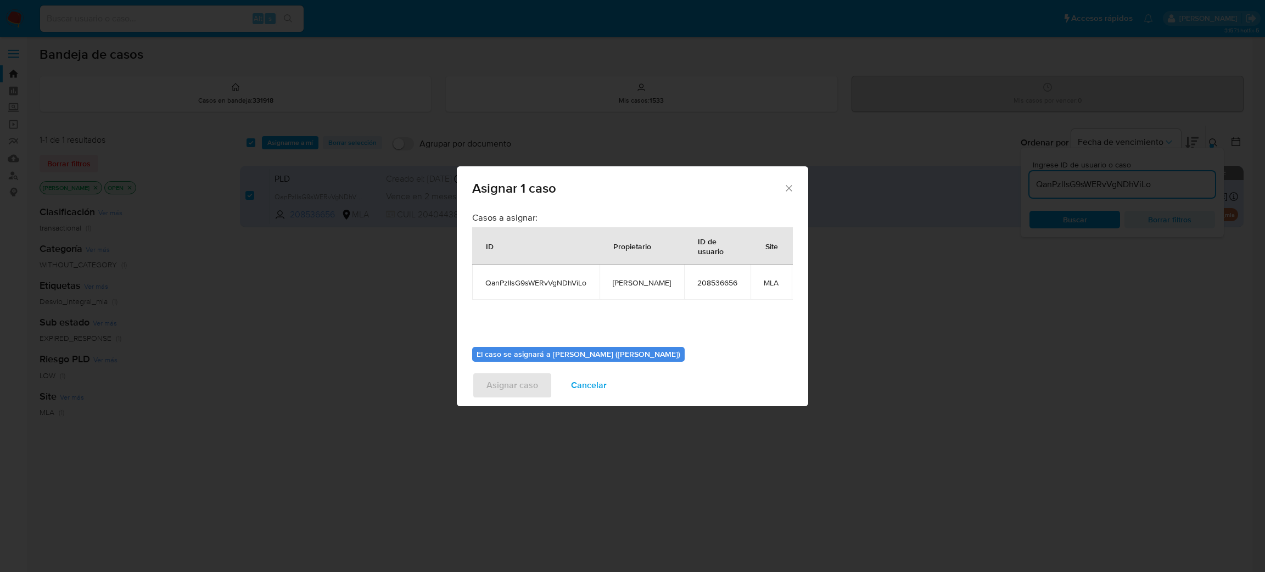
click at [640, 289] on td "[PERSON_NAME]" at bounding box center [642, 282] width 85 height 35
copy span "[PERSON_NAME]"
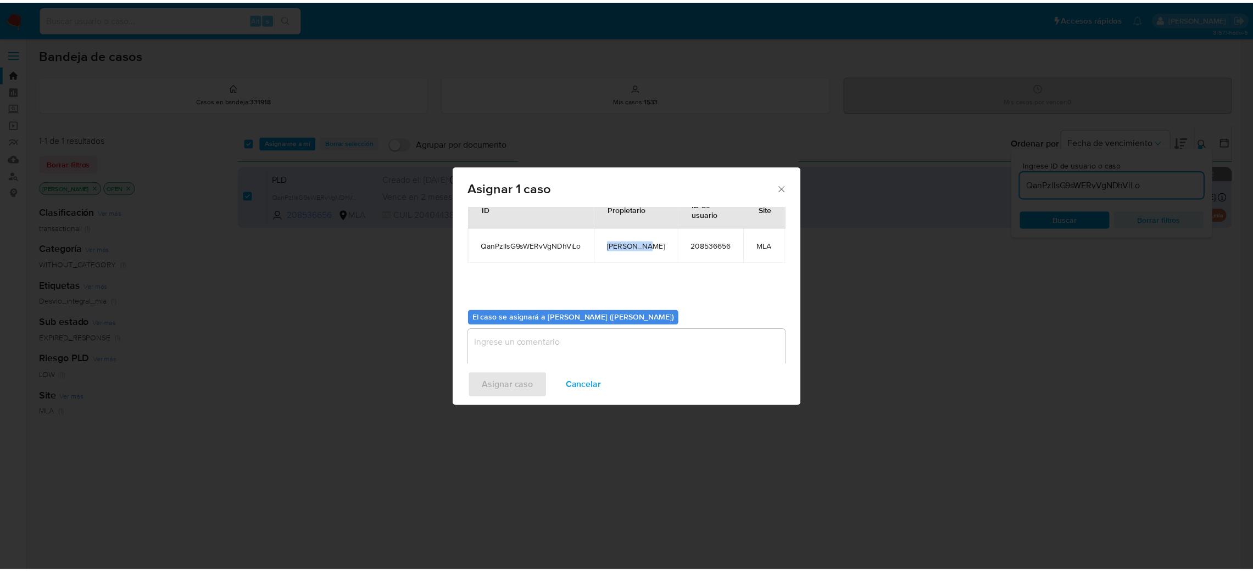
scroll to position [57, 0]
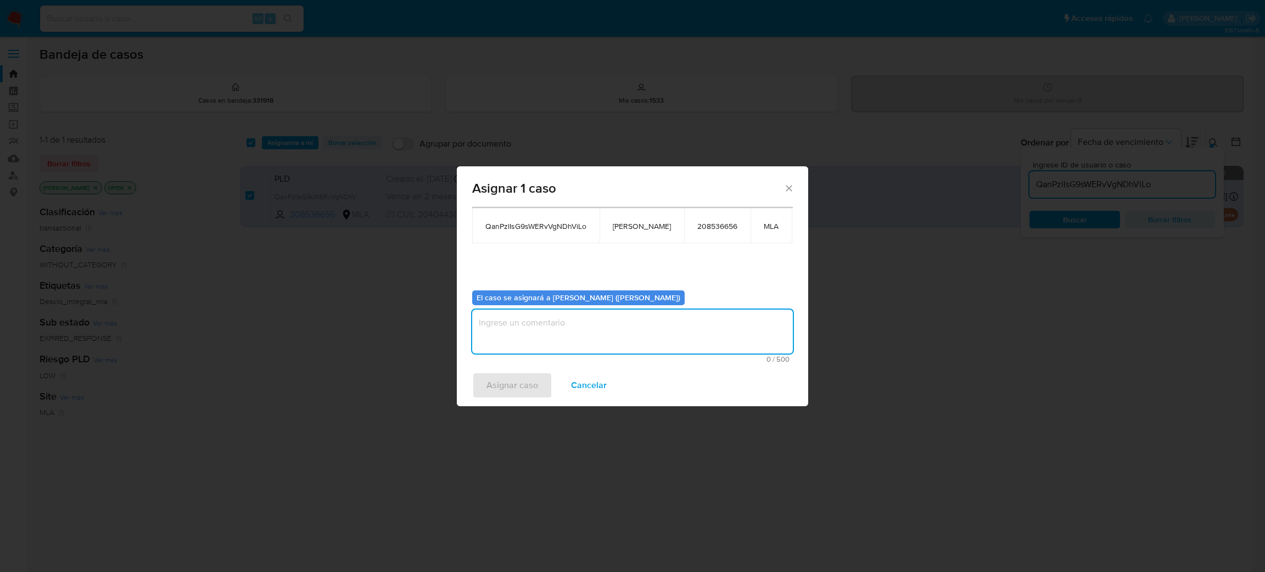
click at [589, 336] on textarea "assign-modal" at bounding box center [632, 332] width 321 height 44
paste textarea "[PERSON_NAME]"
type textarea "[PERSON_NAME]"
click at [523, 375] on span "Asignar caso" at bounding box center [513, 385] width 52 height 24
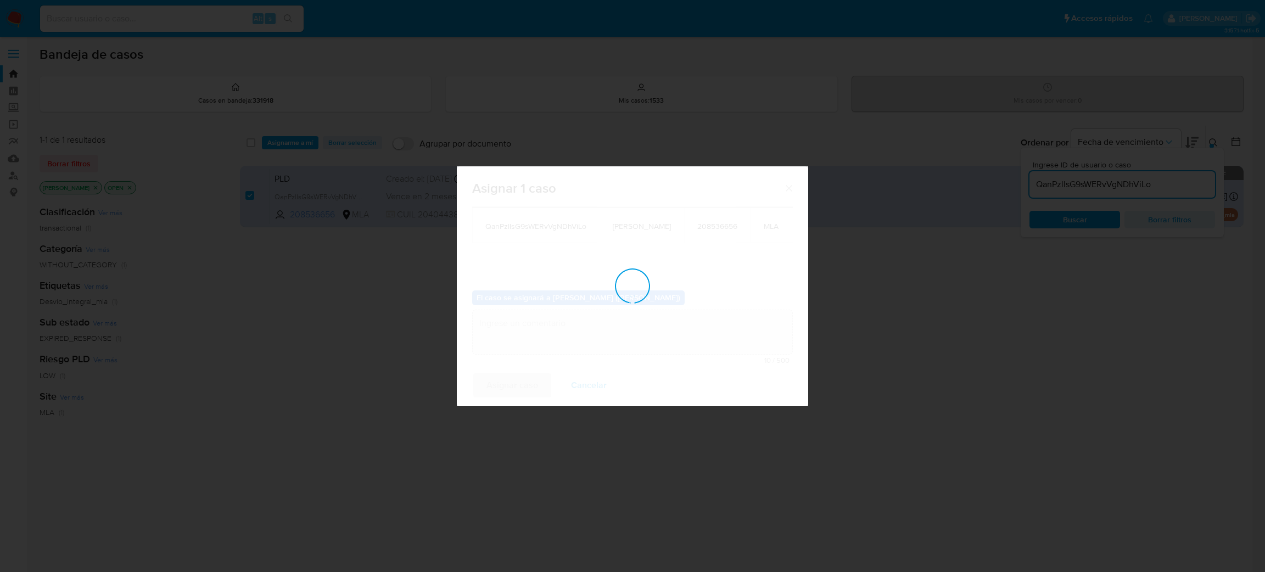
checkbox input "false"
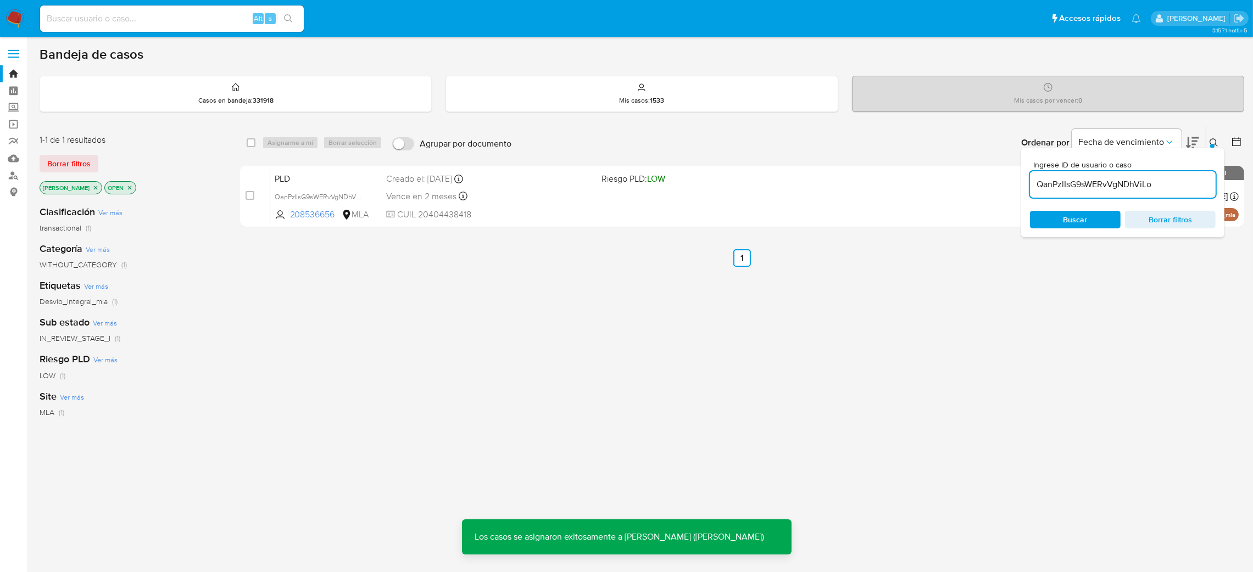
click at [367, 169] on div "PLD QanPzlIsG9sWERvVgNDhViLo 208536656 MLA Riesgo PLD: LOW Creado el: 12/08/202…" at bounding box center [754, 196] width 968 height 55
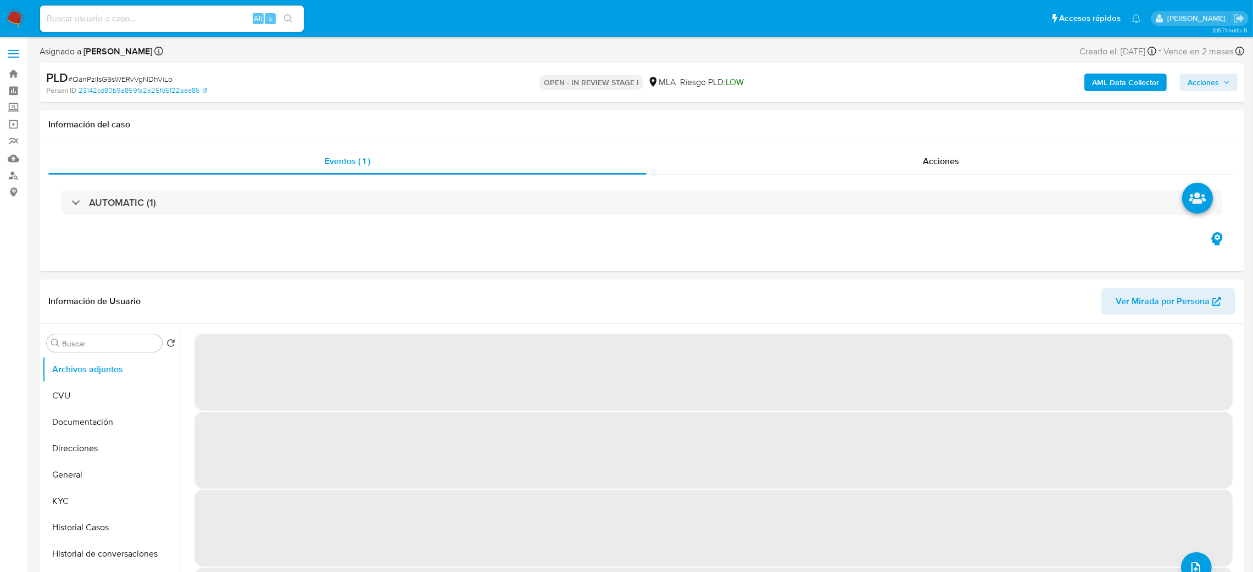
select select "10"
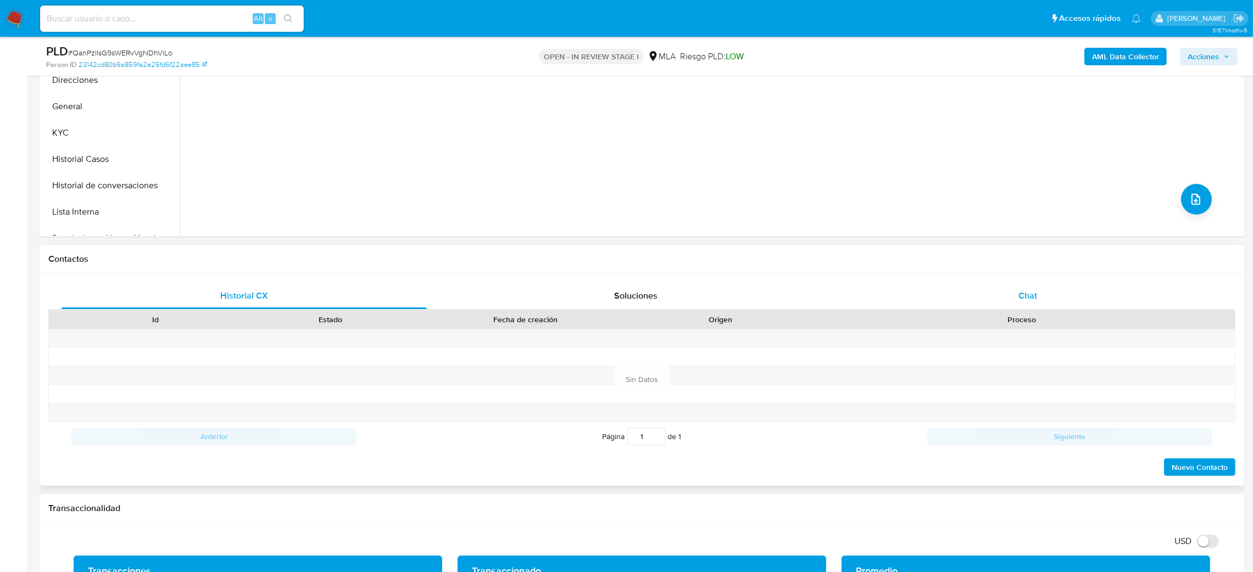
click at [1004, 299] on div "Chat" at bounding box center [1027, 296] width 365 height 26
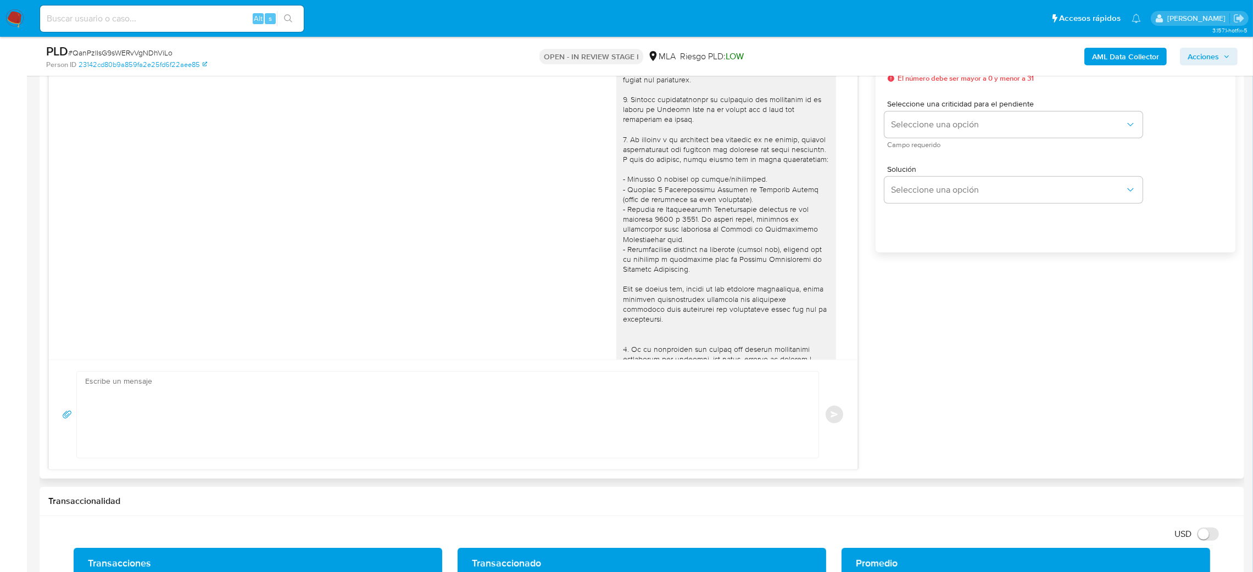
scroll to position [511, 0]
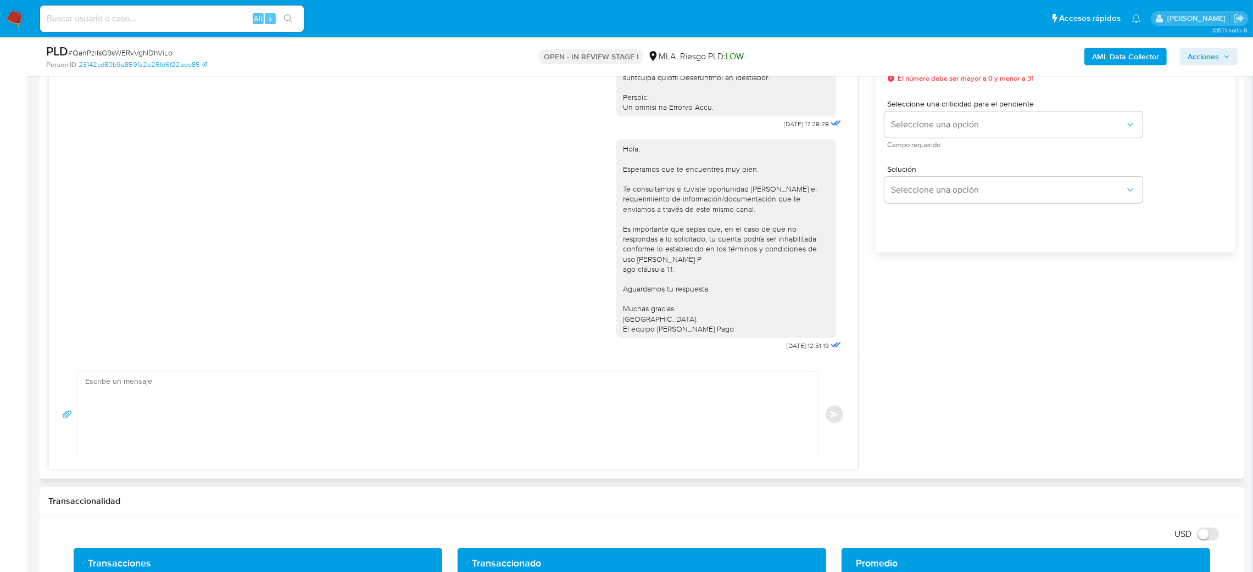
click at [197, 398] on textarea at bounding box center [444, 415] width 719 height 86
paste textarea "Hola, Esperamos que te encuentres muy bien. Te consultamos si tuviste oportunid…"
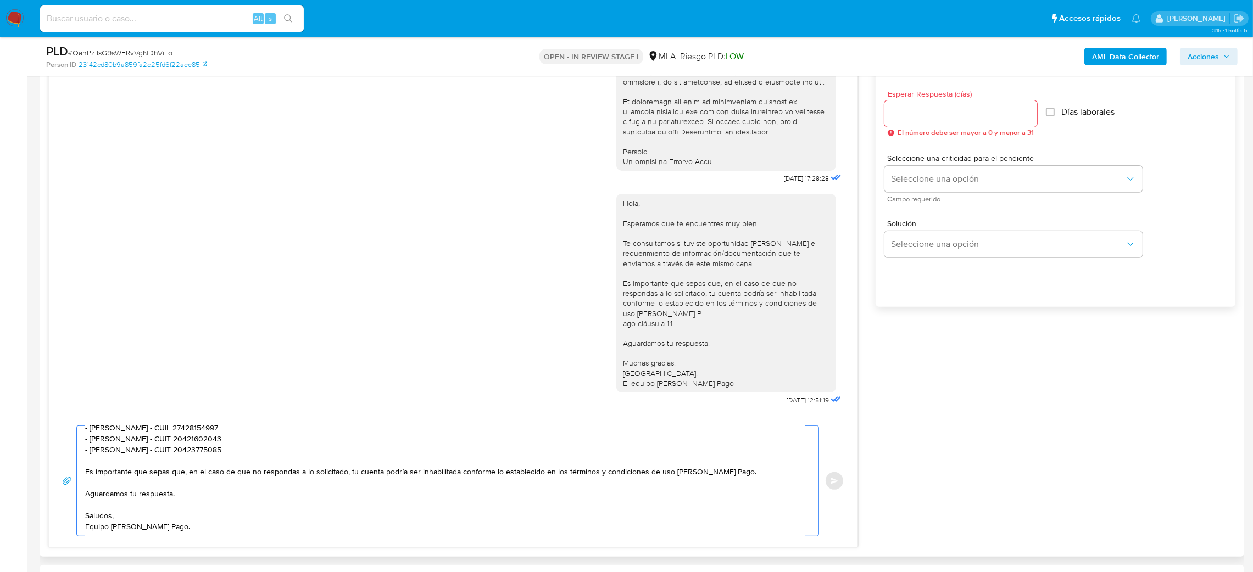
scroll to position [577, 0]
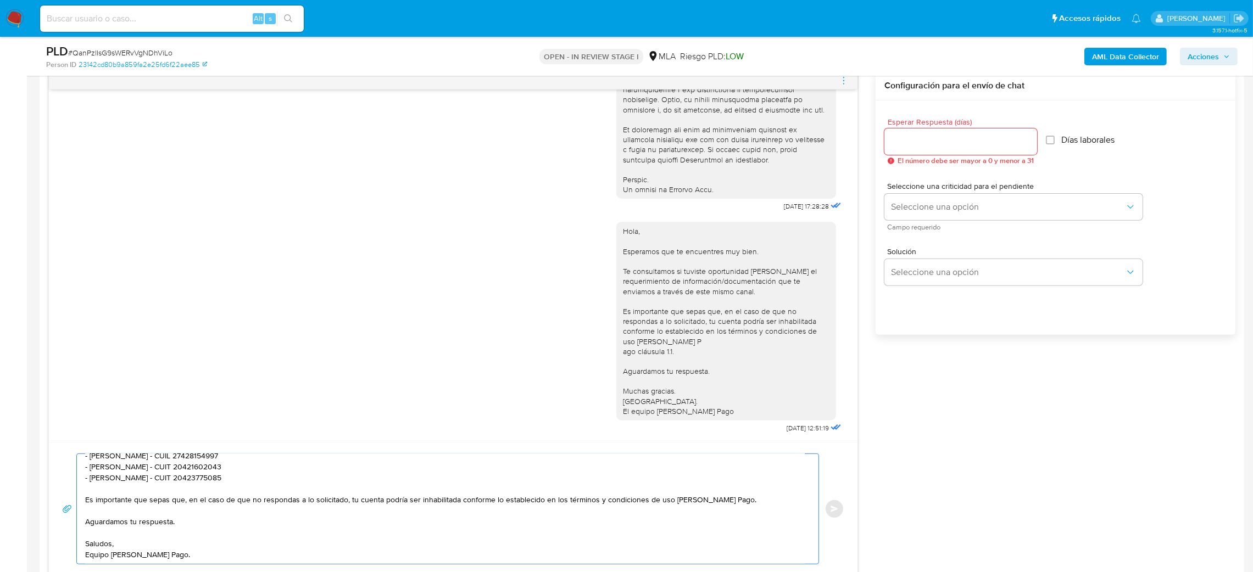
type textarea "Hola, Esperamos que te encuentres muy bien. Te consultamos si tuviste oportunid…"
click at [914, 141] on input "Esperar Respuesta (días)" at bounding box center [960, 142] width 153 height 14
type input "2"
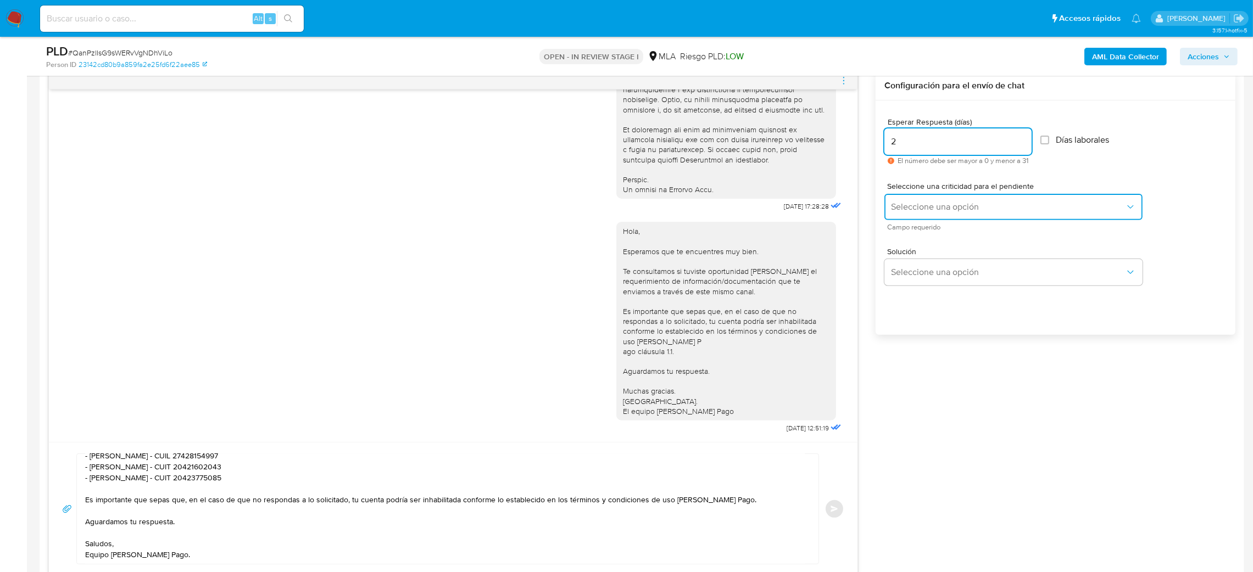
click at [905, 202] on span "Seleccione una opción" at bounding box center [1008, 207] width 234 height 11
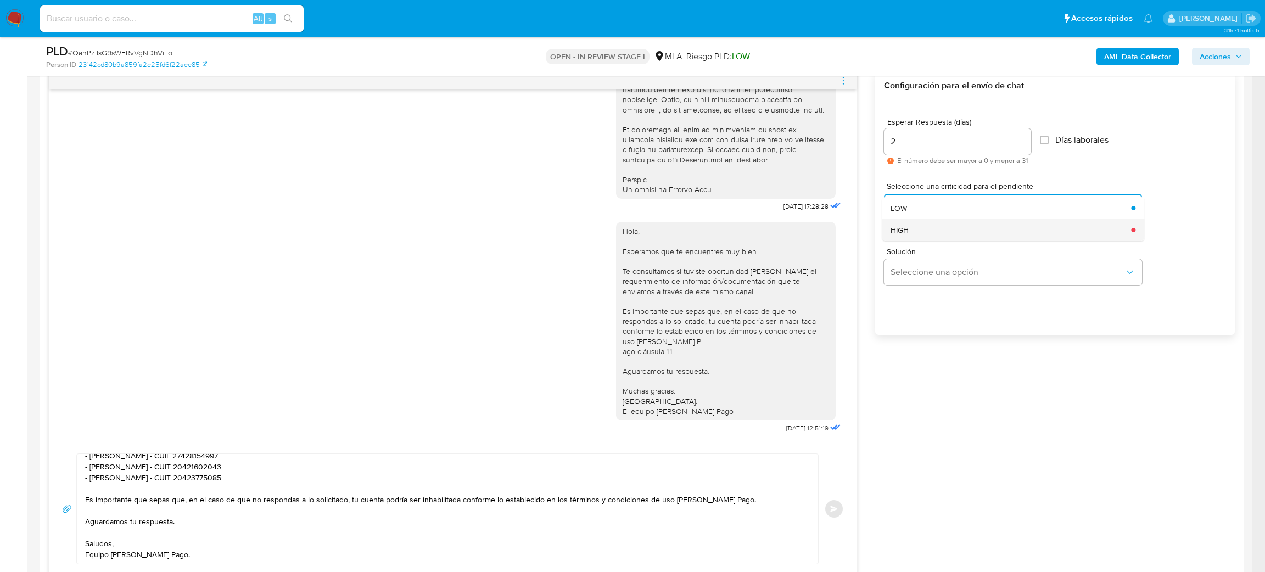
click at [906, 234] on span "HIGH" at bounding box center [900, 230] width 18 height 10
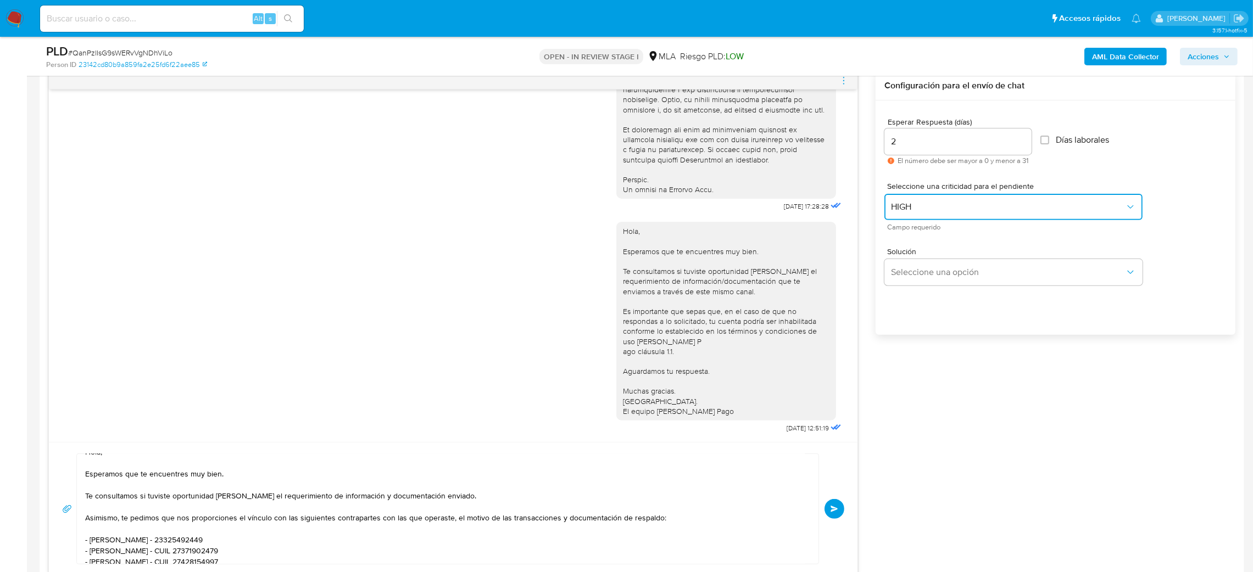
scroll to position [0, 0]
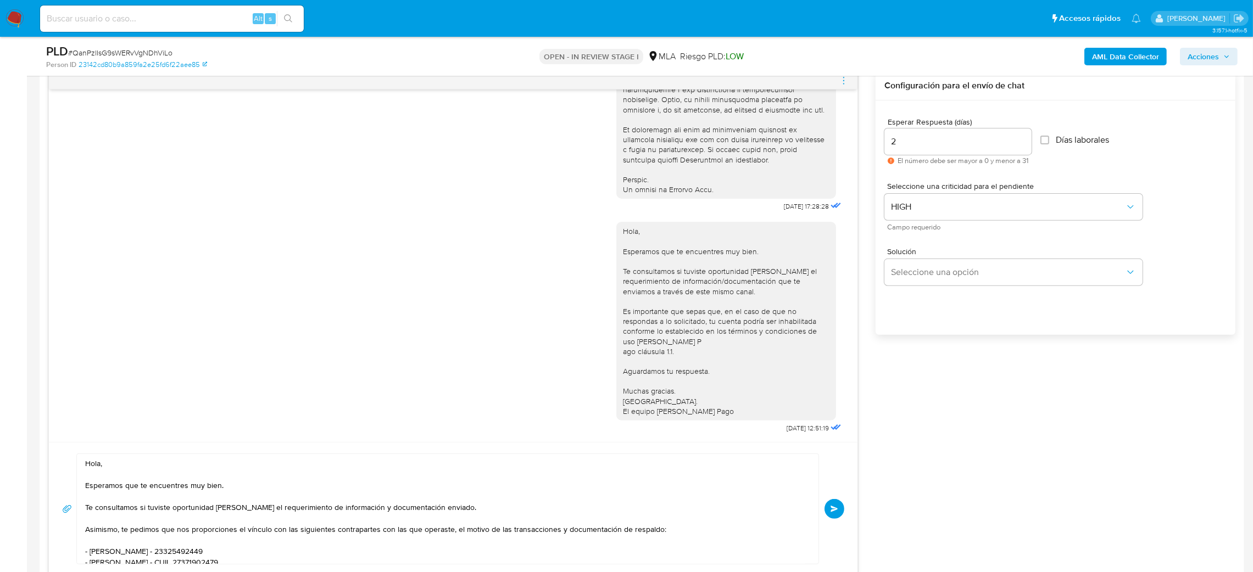
click at [828, 511] on button "Enviar" at bounding box center [834, 509] width 20 height 20
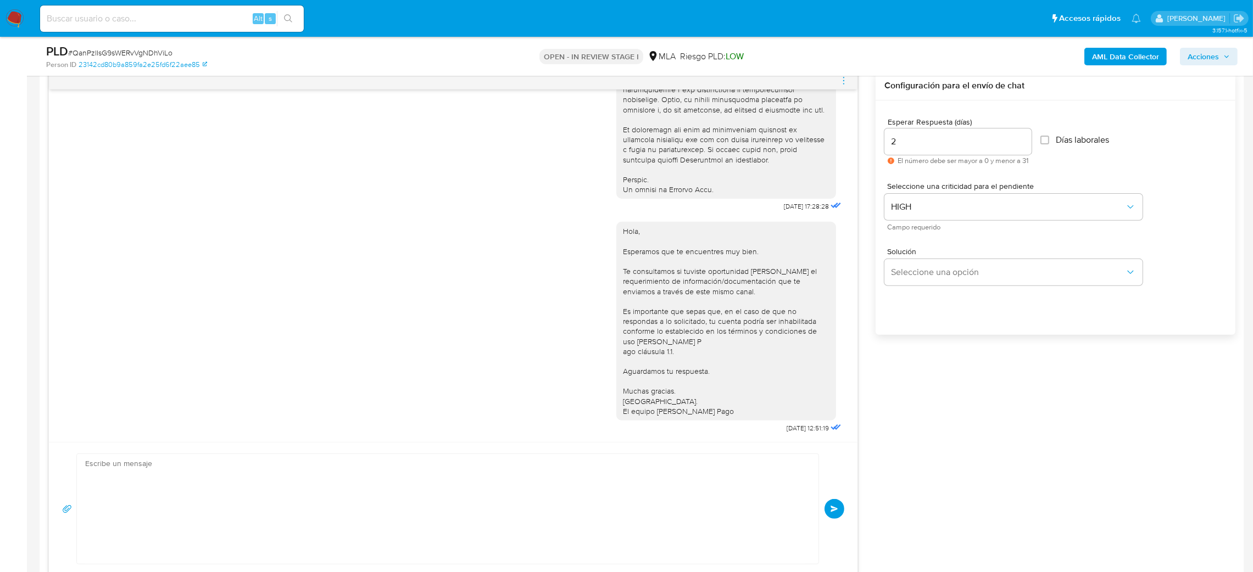
scroll to position [823, 0]
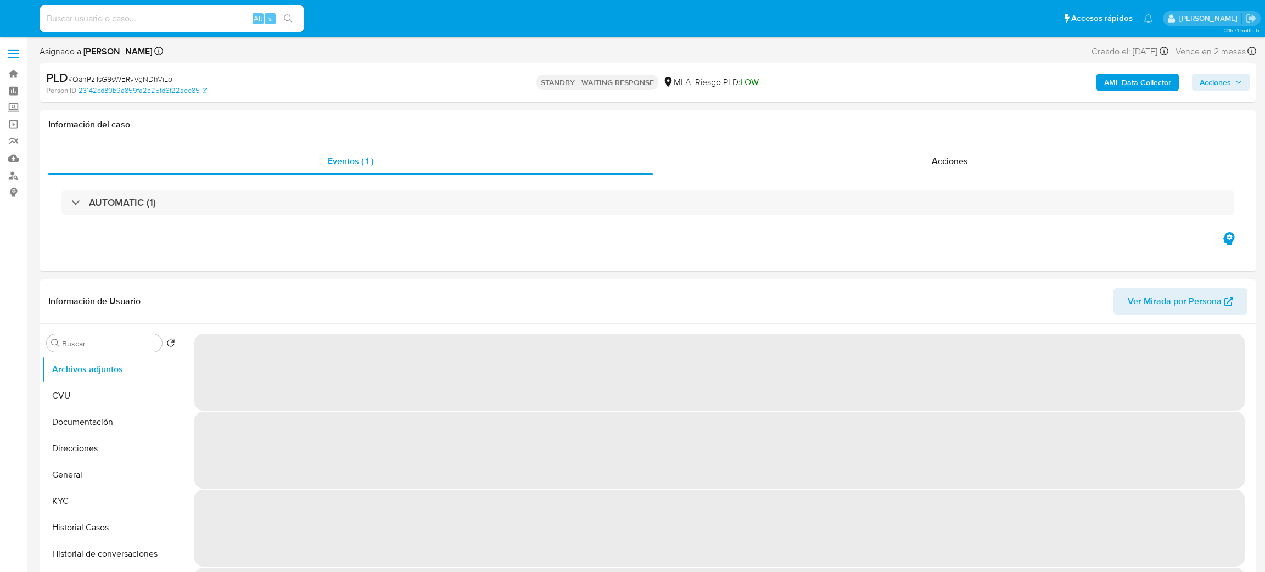
select select "10"
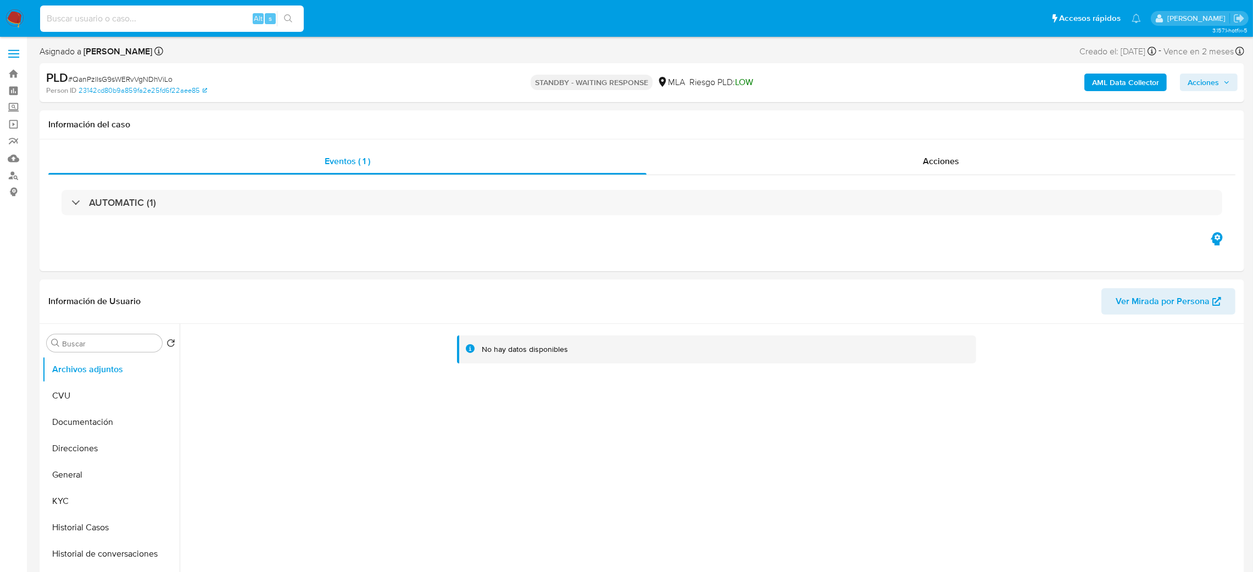
click at [205, 19] on input at bounding box center [172, 19] width 264 height 14
paste input "eGsl9TWGoJB4lwqsfEiWnsOv"
type input "eGsl9TWGoJB4lwqsfEiWnsOv"
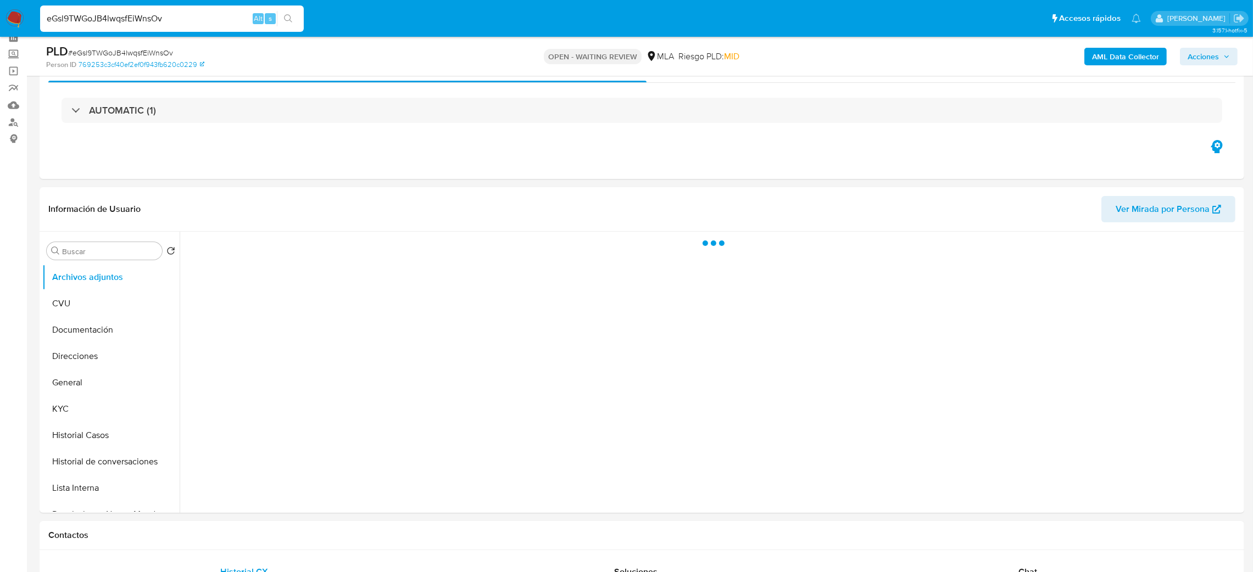
scroll to position [82, 0]
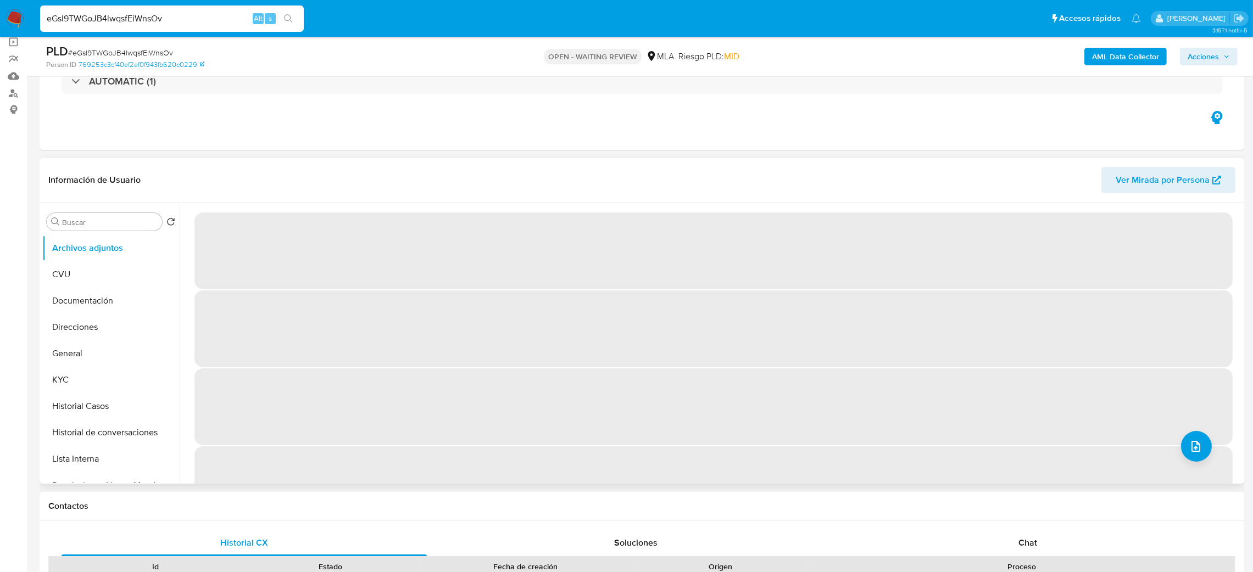
select select "10"
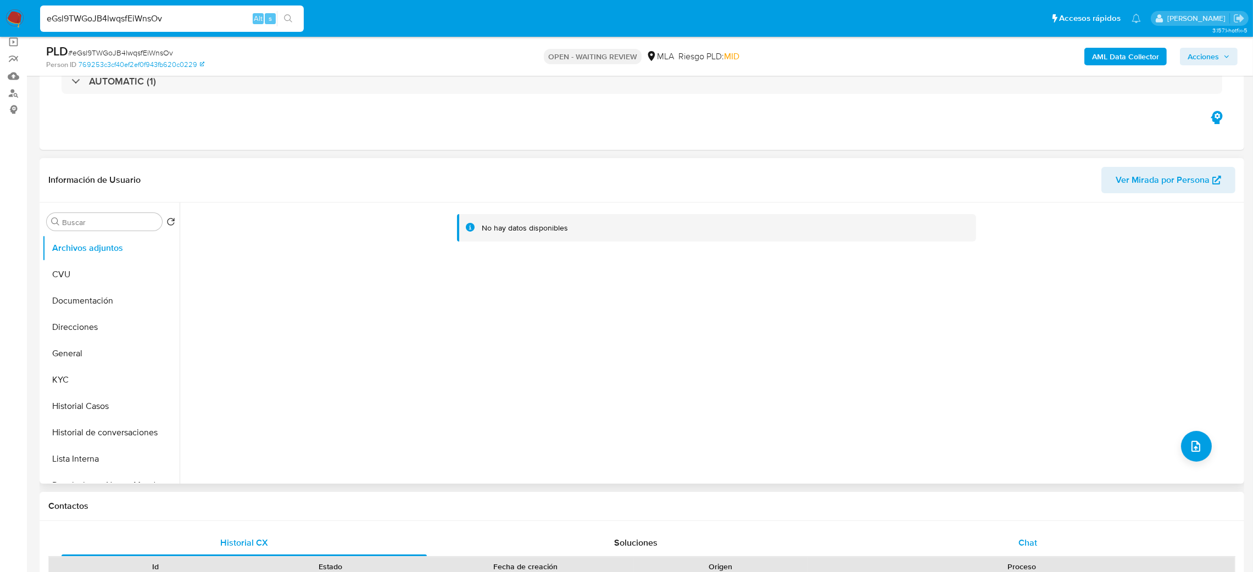
click at [1075, 552] on div "Chat" at bounding box center [1027, 543] width 365 height 26
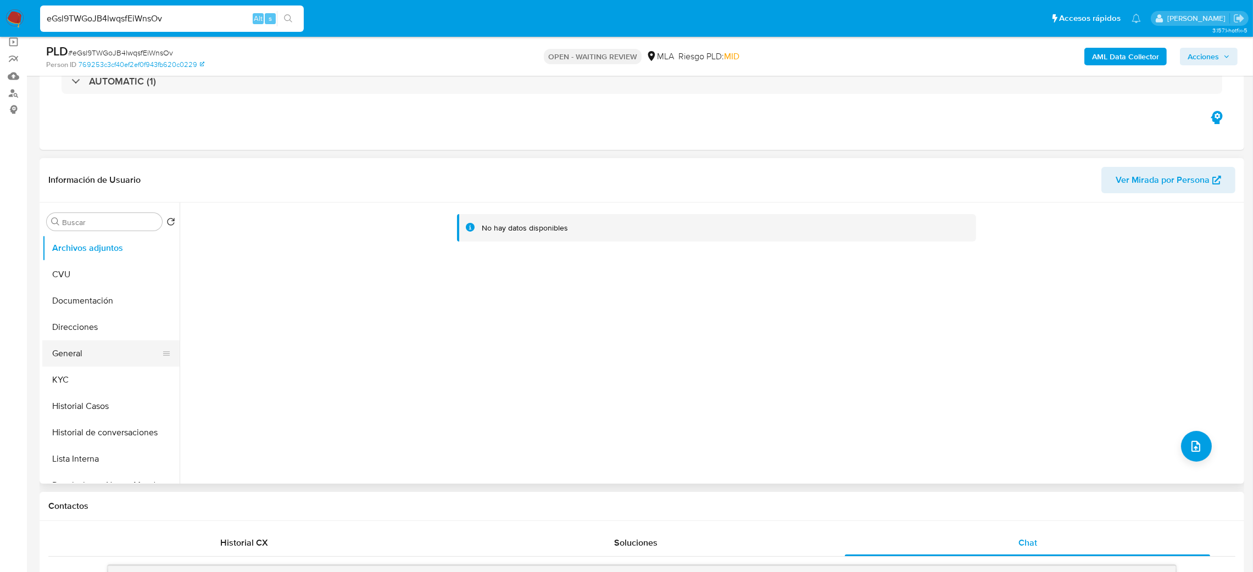
click at [97, 349] on button "General" at bounding box center [106, 354] width 129 height 26
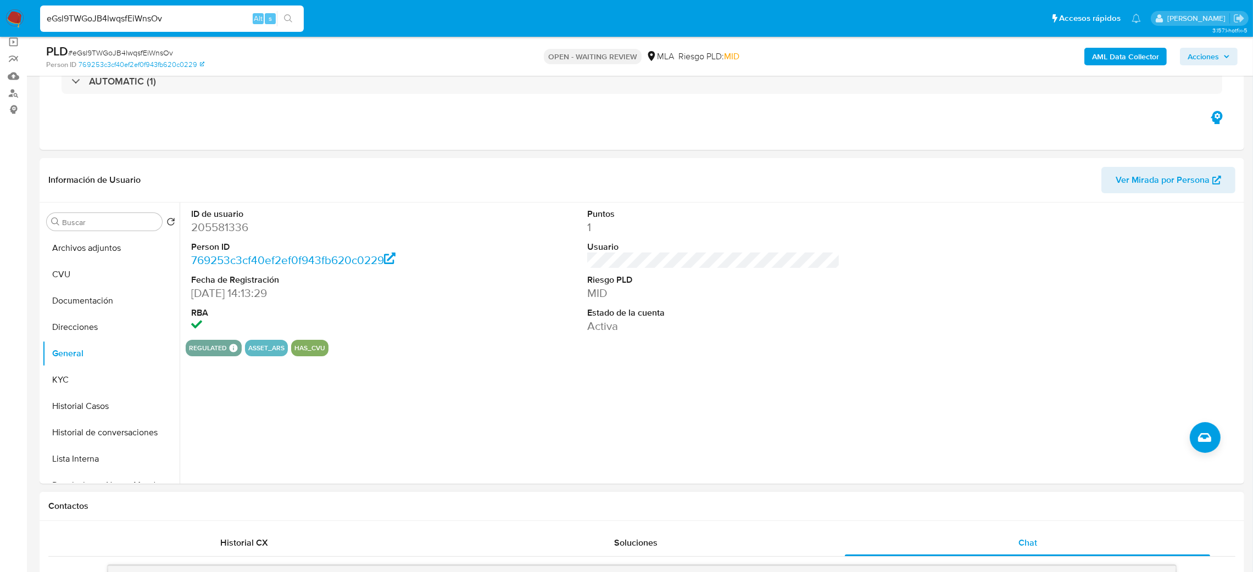
click at [198, 225] on dd "205581336" at bounding box center [317, 227] width 253 height 15
copy dd "205581336"
click at [78, 375] on button "KYC" at bounding box center [106, 380] width 129 height 26
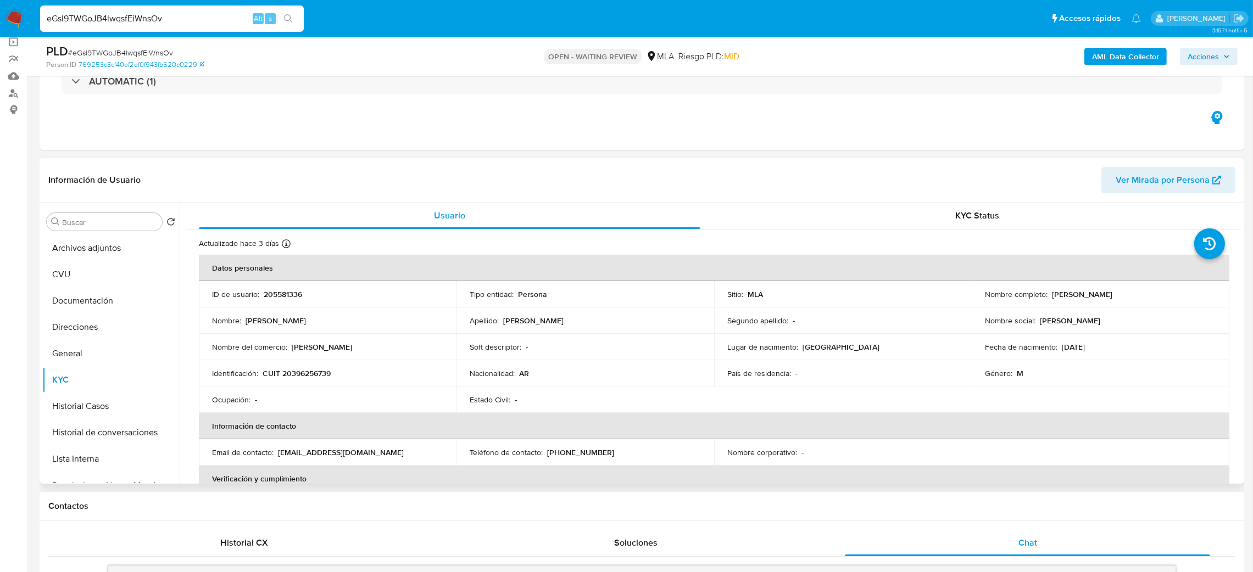
click at [314, 378] on p "CUIT 20396256739" at bounding box center [297, 374] width 68 height 10
copy p "20396256739"
click at [300, 342] on p "Néstor Taddio" at bounding box center [322, 347] width 60 height 10
drag, startPoint x: 289, startPoint y: 376, endPoint x: 328, endPoint y: 374, distance: 38.5
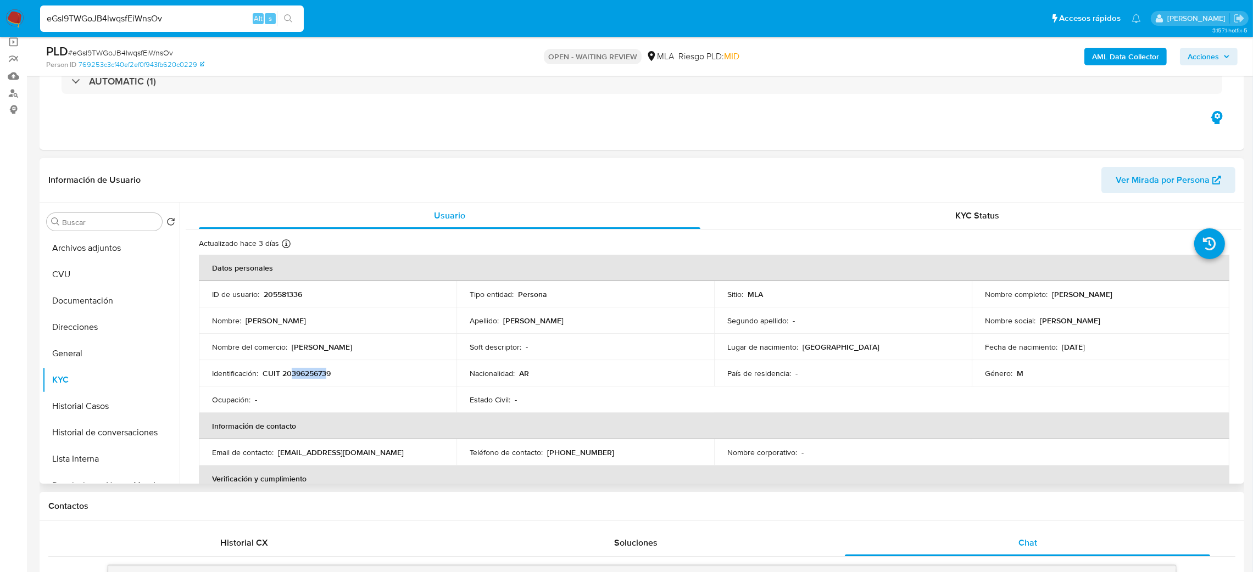
click at [328, 374] on p "CUIT 20396256739" at bounding box center [297, 374] width 68 height 10
copy p "39625673"
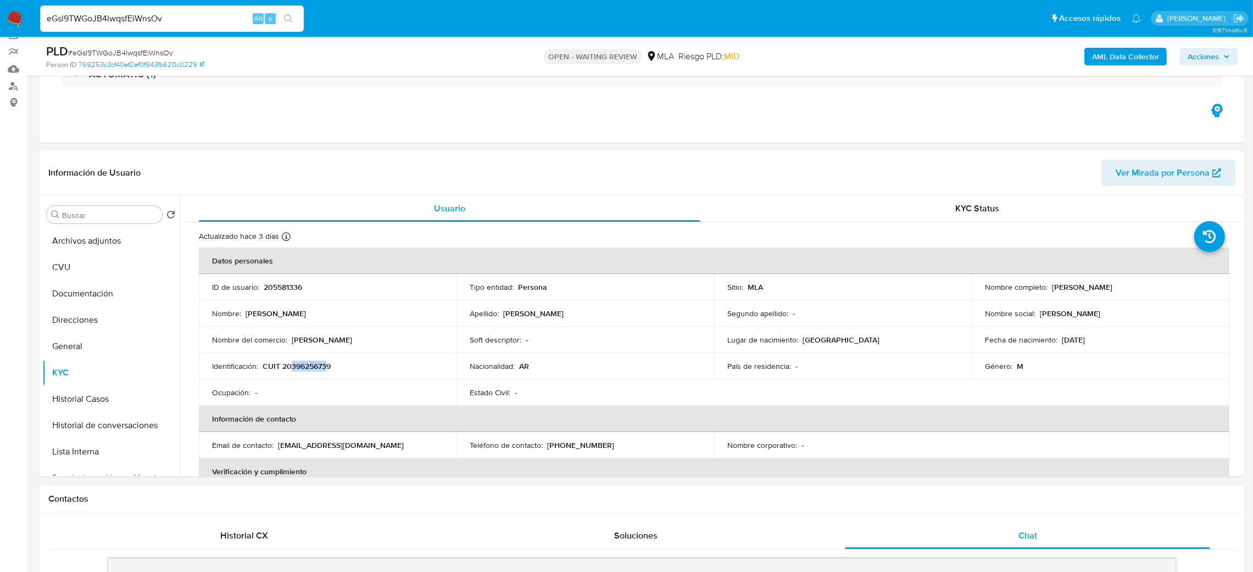
scroll to position [62, 0]
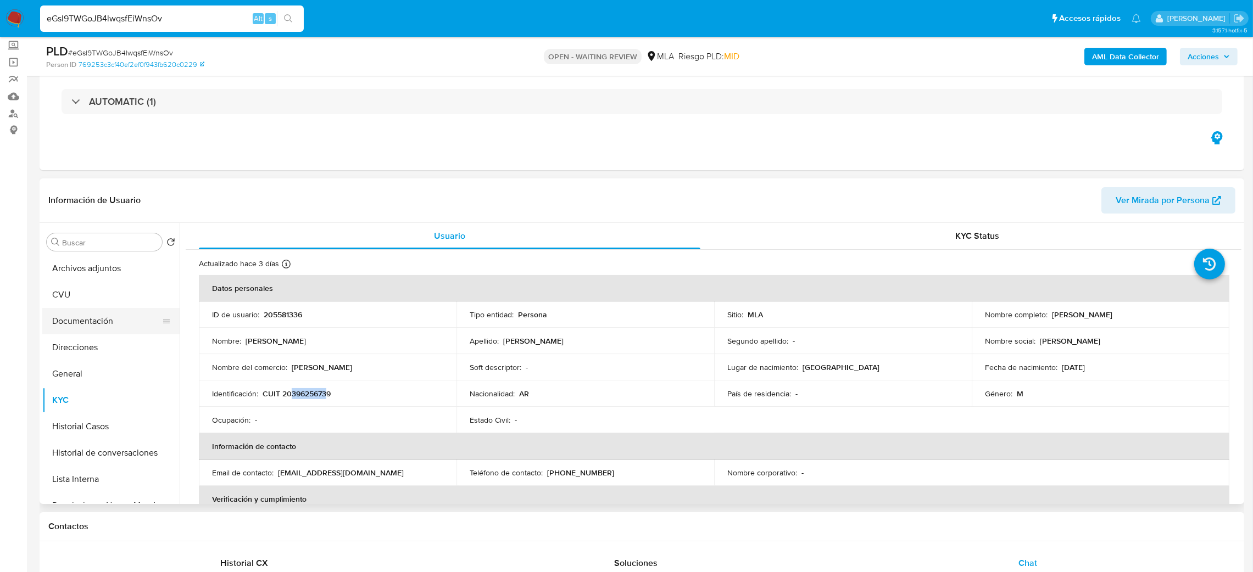
click at [87, 320] on button "Documentación" at bounding box center [106, 321] width 129 height 26
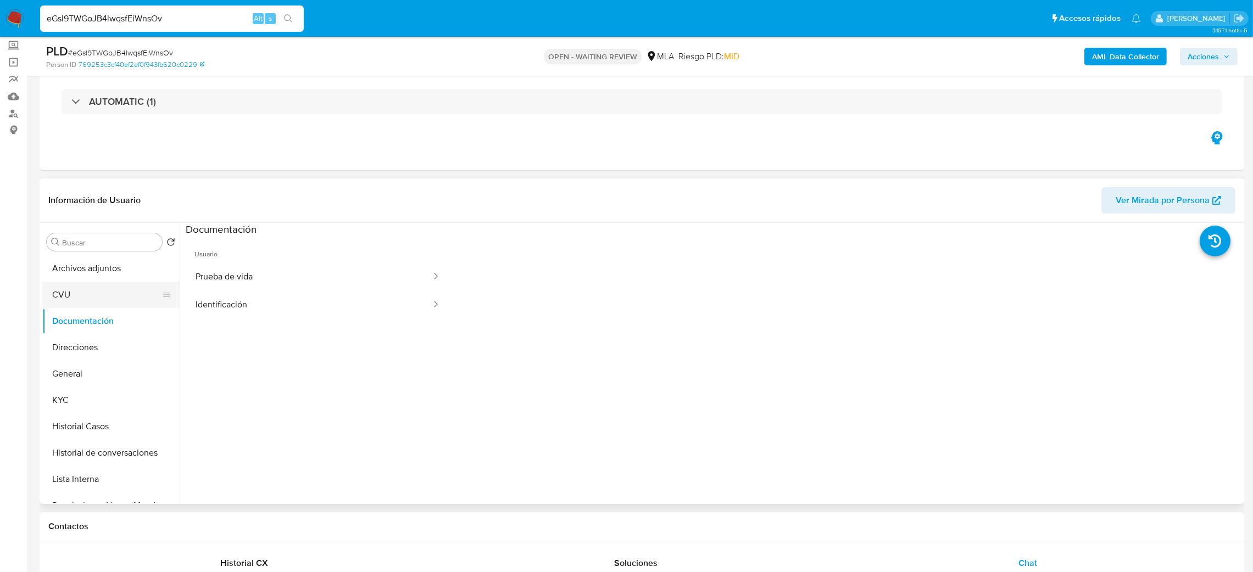
click at [87, 295] on button "CVU" at bounding box center [106, 295] width 129 height 26
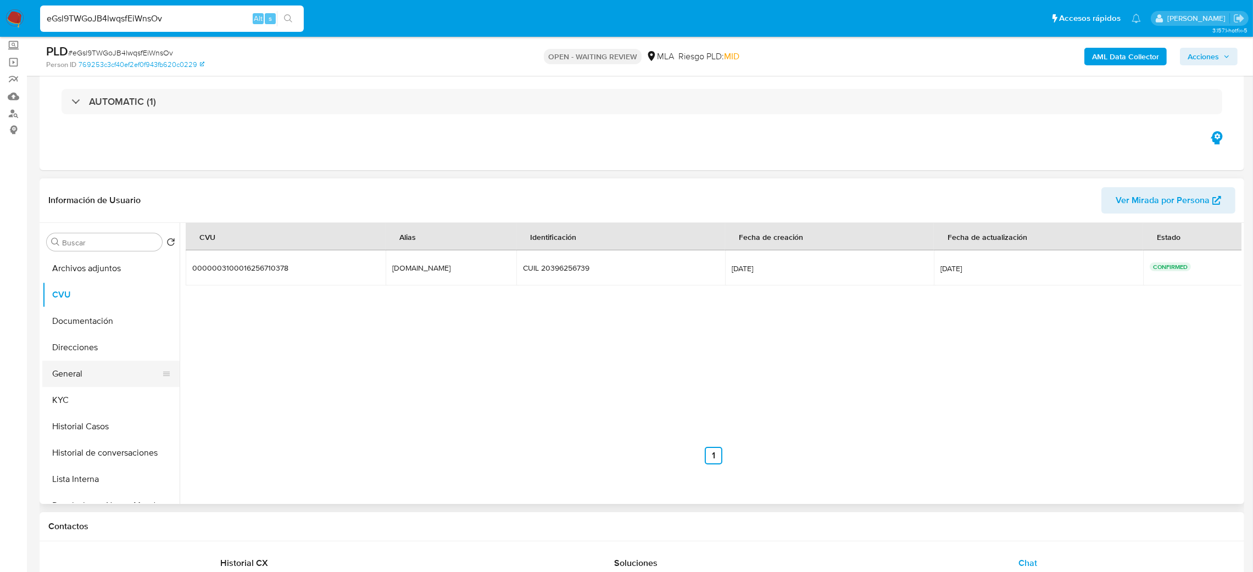
click at [115, 384] on button "General" at bounding box center [106, 374] width 129 height 26
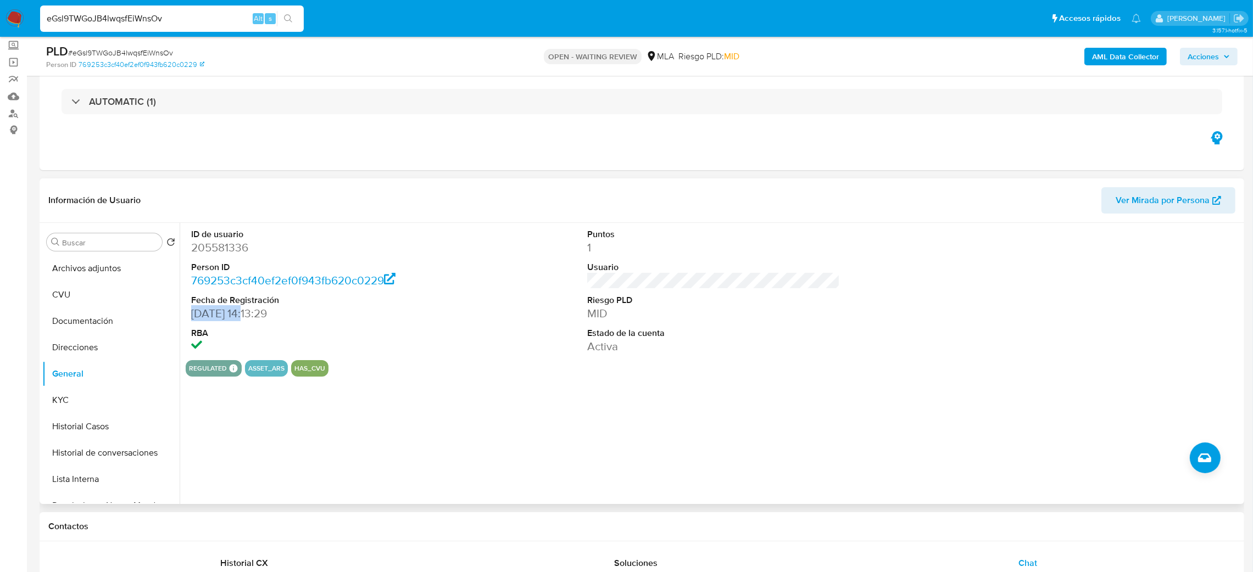
drag, startPoint x: 248, startPoint y: 315, endPoint x: 185, endPoint y: 308, distance: 63.6
click at [186, 308] on div "ID de usuario 205581336 Person ID 769253c3cf40ef2ef0f943fb620c0229 Fecha de Reg…" at bounding box center [318, 291] width 264 height 137
copy dd "30/06/2018"
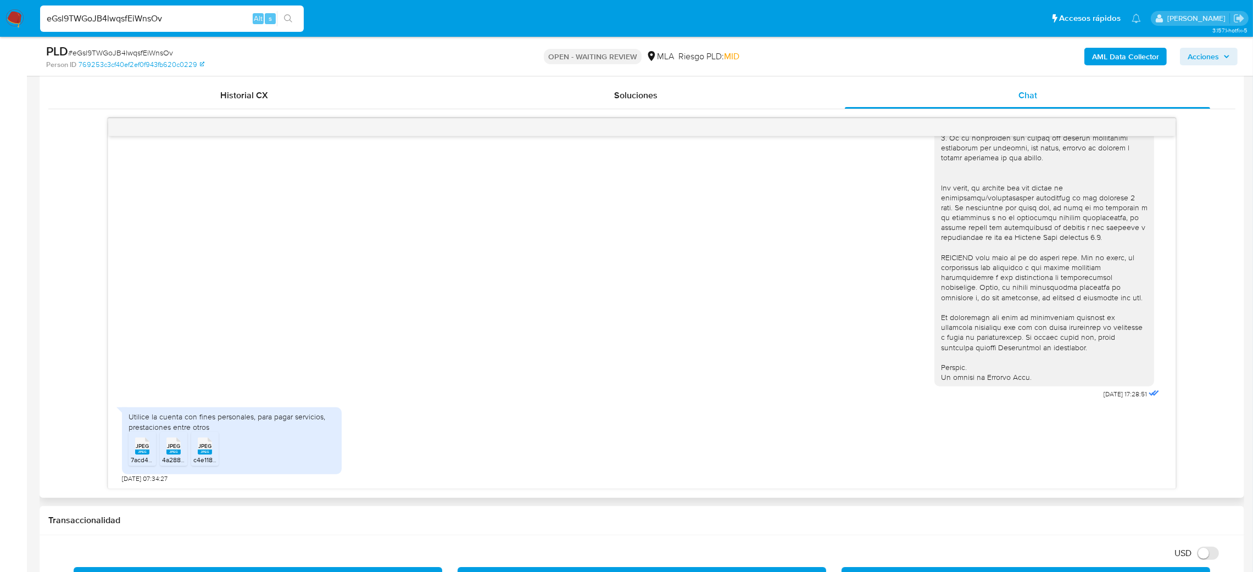
scroll to position [556, 0]
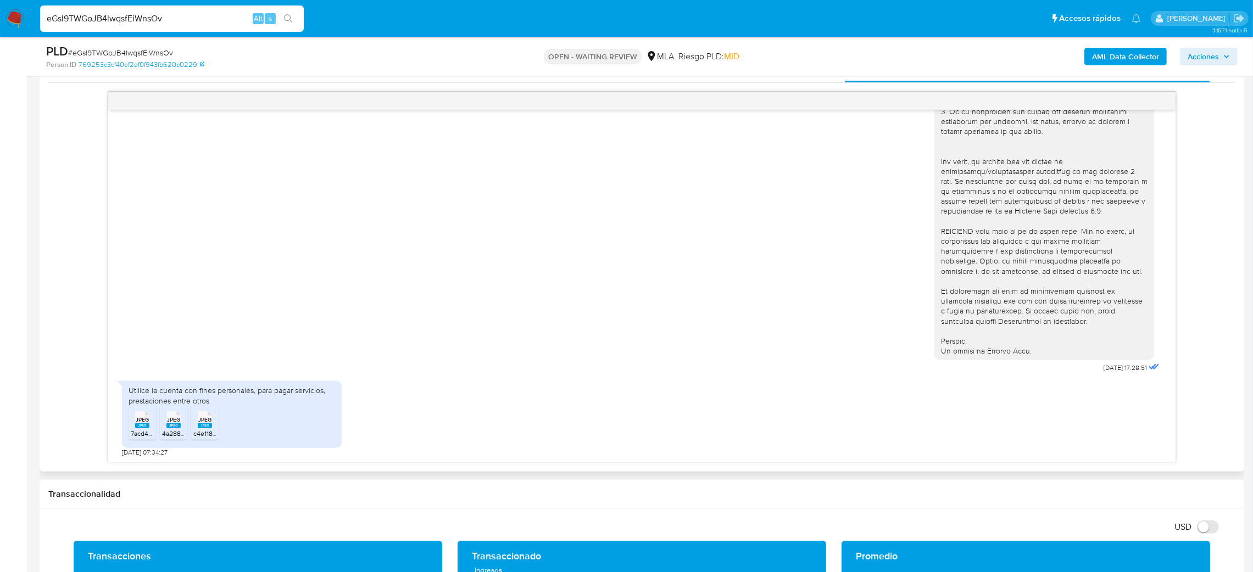
drag, startPoint x: 0, startPoint y: 259, endPoint x: 70, endPoint y: 379, distance: 139.0
click at [0, 259] on aside "Bandeja Tablero Screening Búsqueda en Listas Watchlist Herramientas Operaciones…" at bounding box center [13, 502] width 27 height 2116
click at [136, 427] on rect at bounding box center [142, 425] width 14 height 5
click at [180, 431] on span "4a288901-045b-4fff-b4b6-b09995641b5c.jpeg" at bounding box center [230, 433] width 136 height 9
click at [208, 431] on span "c4e118a2-1b80-4da7-a8c8-8232f07e039f.jpeg" at bounding box center [259, 433] width 133 height 9
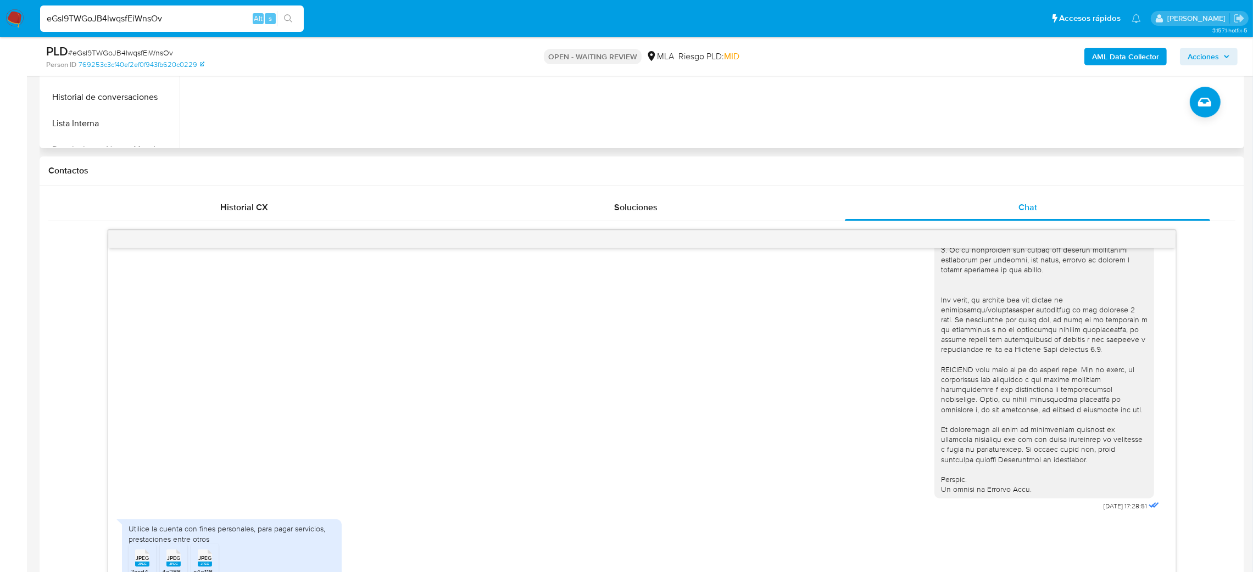
scroll to position [227, 0]
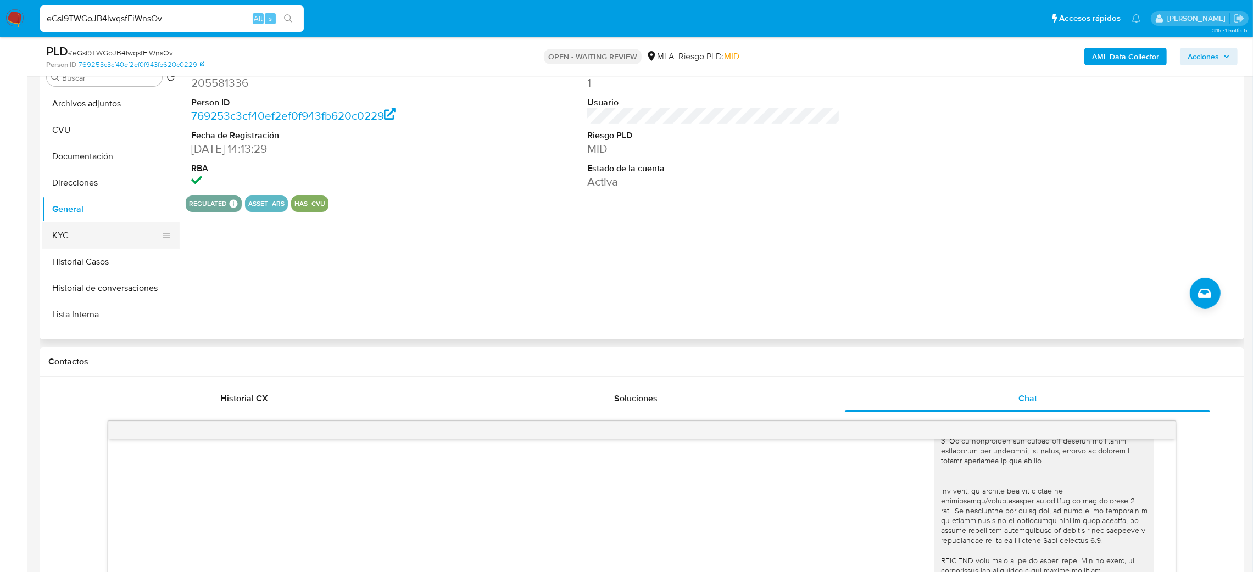
click at [70, 244] on button "KYC" at bounding box center [106, 235] width 129 height 26
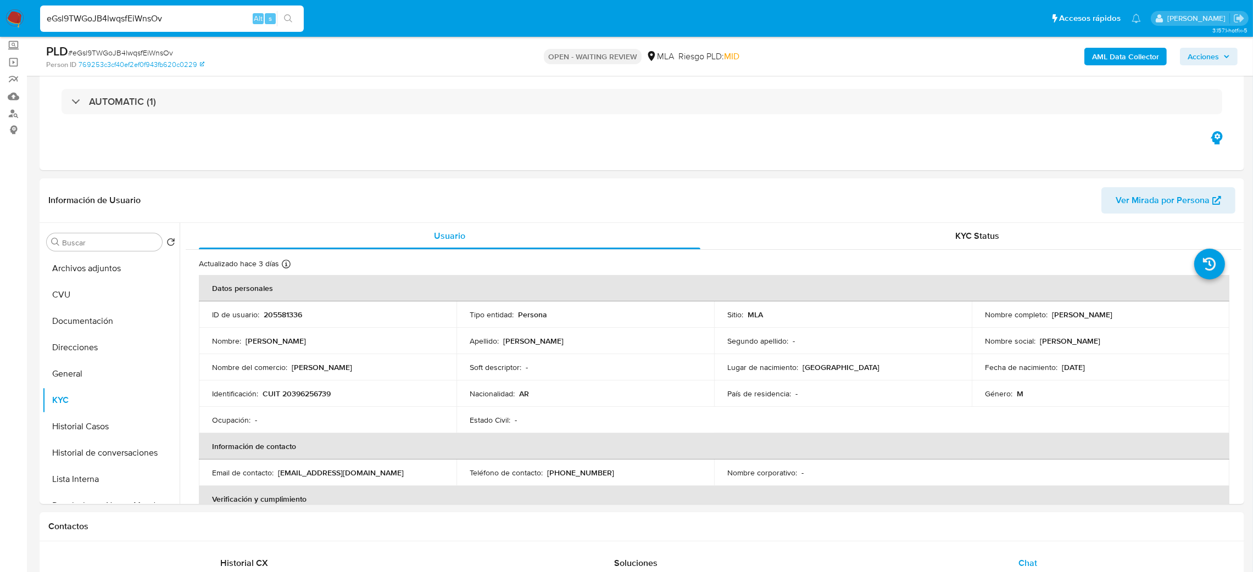
scroll to position [474, 0]
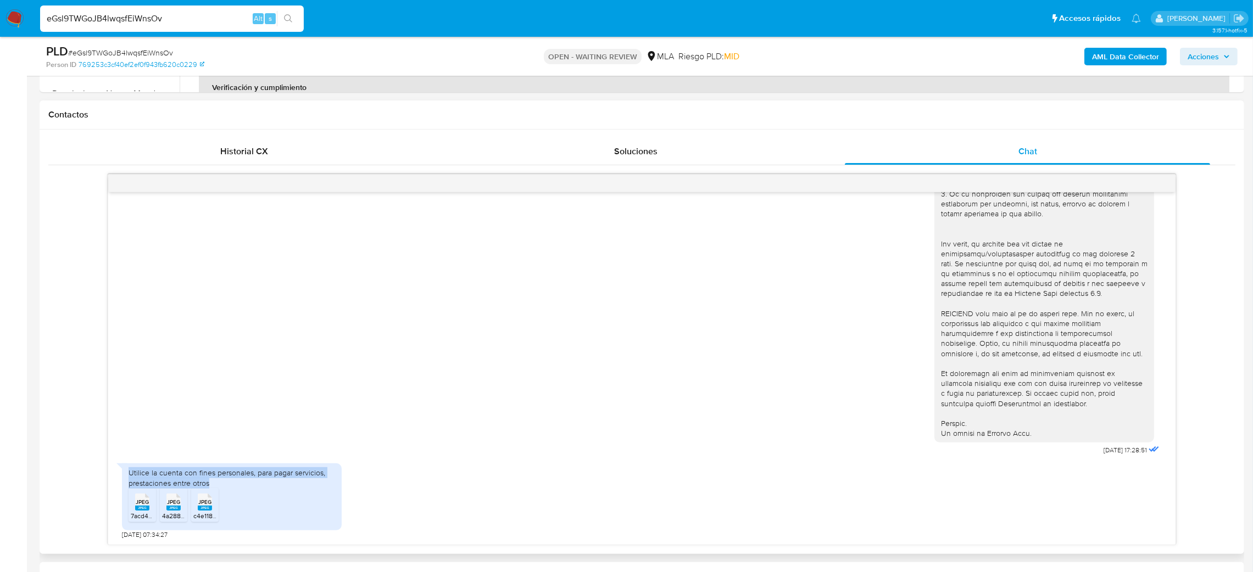
drag, startPoint x: 215, startPoint y: 484, endPoint x: 123, endPoint y: 468, distance: 93.7
click at [122, 474] on div "Utilice la cuenta con fines personales, para pagar servicios, prestaciones entr…" at bounding box center [232, 497] width 220 height 66
copy div "Utilice la cuenta con fines personales, para pagar servicios, prestaciones entr…"
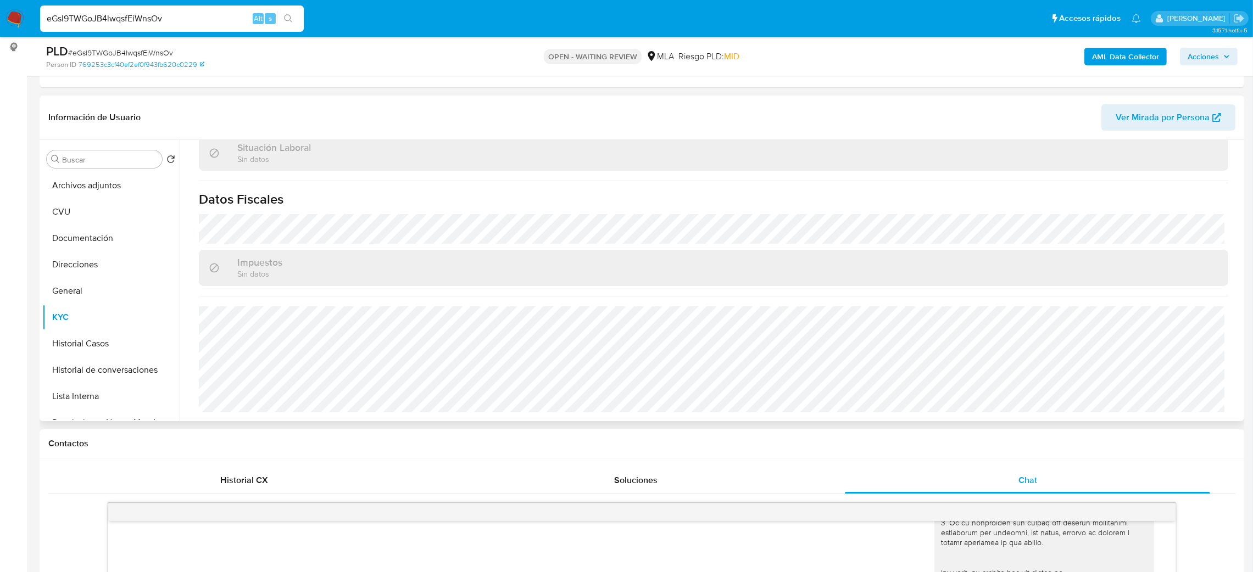
scroll to position [1, 0]
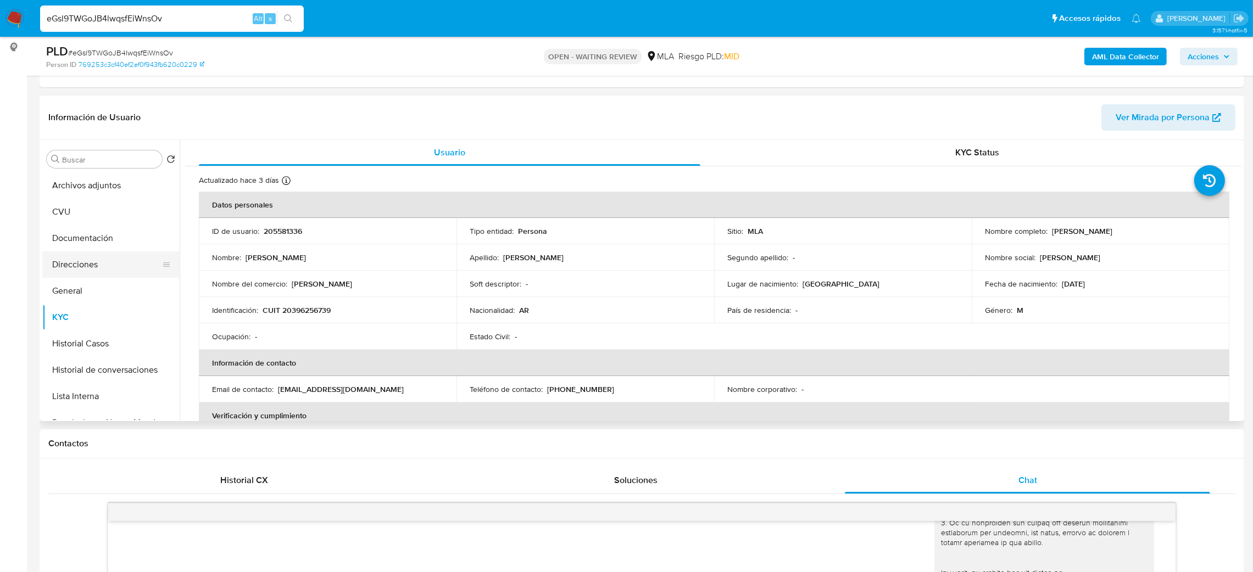
click at [101, 255] on button "Direcciones" at bounding box center [106, 265] width 129 height 26
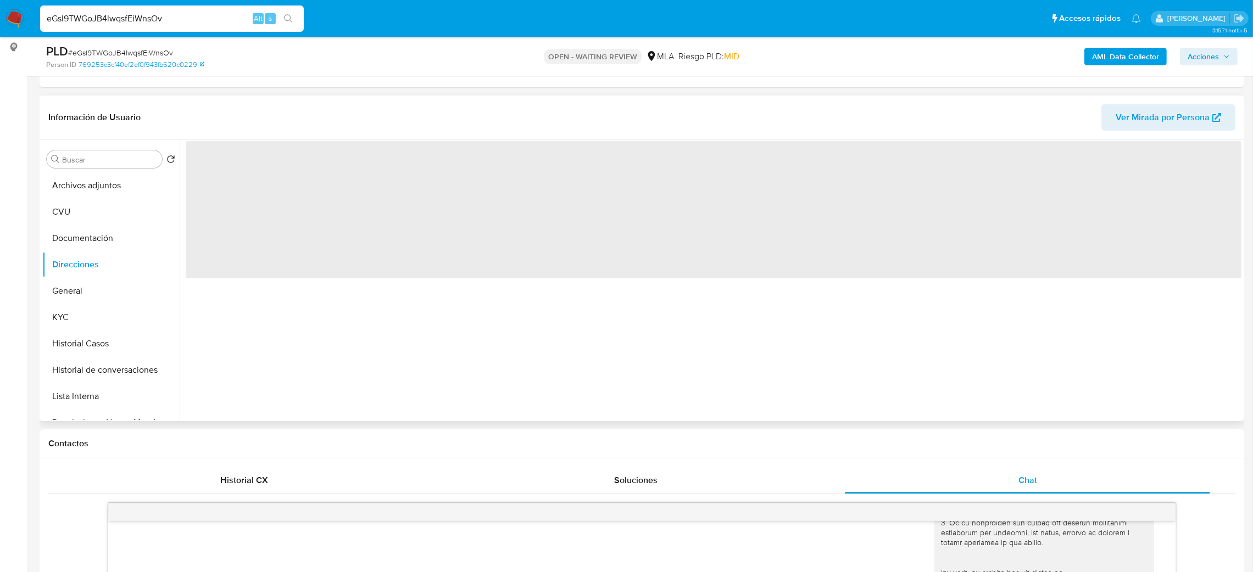
scroll to position [0, 0]
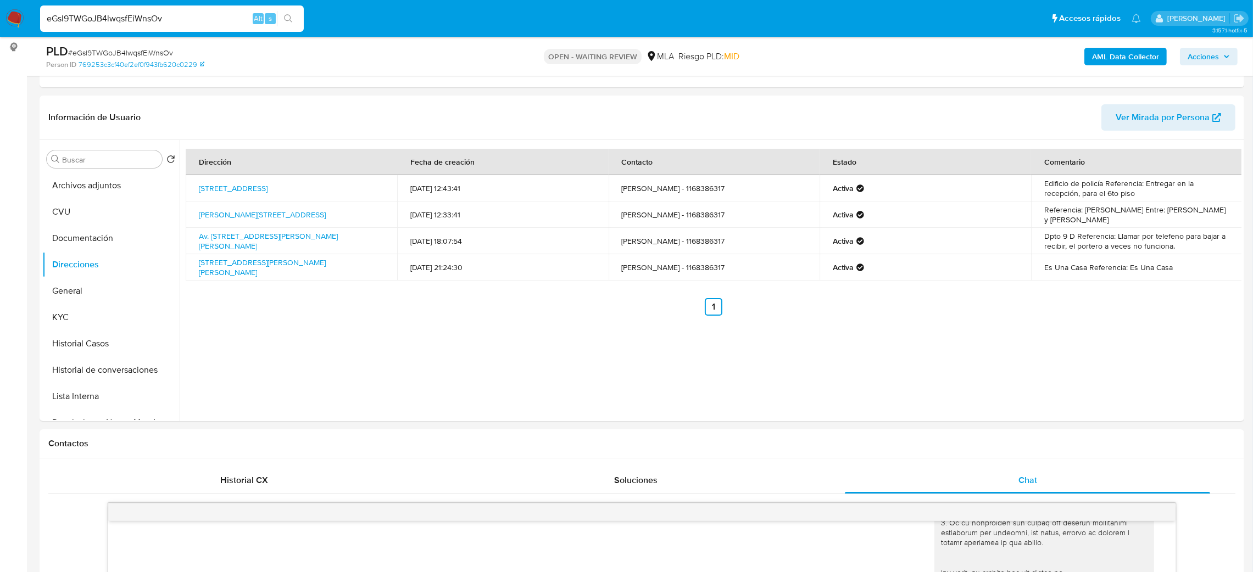
click at [150, 43] on div "PLD # eGsl9TWGoJB4lwqsfEiWnsOv" at bounding box center [242, 51] width 393 height 16
click at [151, 45] on div "PLD # eGsl9TWGoJB4lwqsfEiWnsOv" at bounding box center [242, 51] width 393 height 16
copy span "eGsl9TWGoJB4lwqsfEiWnsOv"
click at [13, 19] on img at bounding box center [14, 18] width 19 height 19
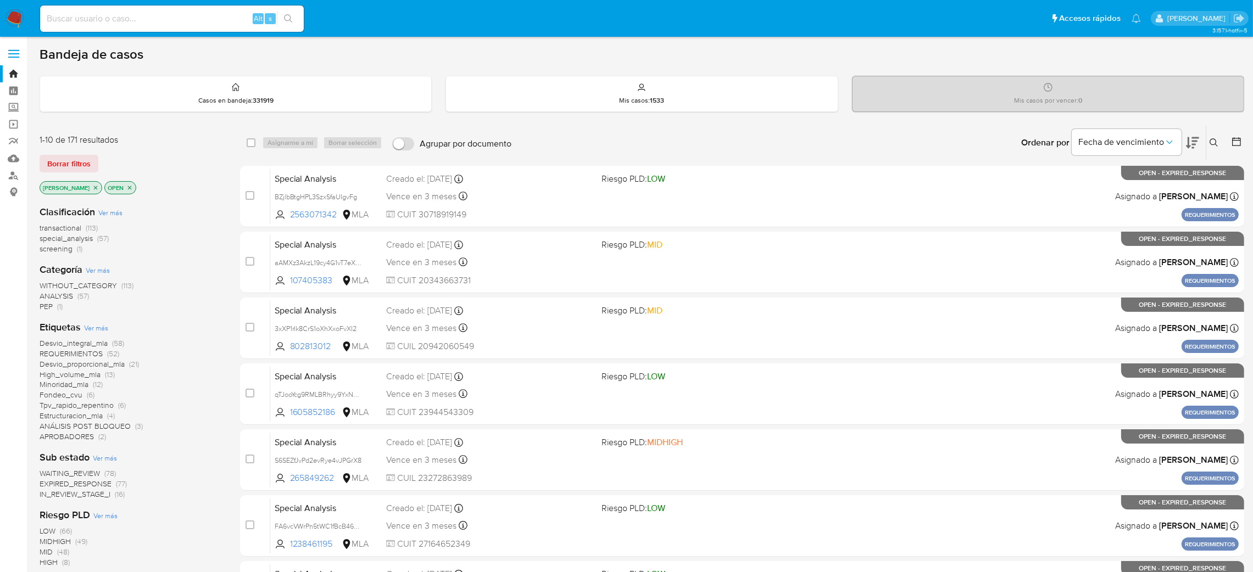
click at [1210, 144] on icon at bounding box center [1213, 142] width 9 height 9
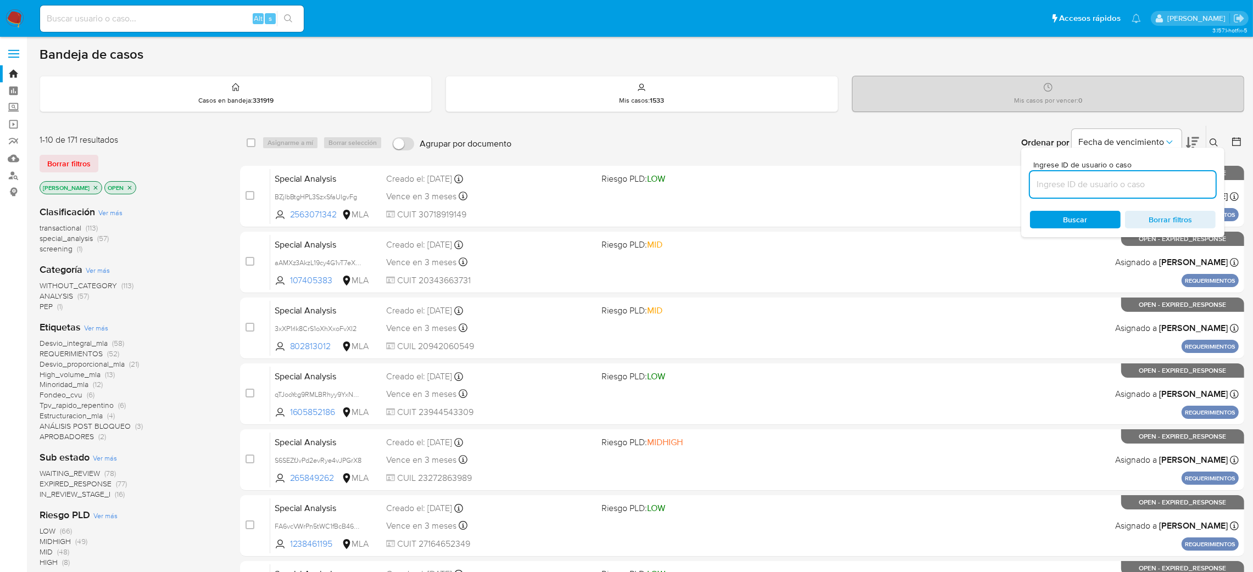
click at [1131, 187] on input at bounding box center [1123, 184] width 186 height 14
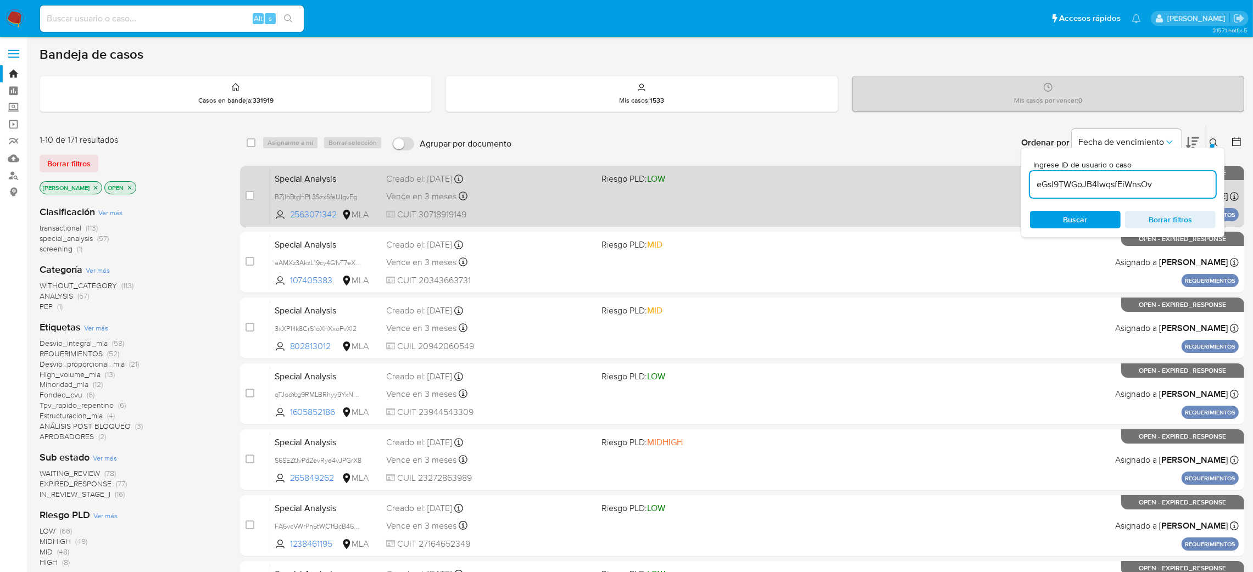
type input "eGsl9TWGoJB4lwqsfEiWnsOv"
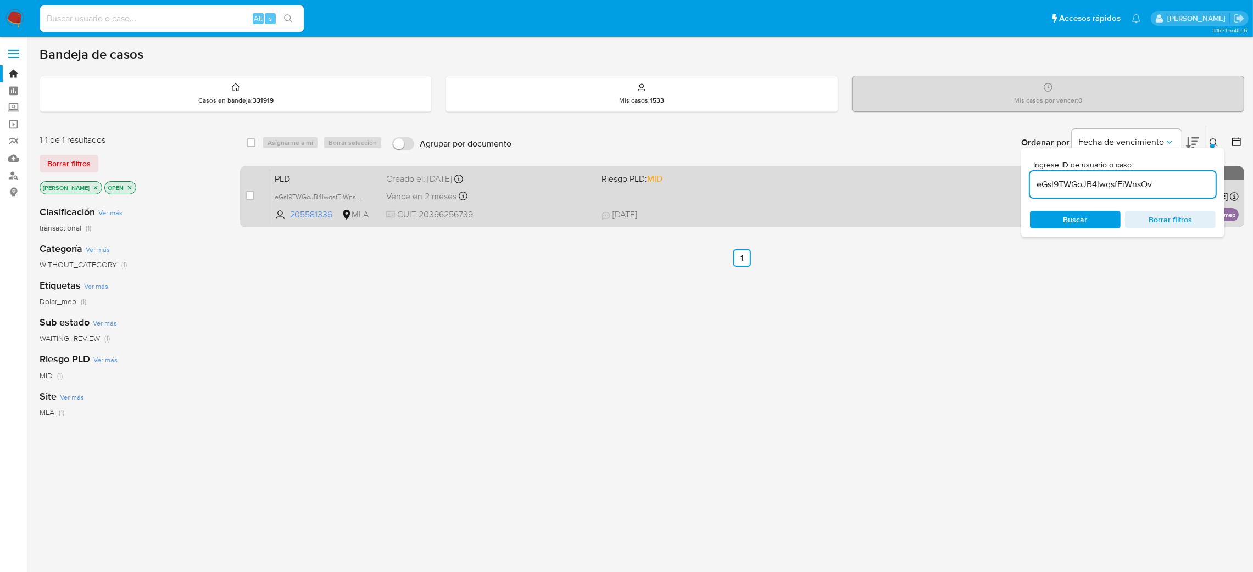
click at [250, 199] on div "case-item-checkbox" at bounding box center [249, 195] width 9 height 11
click at [252, 191] on input "checkbox" at bounding box center [249, 195] width 9 height 9
checkbox input "true"
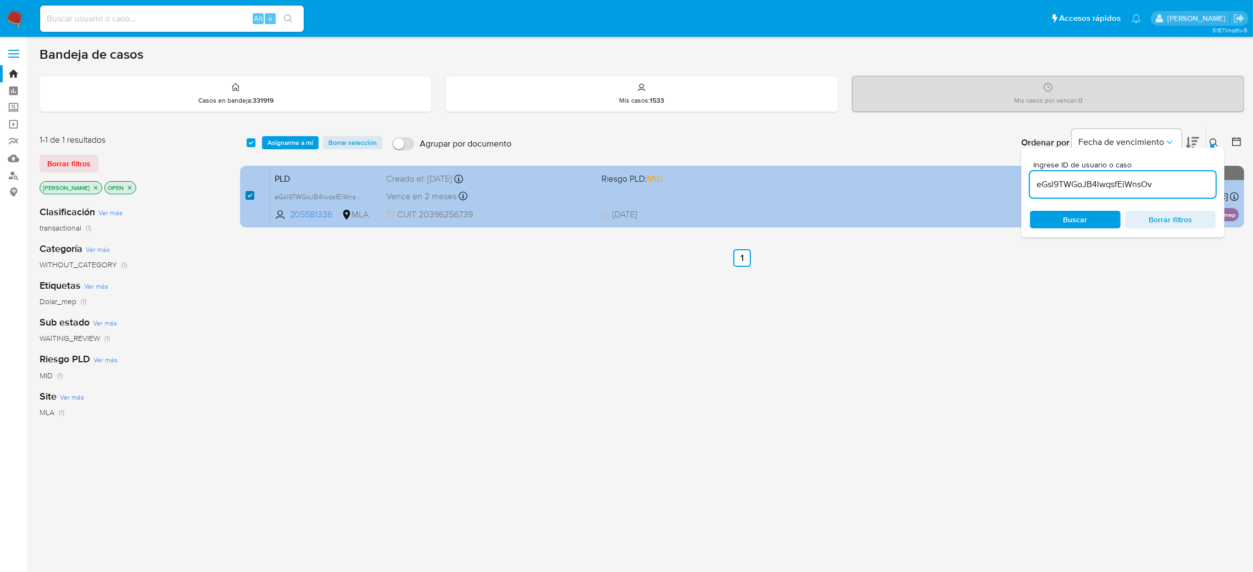
checkbox input "true"
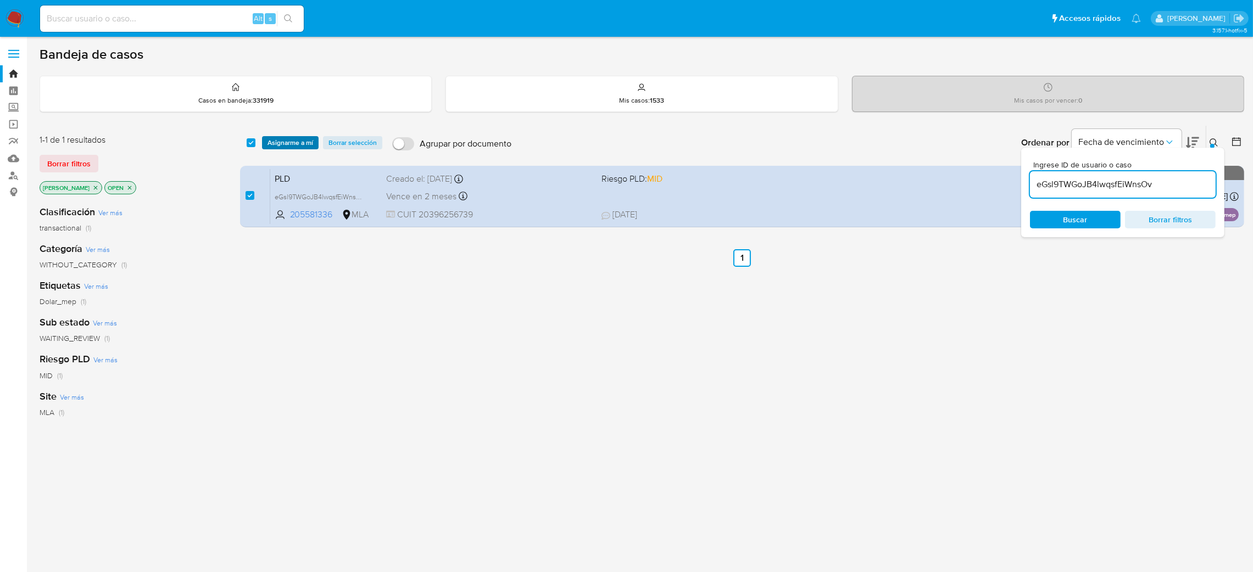
click at [293, 138] on span "Asignarme a mí" at bounding box center [290, 142] width 46 height 11
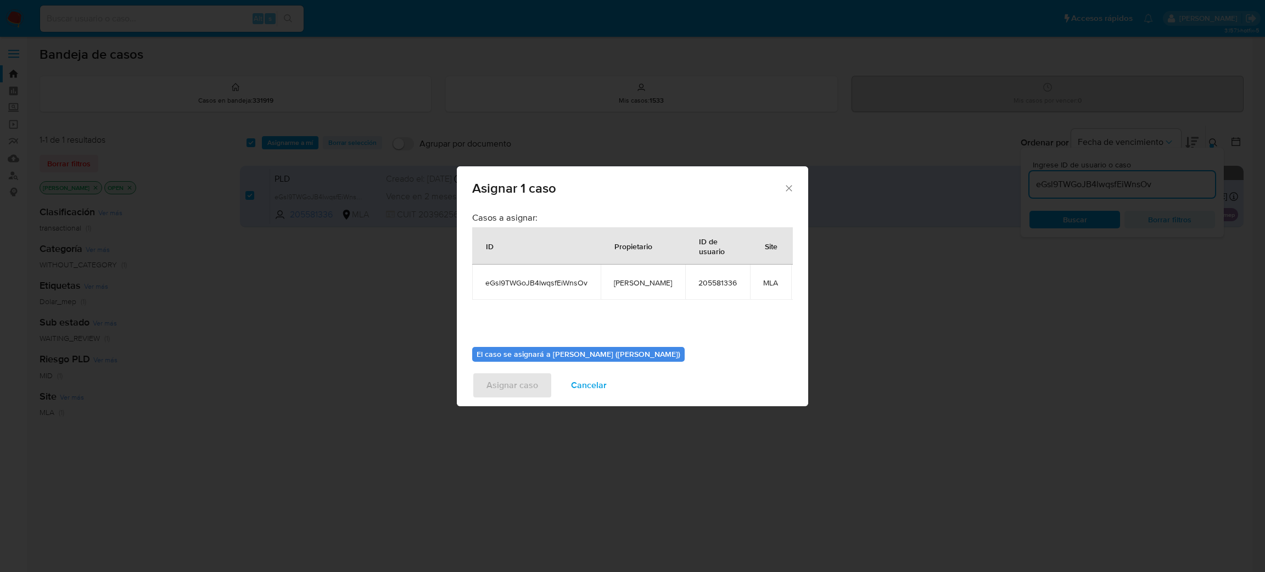
click at [648, 286] on span "[PERSON_NAME]" at bounding box center [643, 283] width 58 height 10
copy span "[PERSON_NAME]"
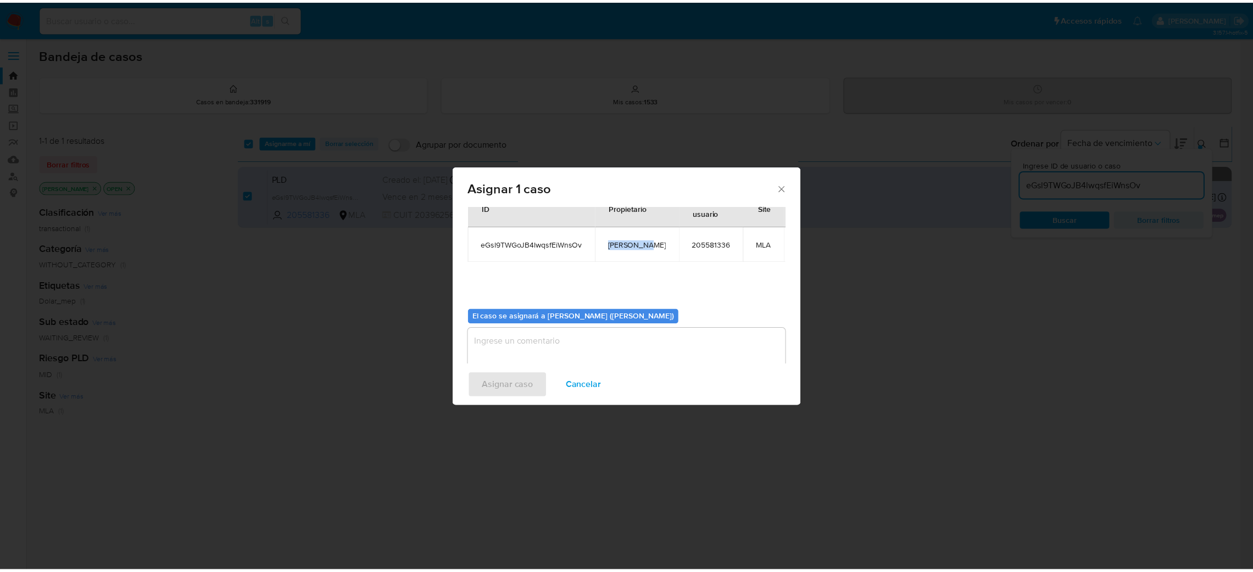
scroll to position [57, 0]
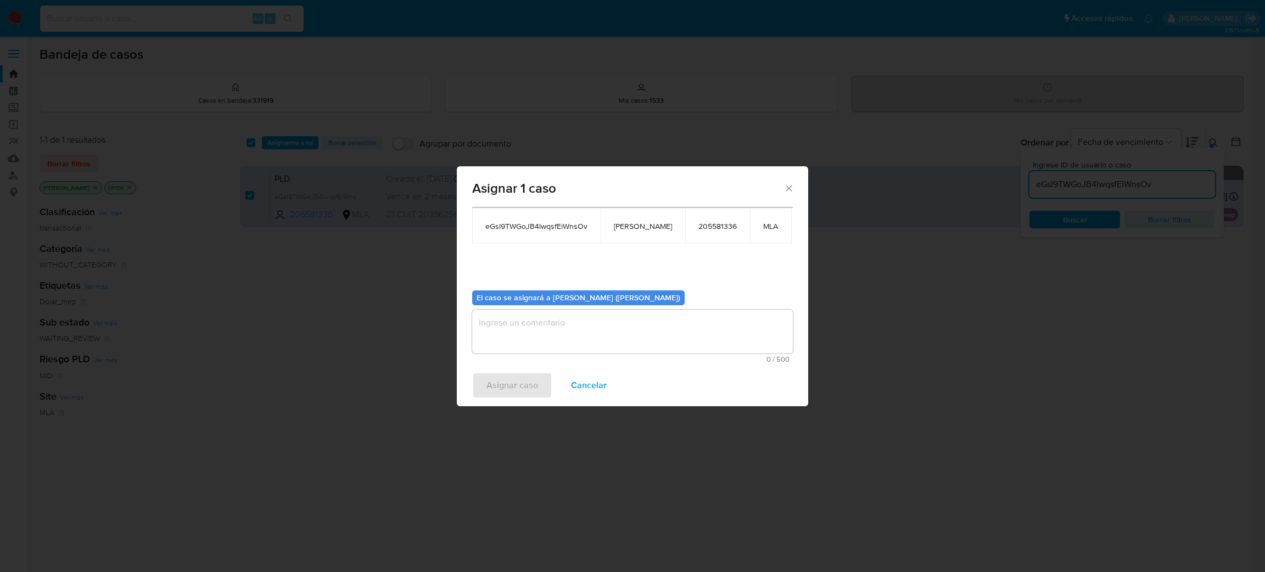
click at [574, 322] on textarea "assign-modal" at bounding box center [632, 332] width 321 height 44
paste textarea "[PERSON_NAME]"
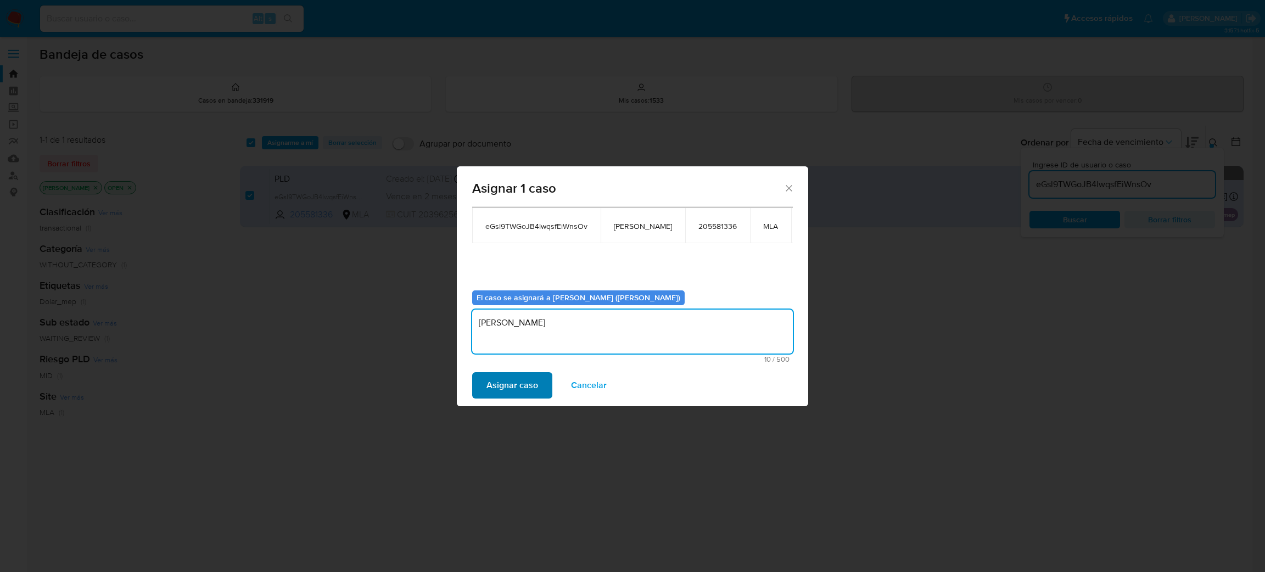
type textarea "[PERSON_NAME]"
click at [525, 379] on span "Asignar caso" at bounding box center [513, 385] width 52 height 24
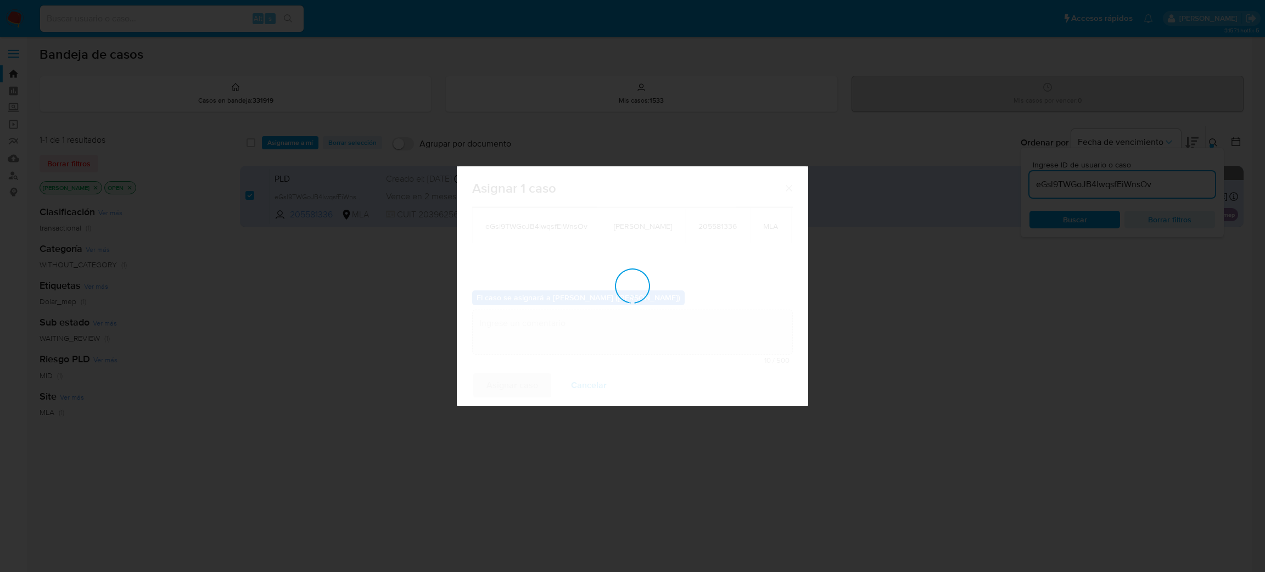
checkbox input "false"
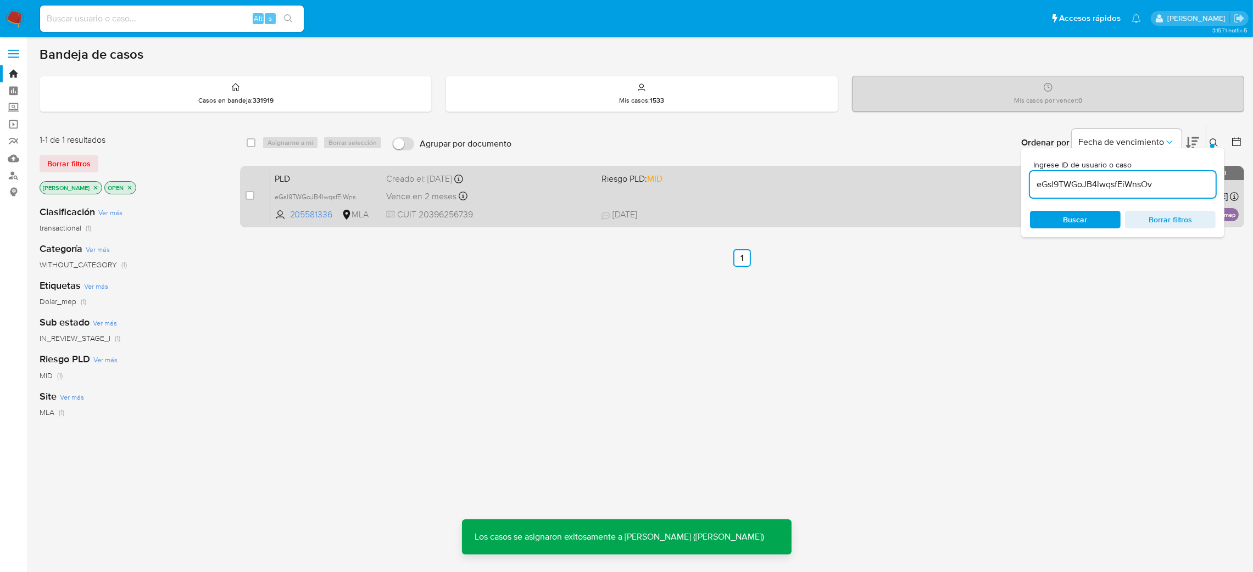
click at [717, 183] on span "Riesgo PLD: MID" at bounding box center [704, 178] width 206 height 14
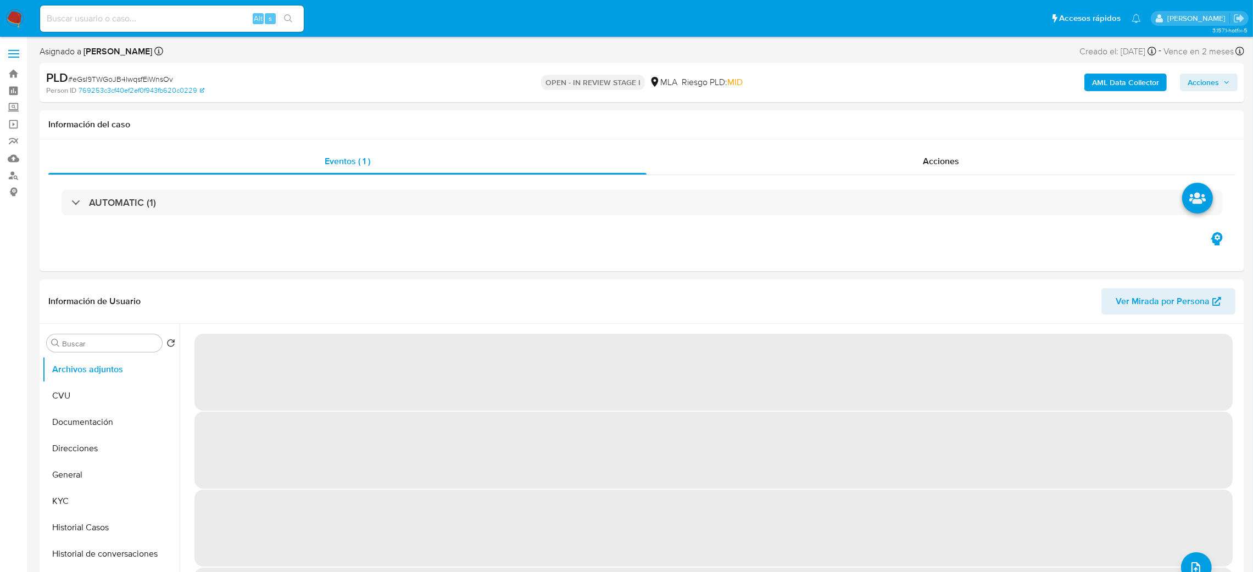
select select "10"
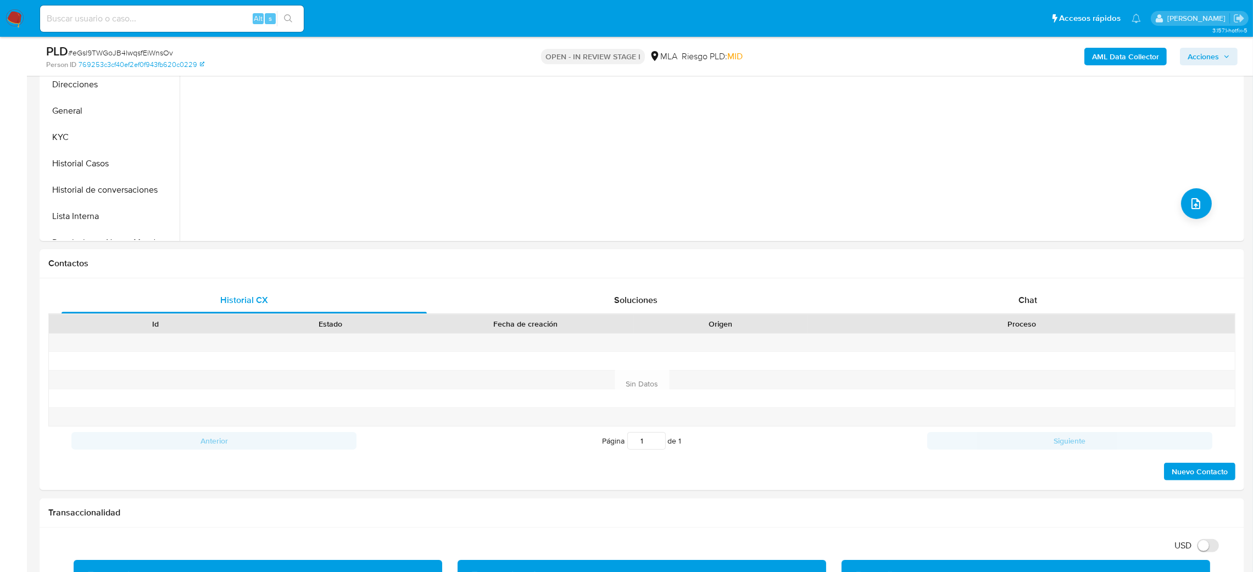
scroll to position [330, 0]
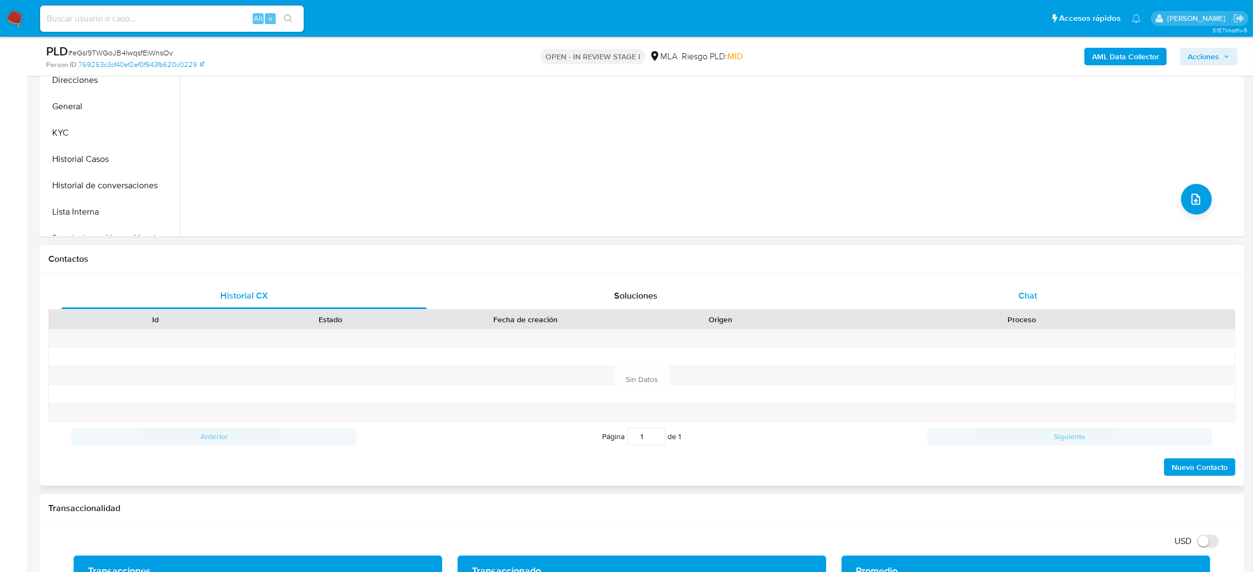
click at [1086, 303] on div "Chat" at bounding box center [1027, 296] width 365 height 26
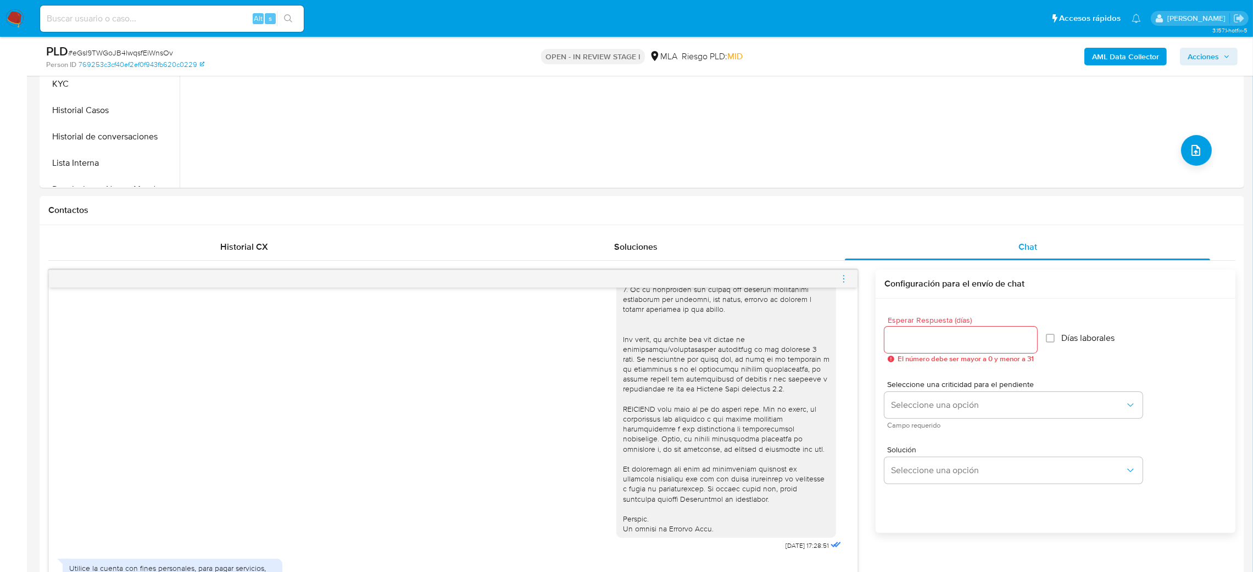
scroll to position [823, 0]
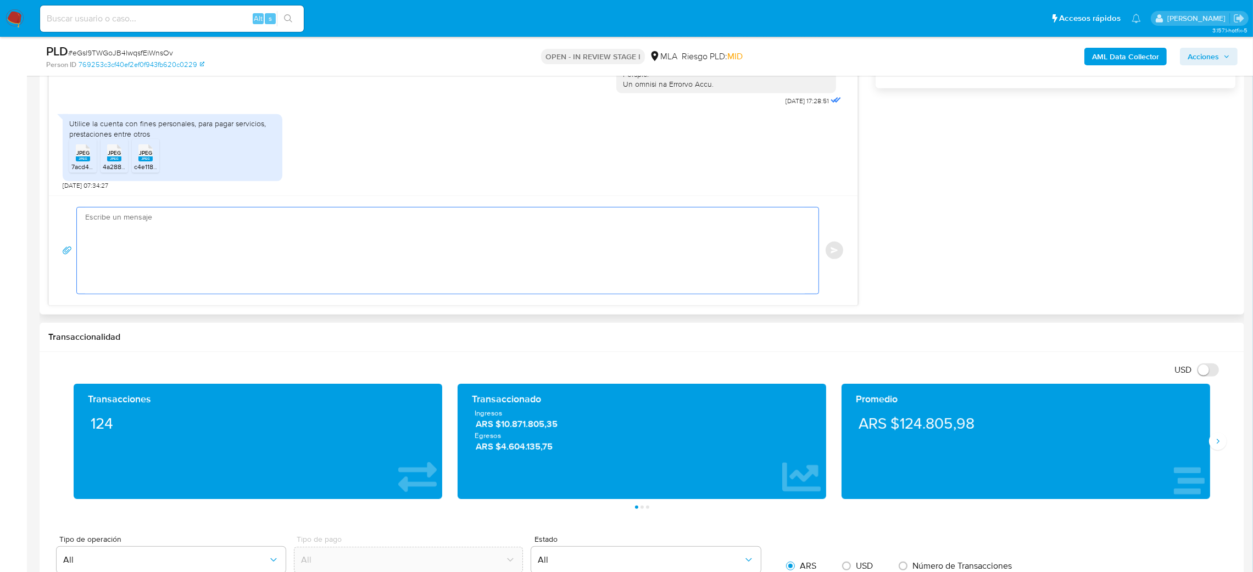
click at [191, 253] on textarea at bounding box center [444, 251] width 719 height 86
paste textarea "Hola, ¡Muchas gracias por tu respuesta! Confirmamos la recepción de la document…"
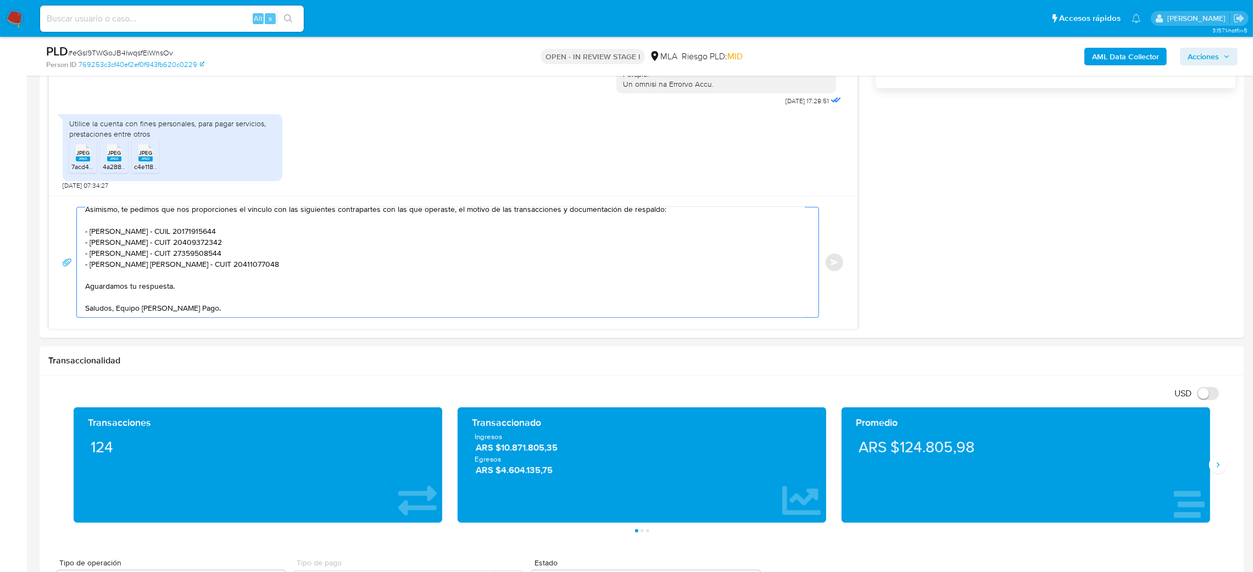
scroll to position [577, 0]
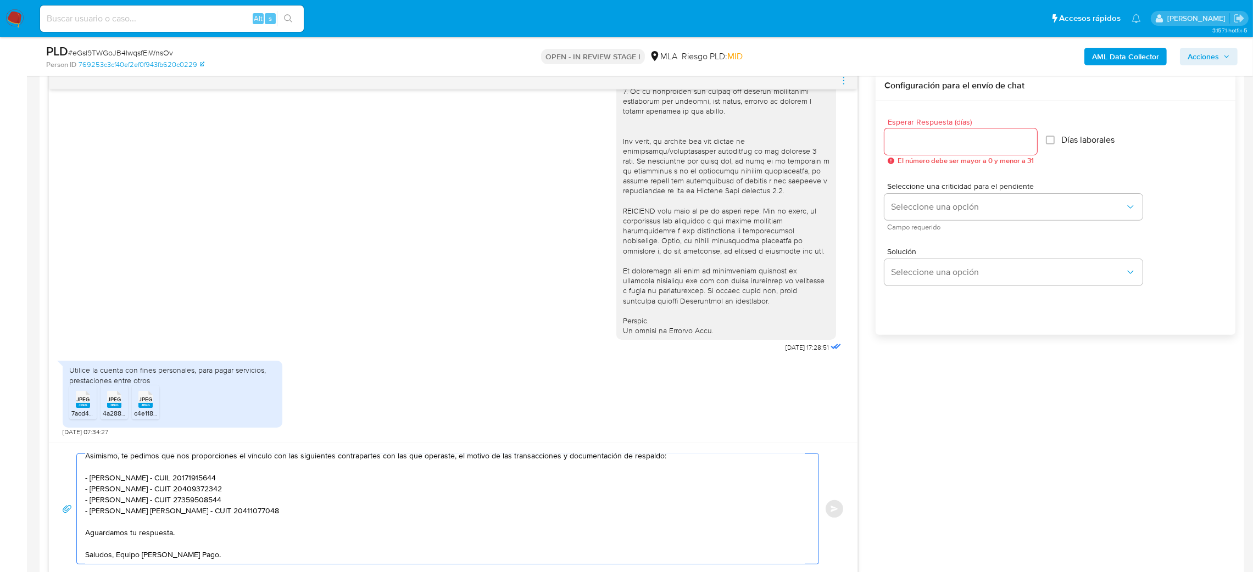
type textarea "Hola, ¡Muchas gracias por tu respuesta! Confirmamos la recepción de la document…"
click at [923, 144] on input "Esperar Respuesta (días)" at bounding box center [960, 142] width 153 height 14
type input "2"
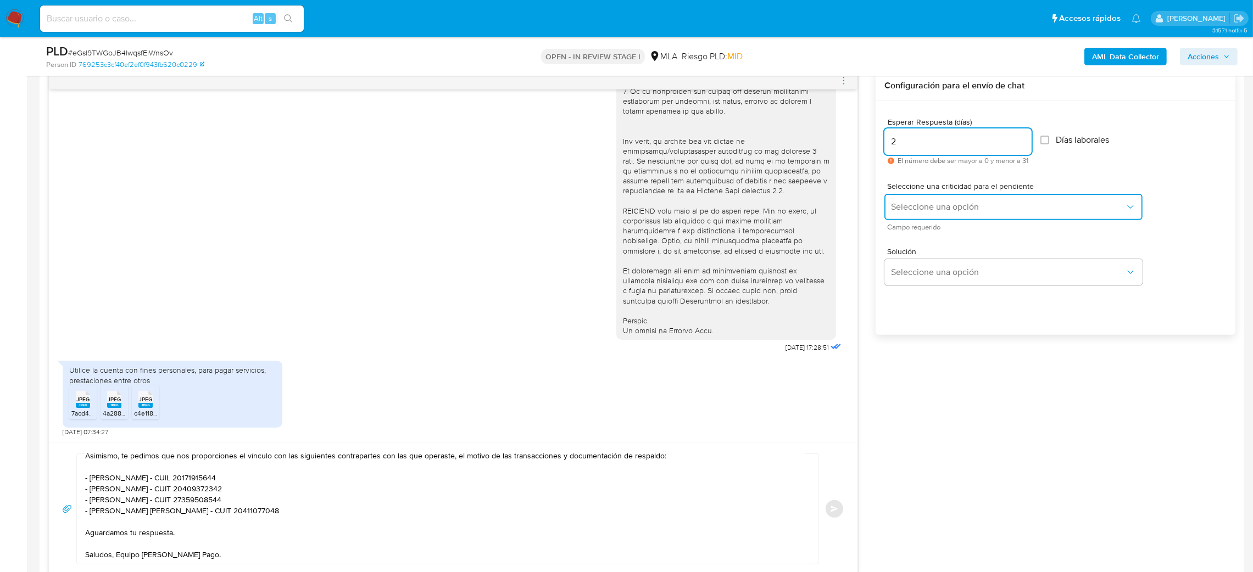
click at [918, 207] on span "Seleccione una opción" at bounding box center [1008, 207] width 234 height 11
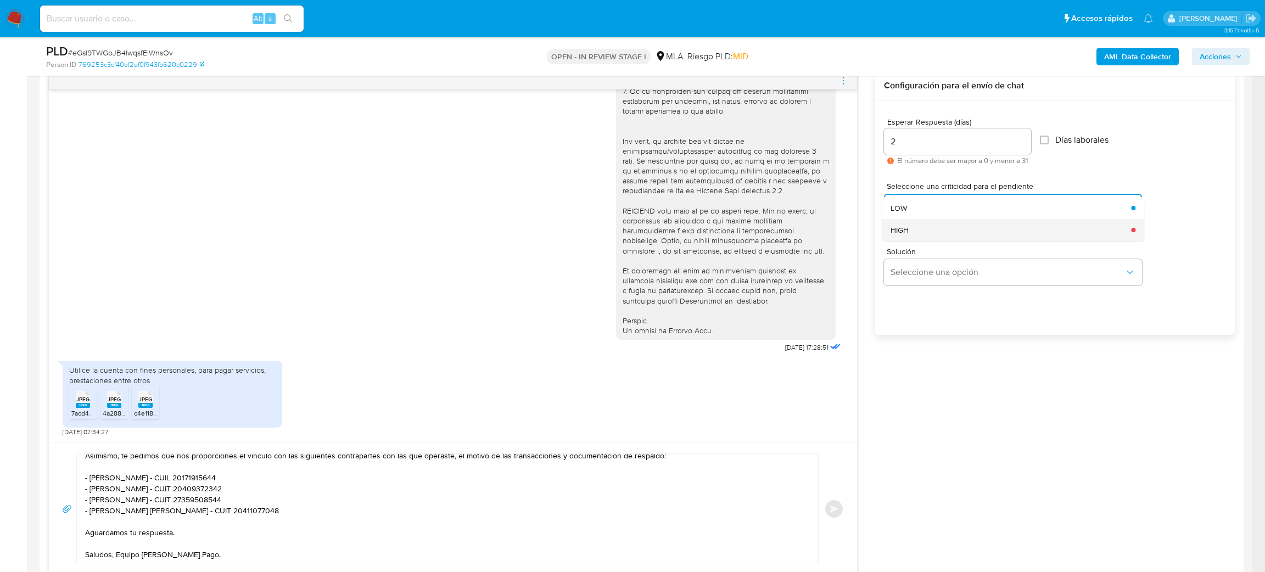
click at [930, 236] on div "HIGH" at bounding box center [1008, 230] width 234 height 22
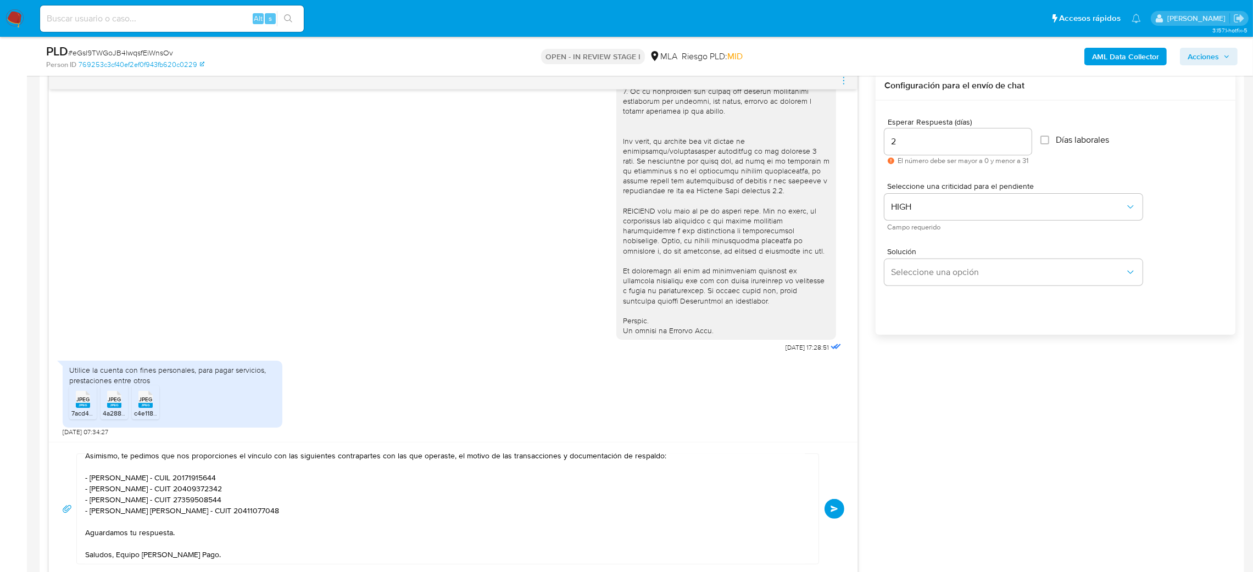
click at [831, 512] on span "Enviar" at bounding box center [834, 509] width 8 height 7
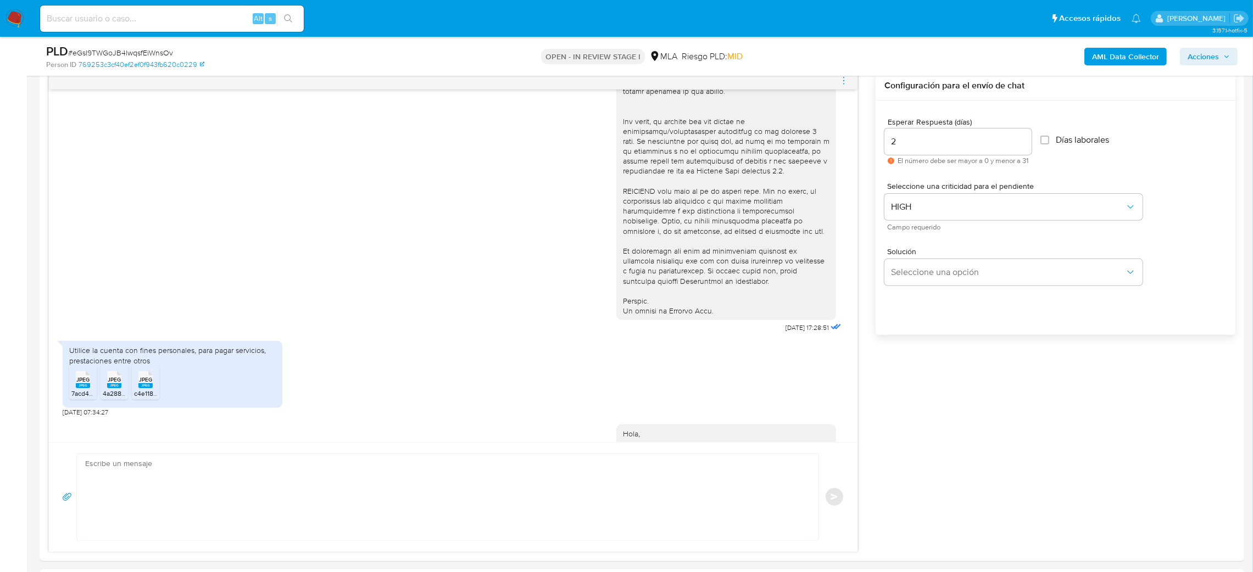
scroll to position [572, 0]
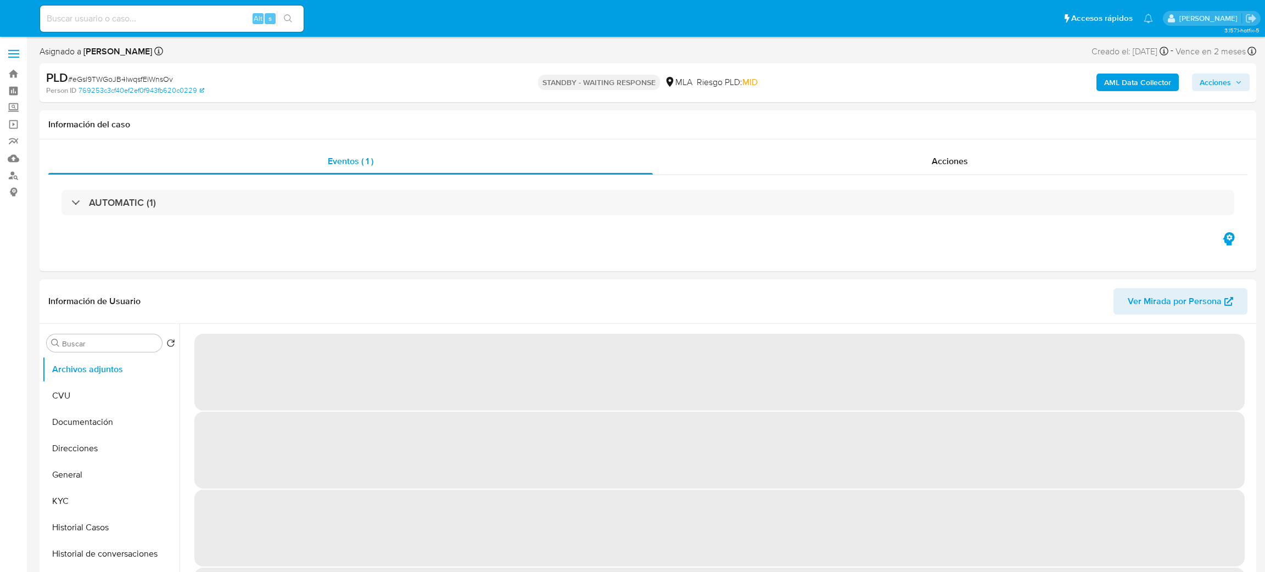
select select "10"
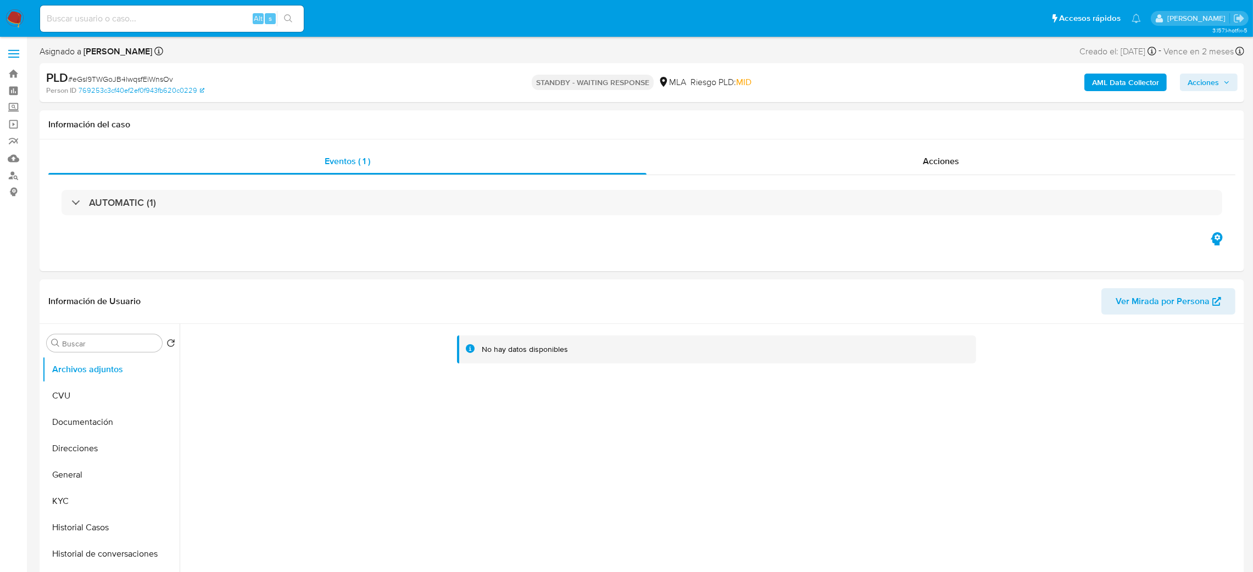
click at [183, 19] on input at bounding box center [172, 19] width 264 height 14
paste input "PCXM1RHtNh0Cr1ct2xuIgs7q"
type input "PCXM1RHtNh0Cr1ct2xuIgs7q"
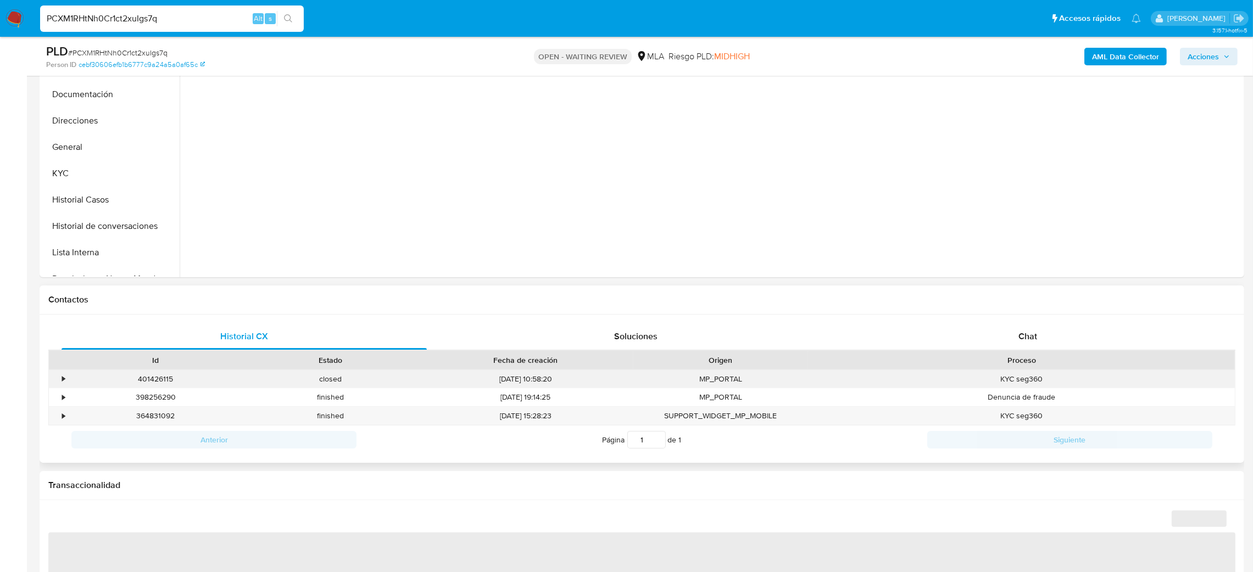
scroll to position [330, 0]
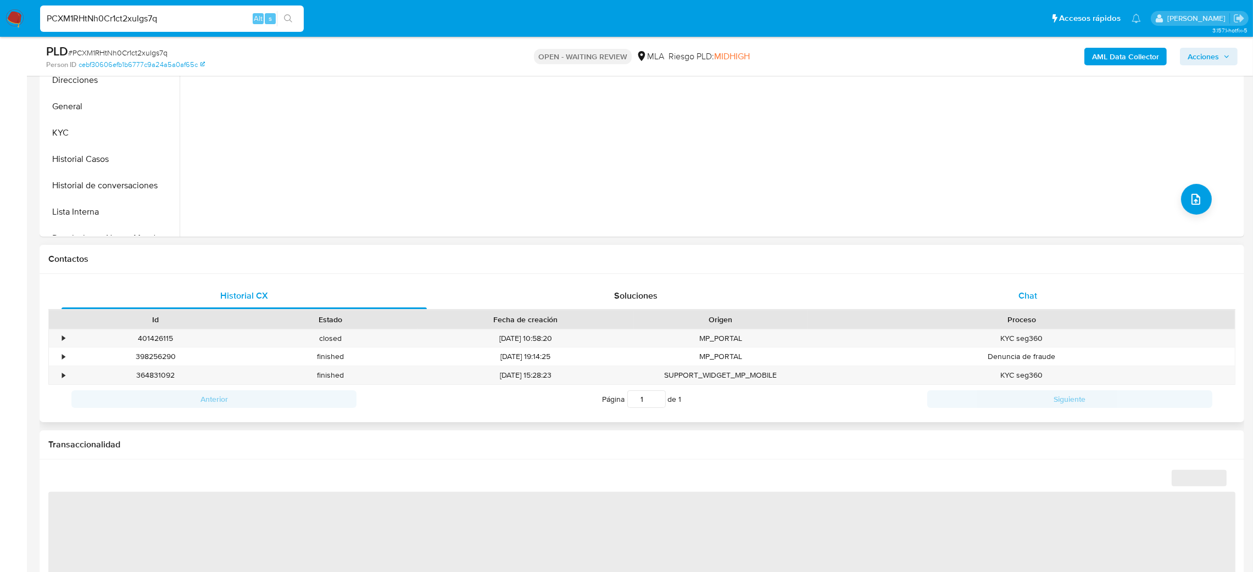
click at [1016, 300] on div "Chat" at bounding box center [1027, 296] width 365 height 26
select select "10"
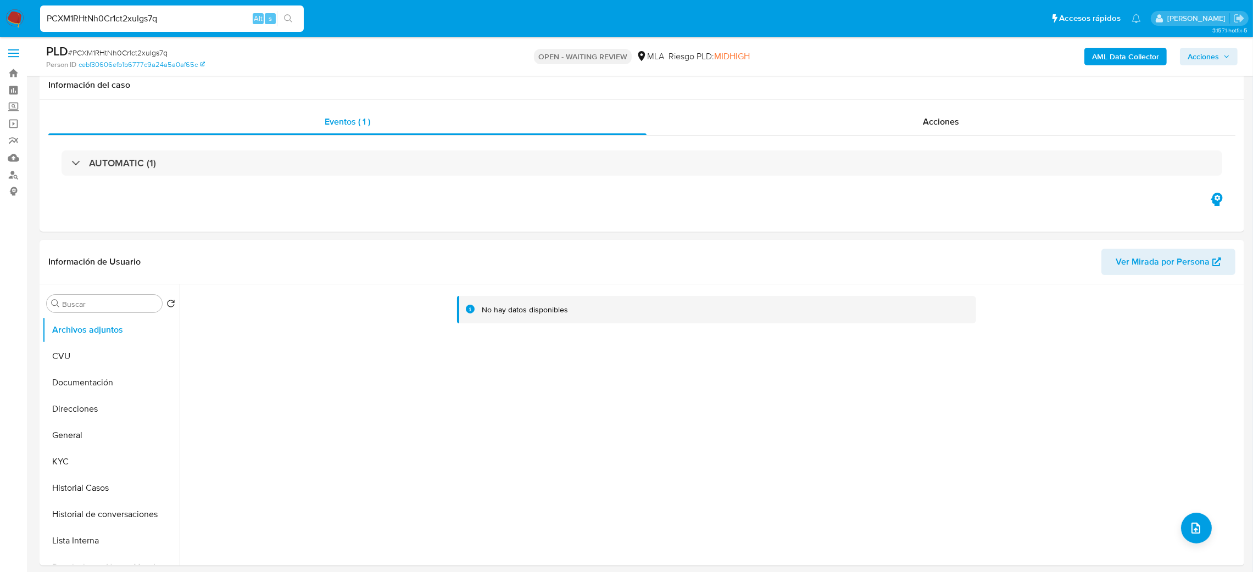
scroll to position [0, 0]
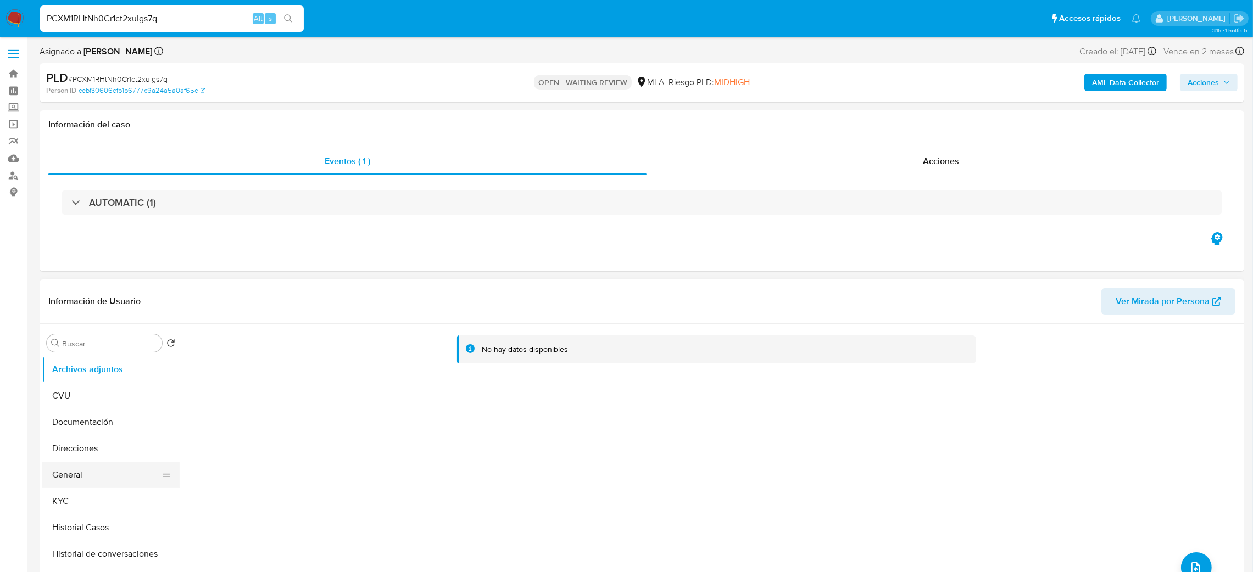
click at [96, 483] on button "General" at bounding box center [106, 475] width 129 height 26
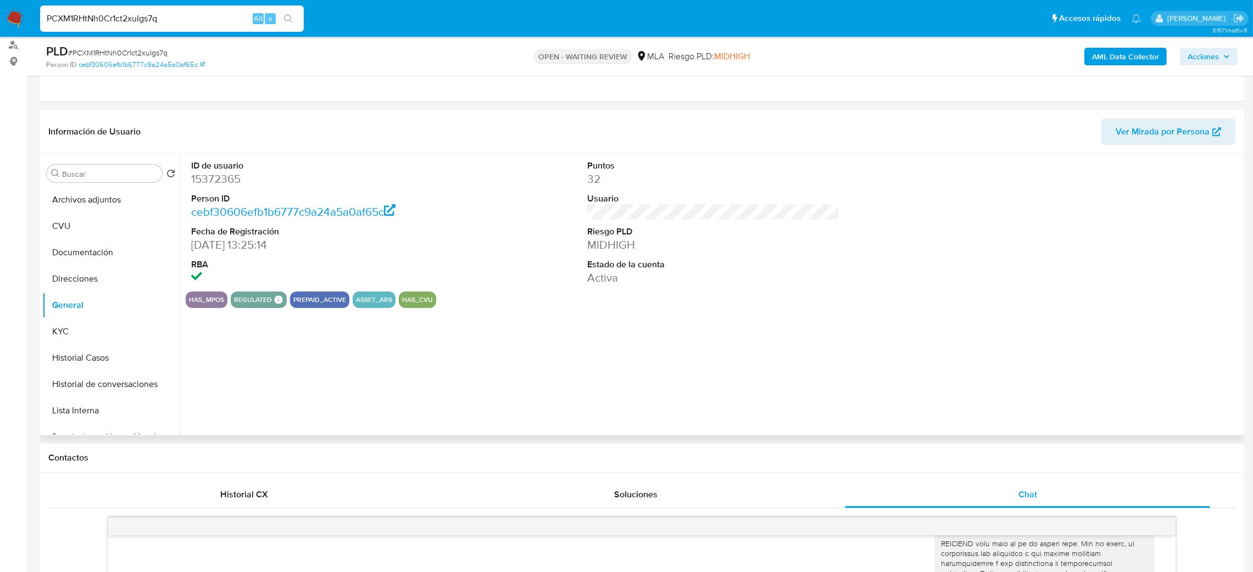
scroll to position [82, 0]
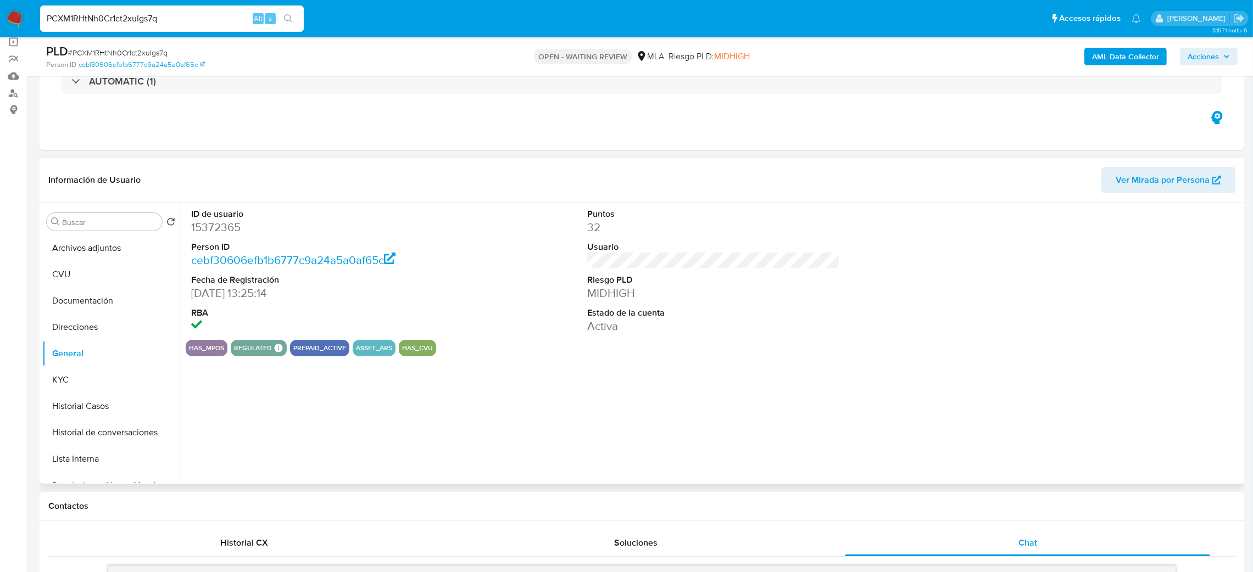
click at [199, 224] on dd "15372365" at bounding box center [317, 227] width 253 height 15
copy dd "15372365"
click at [116, 381] on button "KYC" at bounding box center [106, 380] width 129 height 26
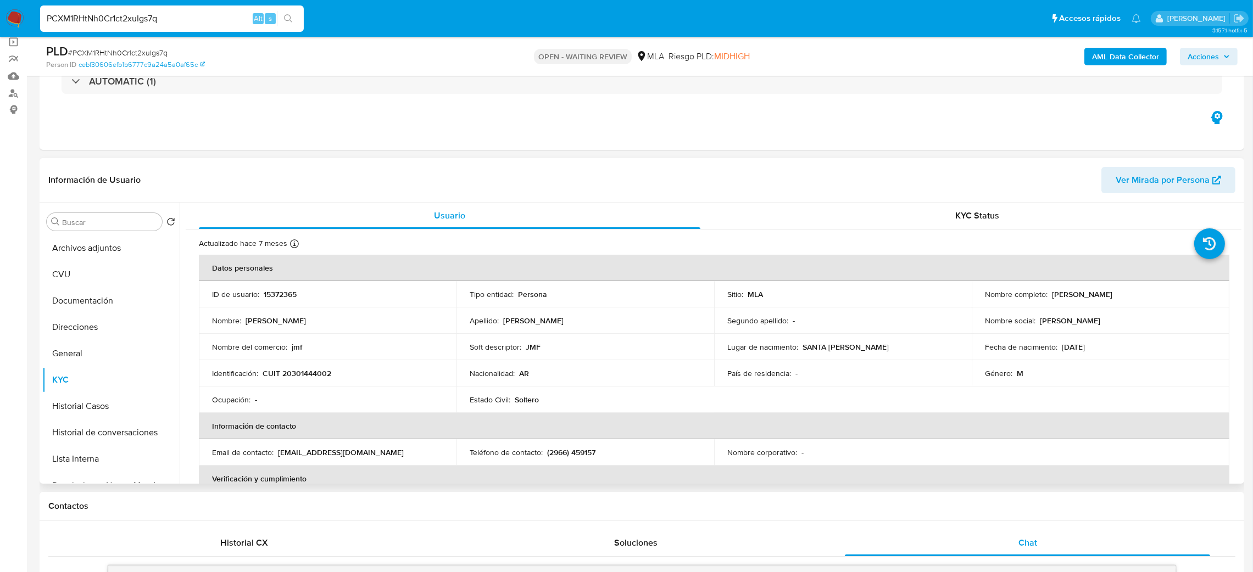
click at [294, 372] on p "CUIT 20301444002" at bounding box center [297, 374] width 69 height 10
copy p "20301444002"
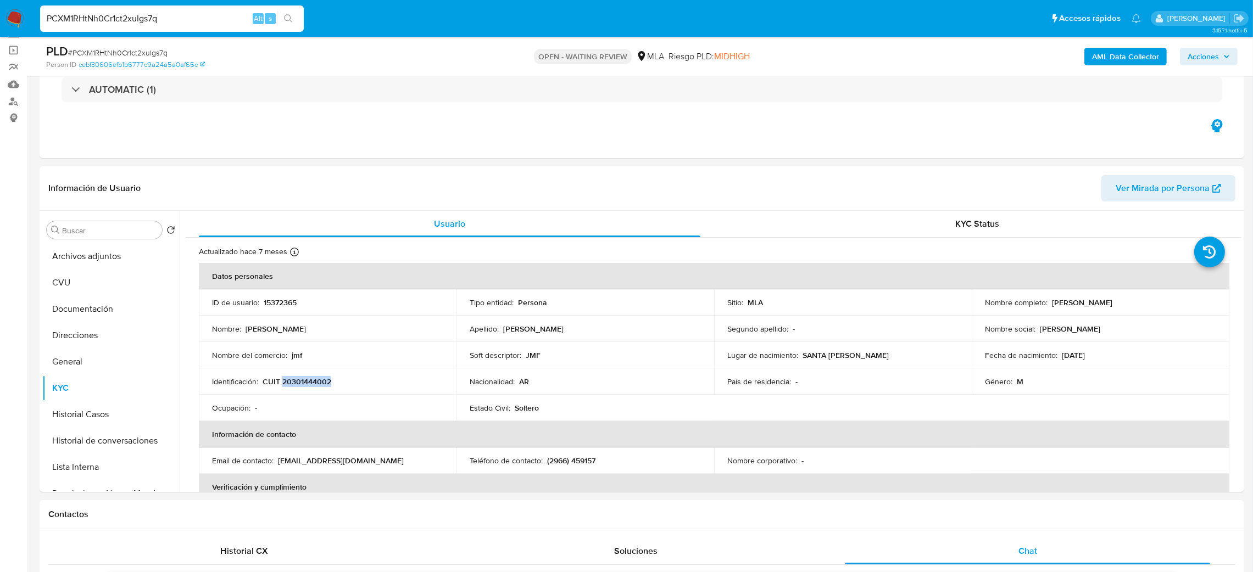
scroll to position [62, 0]
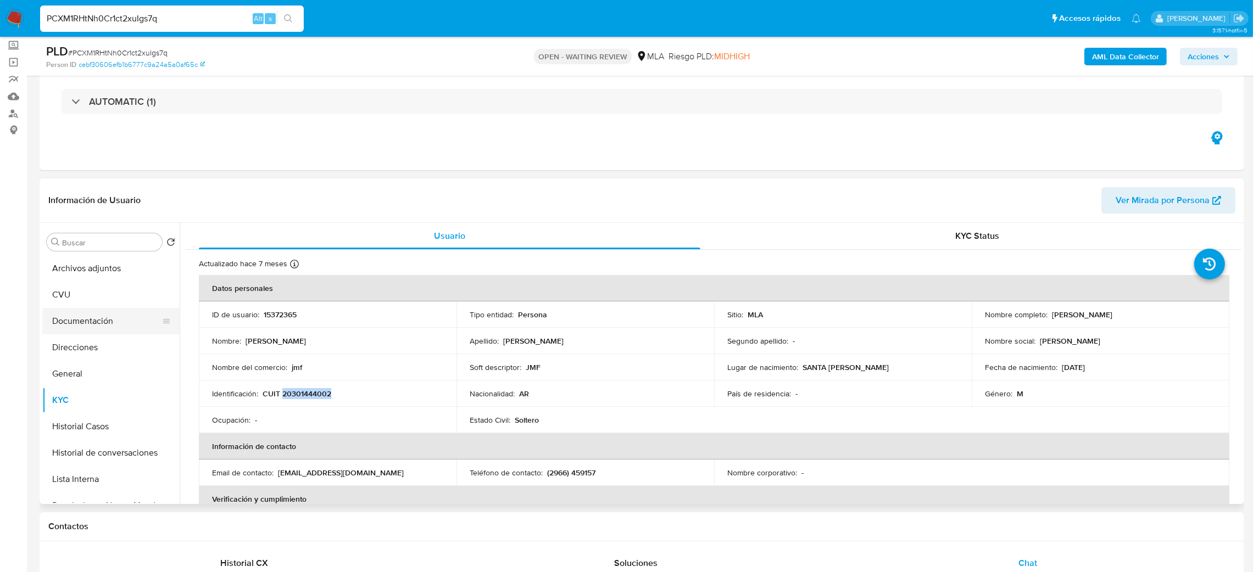
click at [94, 311] on button "Documentación" at bounding box center [106, 321] width 129 height 26
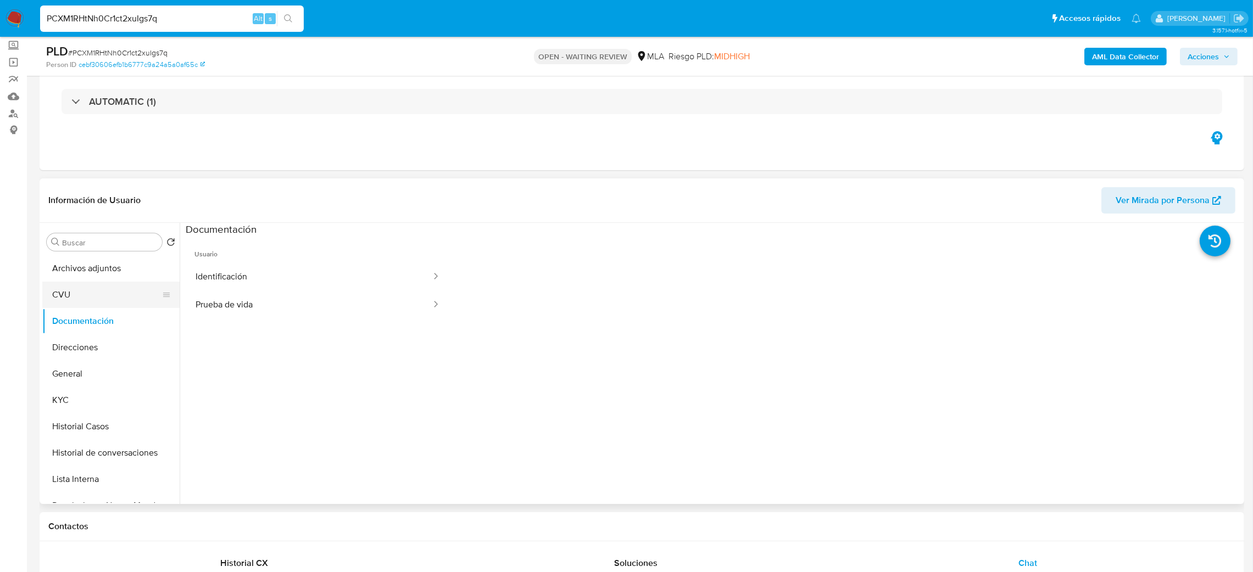
click at [91, 288] on button "CVU" at bounding box center [106, 295] width 129 height 26
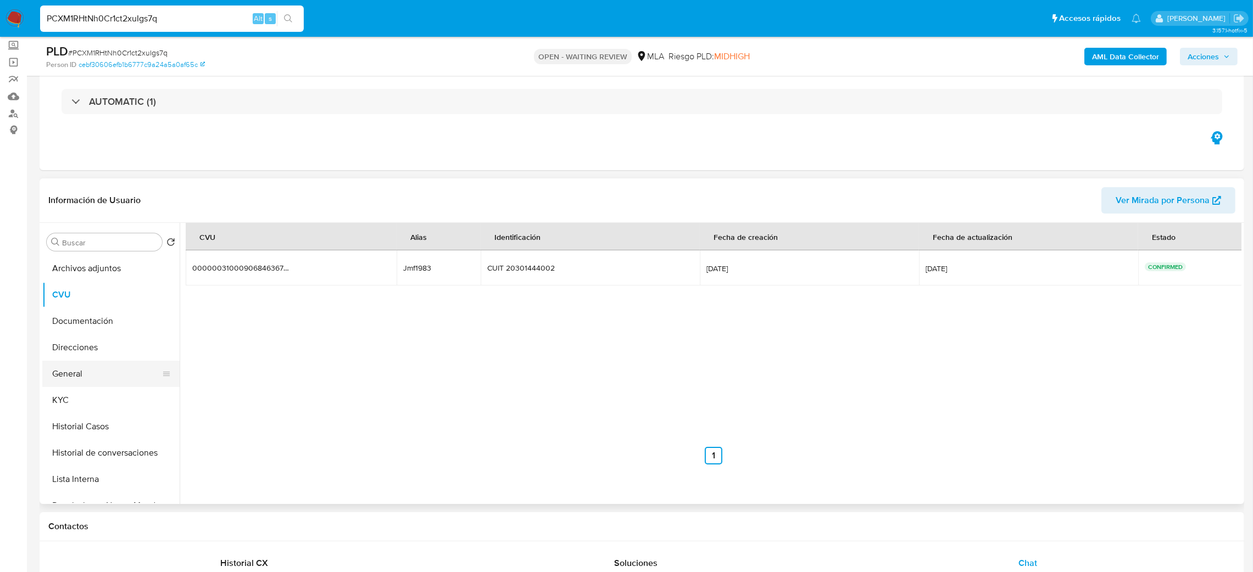
click at [68, 370] on button "General" at bounding box center [106, 374] width 129 height 26
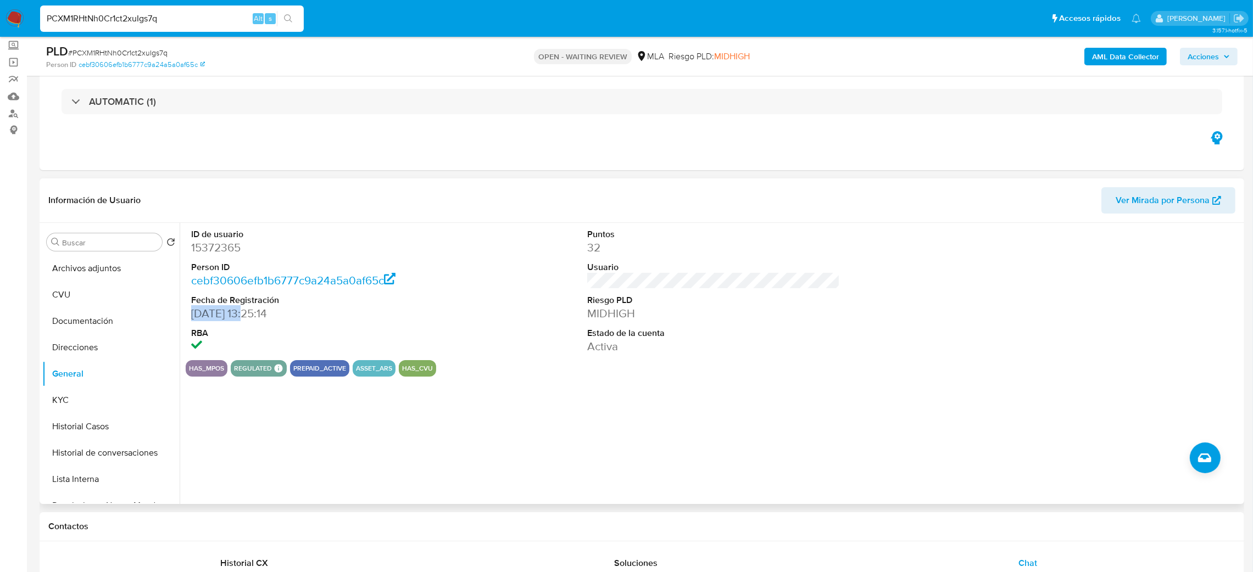
drag, startPoint x: 250, startPoint y: 314, endPoint x: 187, endPoint y: 317, distance: 62.7
click at [187, 317] on div "ID de usuario 15372365 Person ID cebf30606efb1b6777c9a24a5a0af65c Fecha de Regi…" at bounding box center [318, 291] width 264 height 137
copy dd "[DATE]"
click at [128, 393] on button "KYC" at bounding box center [106, 400] width 129 height 26
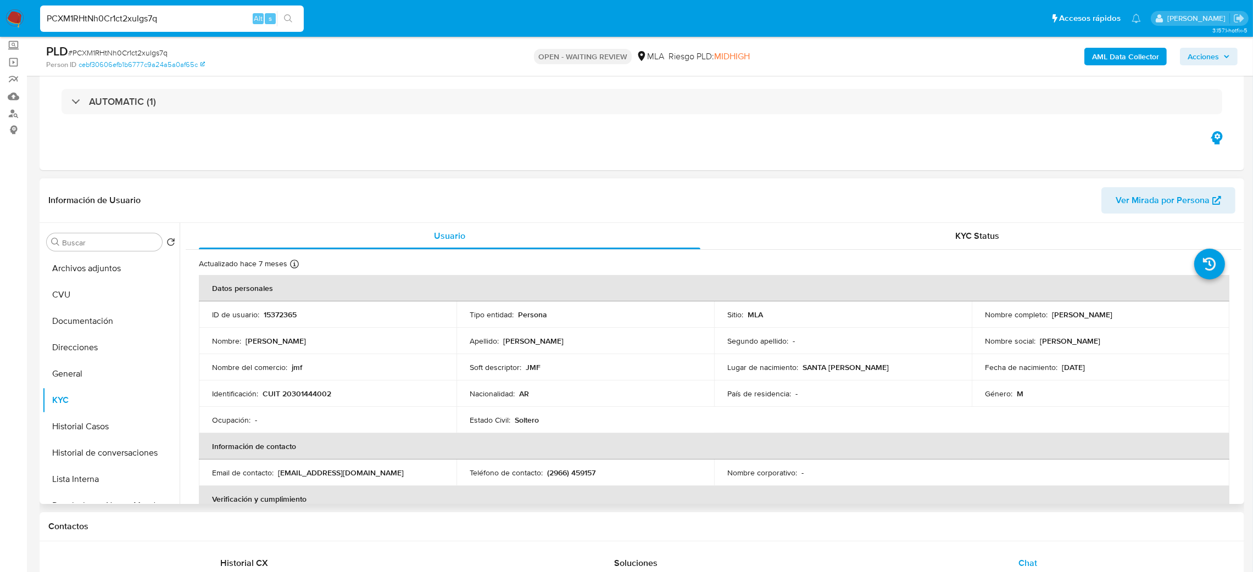
drag, startPoint x: 1050, startPoint y: 313, endPoint x: 1145, endPoint y: 312, distance: 95.6
click at [1145, 312] on div "Nombre completo : [PERSON_NAME]" at bounding box center [1100, 315] width 231 height 10
copy p "[PERSON_NAME]"
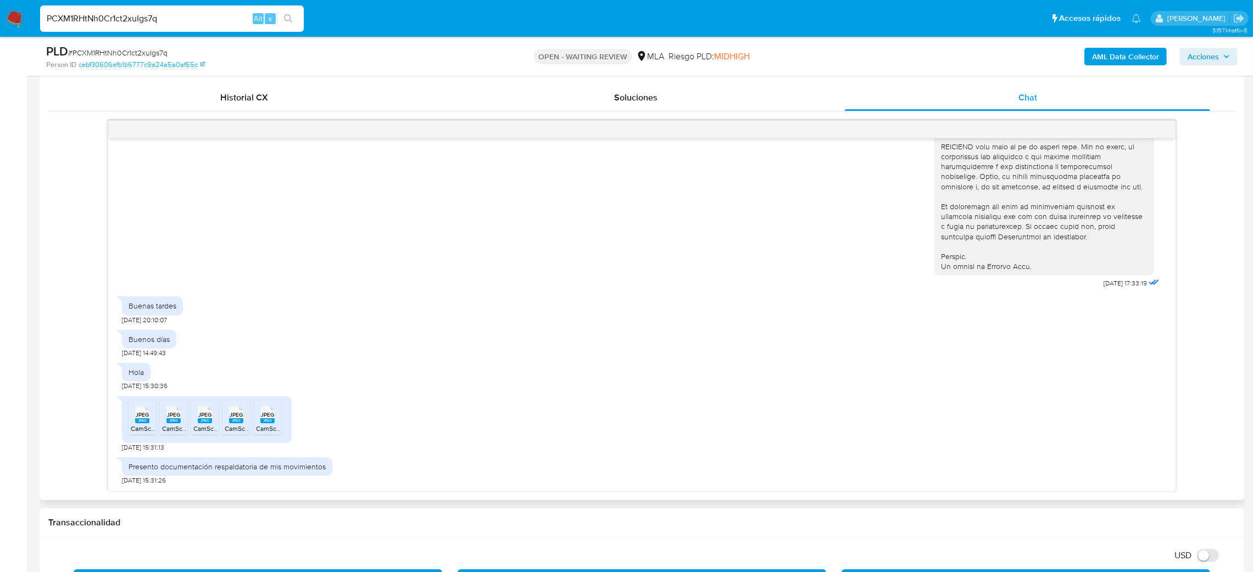
scroll to position [556, 0]
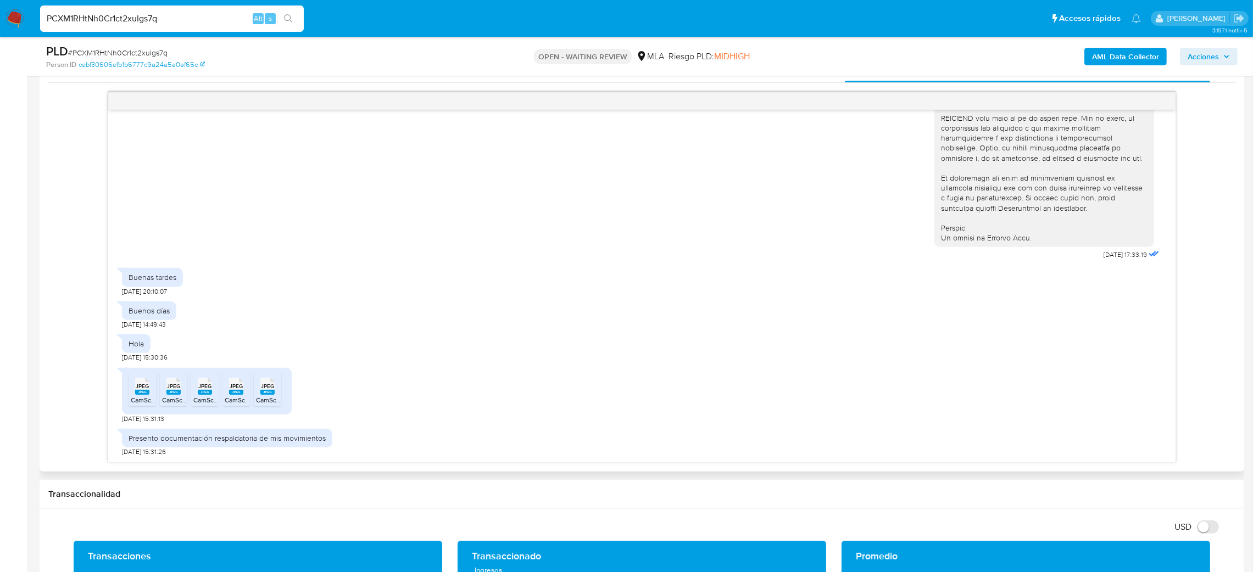
click at [141, 400] on span "CamScanner [DATE] 12.27_3.jpeg" at bounding box center [179, 399] width 97 height 9
click at [183, 398] on span "CamScanner [DATE] 12.27_4.jpeg" at bounding box center [210, 399] width 97 height 9
click at [199, 398] on span "CamScanner [DATE] 12.26_1.jpeg" at bounding box center [241, 399] width 96 height 9
click at [235, 396] on icon "JPEG" at bounding box center [236, 386] width 14 height 19
click at [263, 394] on rect at bounding box center [267, 392] width 14 height 5
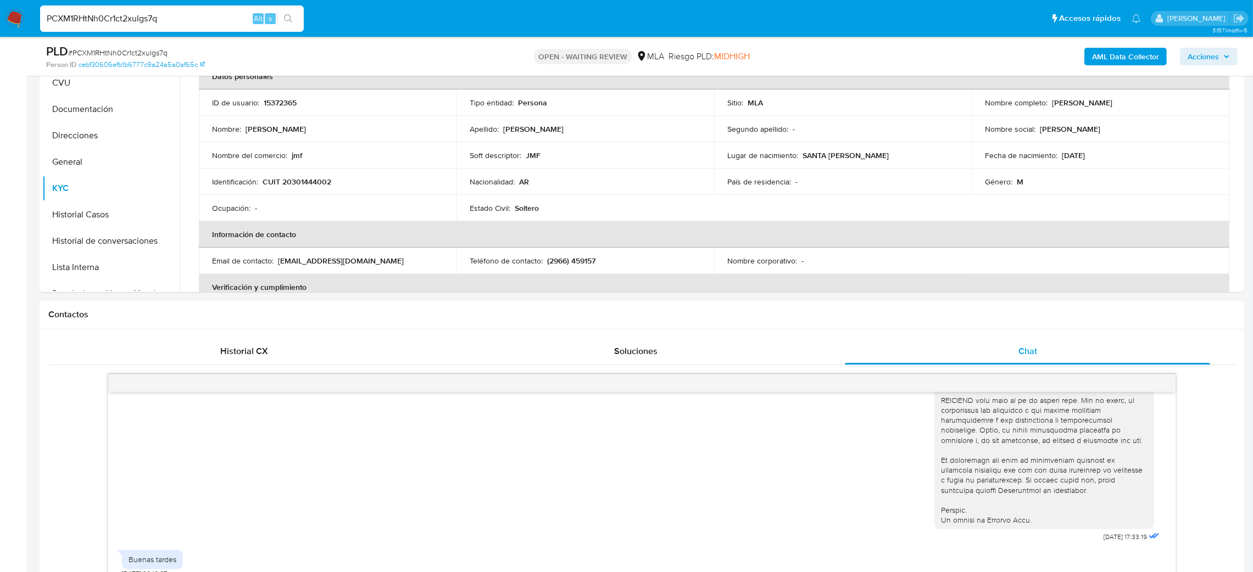
scroll to position [145, 0]
